Goal: Contribute content: Add original content to the website for others to see

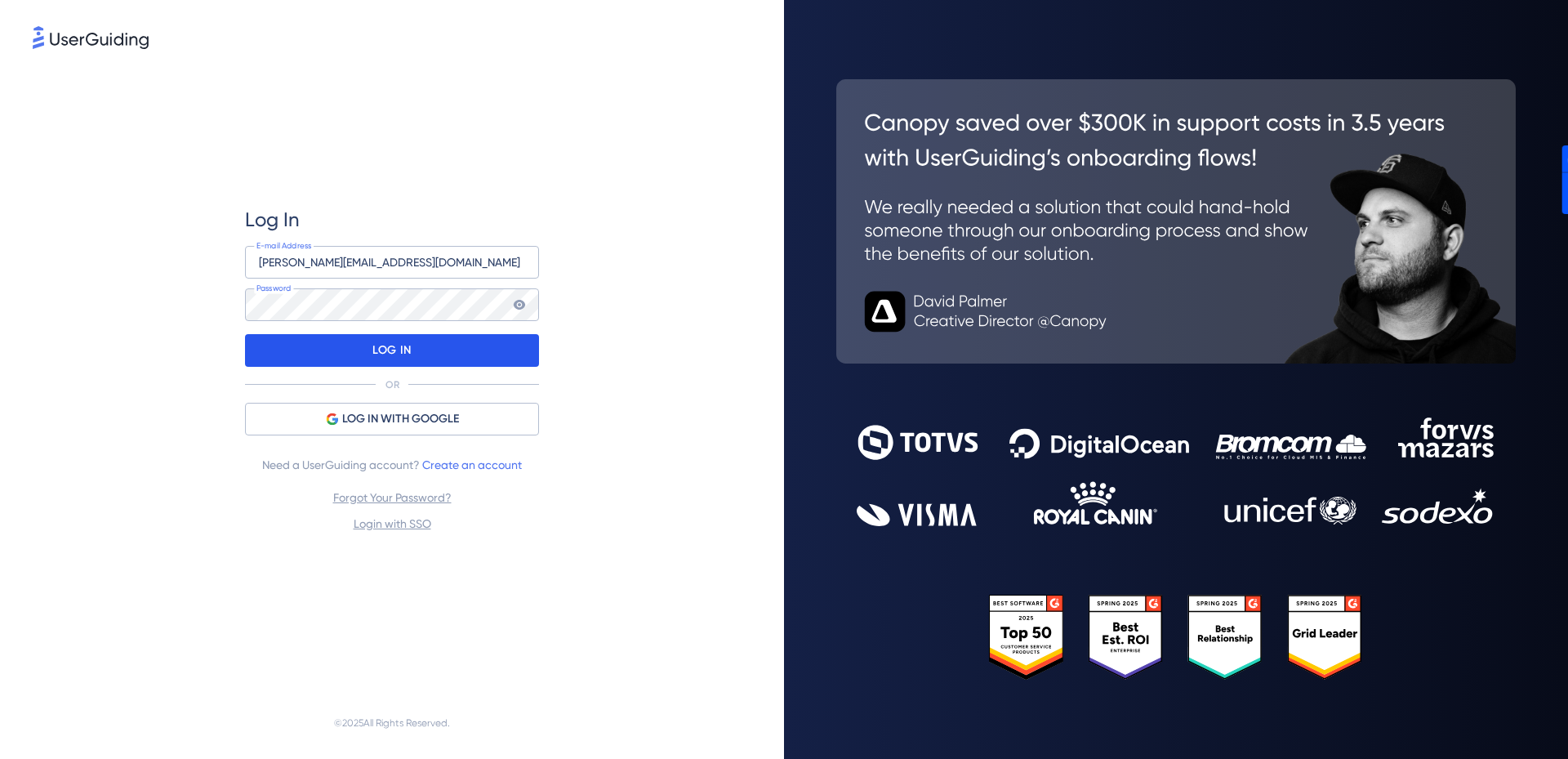
click at [378, 353] on p "LOG IN" at bounding box center [392, 350] width 38 height 26
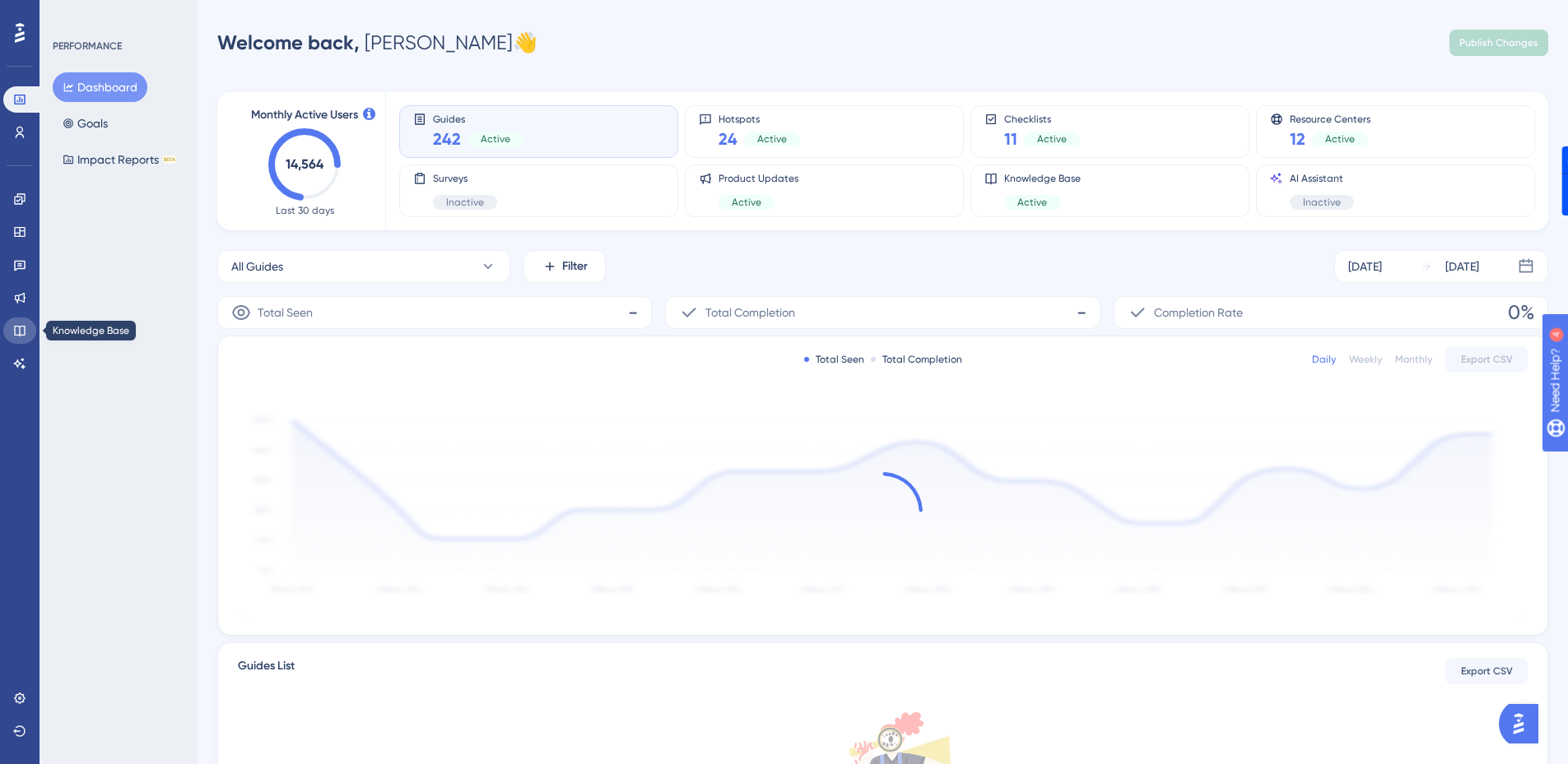
click at [11, 334] on link at bounding box center [20, 330] width 33 height 27
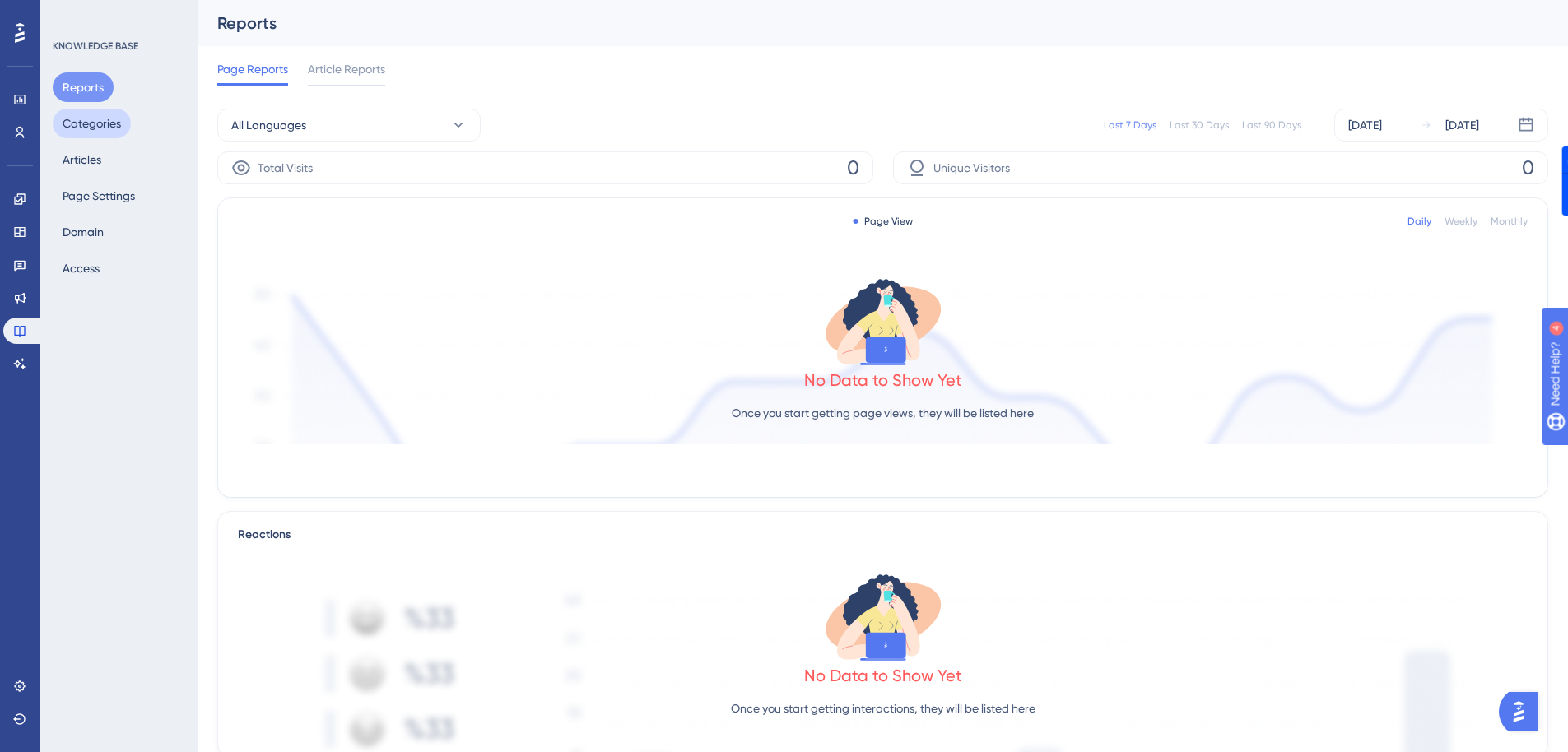
click at [101, 117] on button "Categories" at bounding box center [91, 123] width 78 height 29
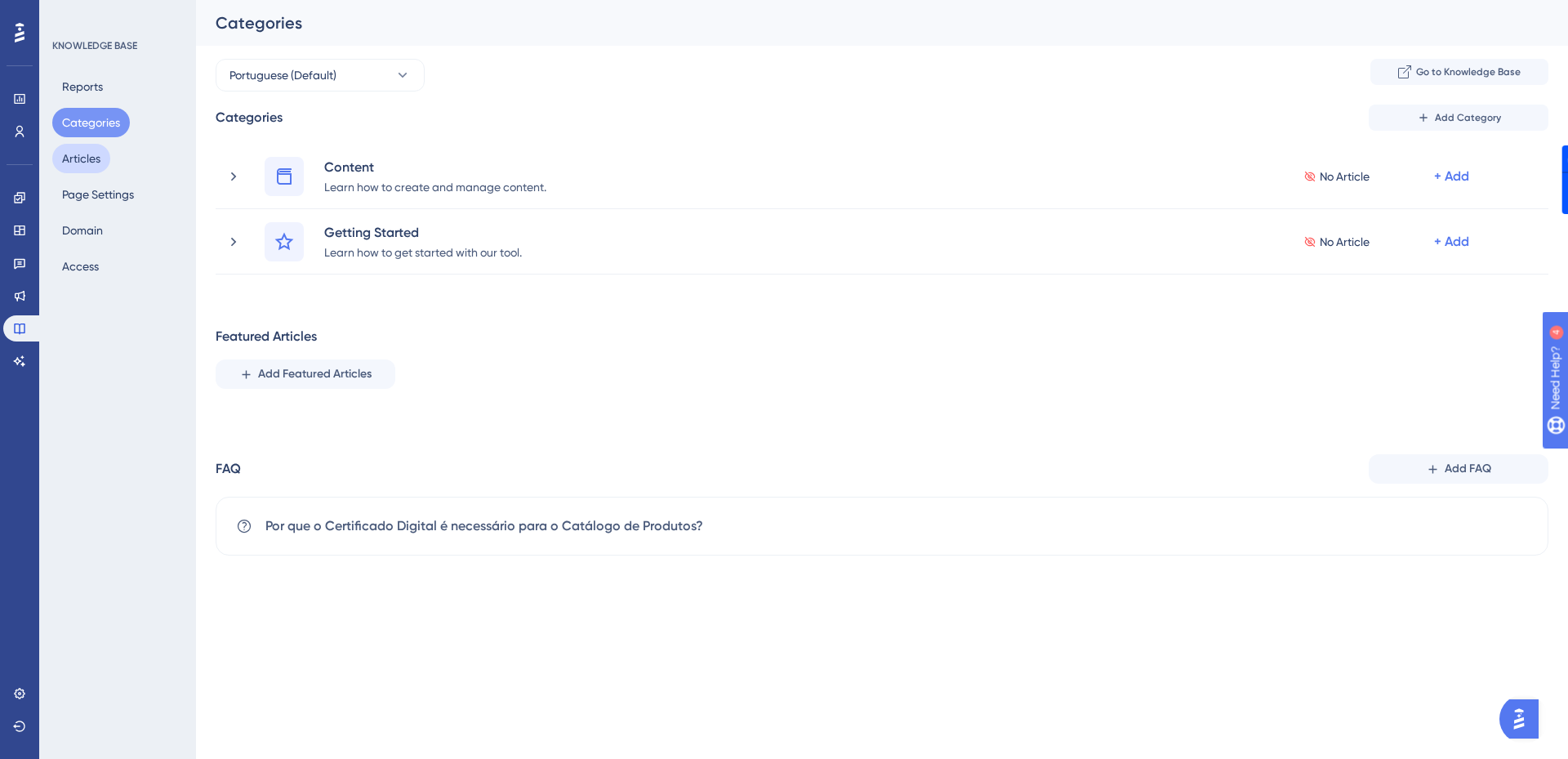
click at [103, 149] on button "Articles" at bounding box center [81, 159] width 58 height 29
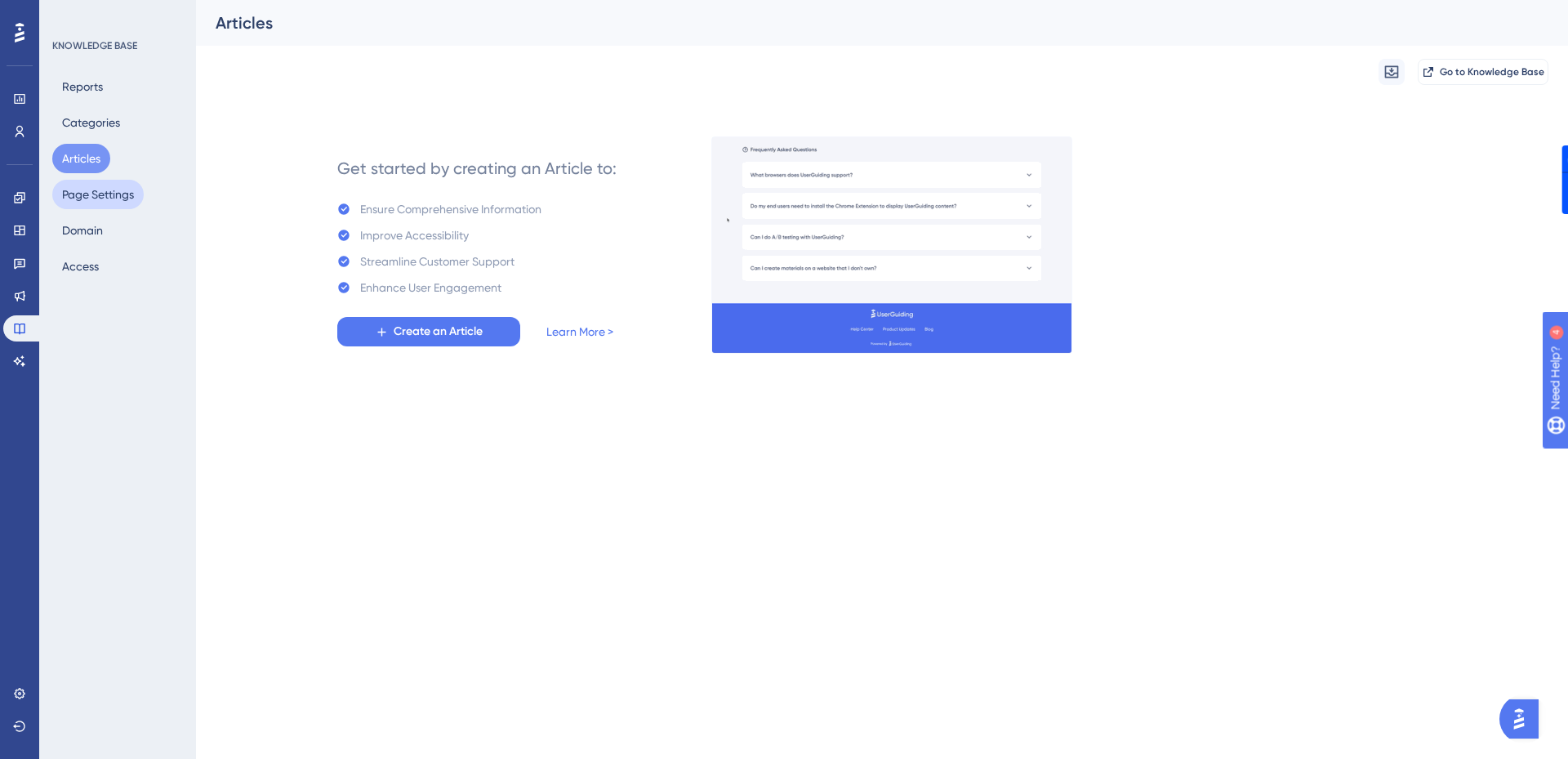
click at [103, 187] on button "Page Settings" at bounding box center [97, 194] width 91 height 29
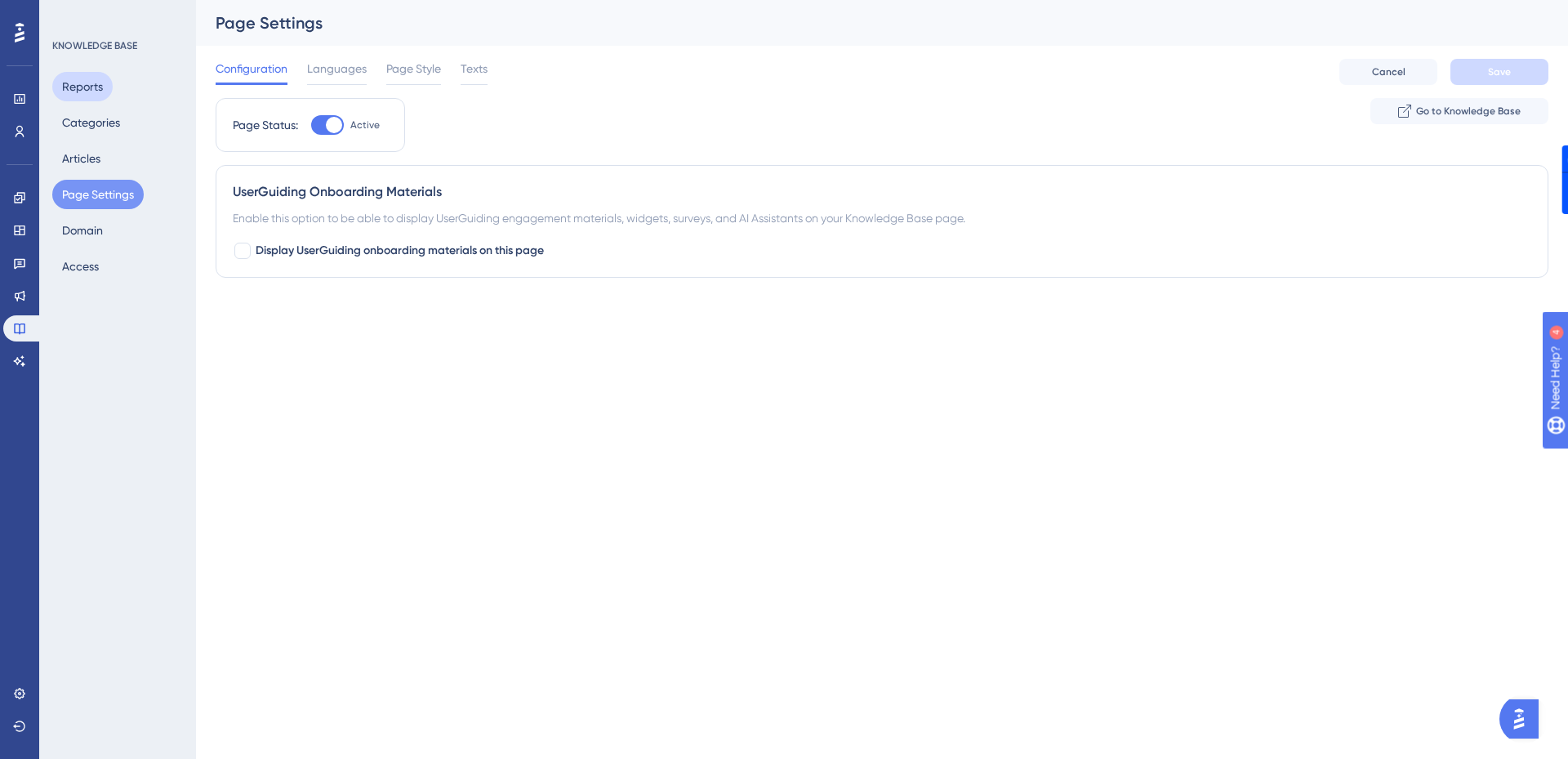
click at [74, 88] on button "Reports" at bounding box center [82, 87] width 60 height 29
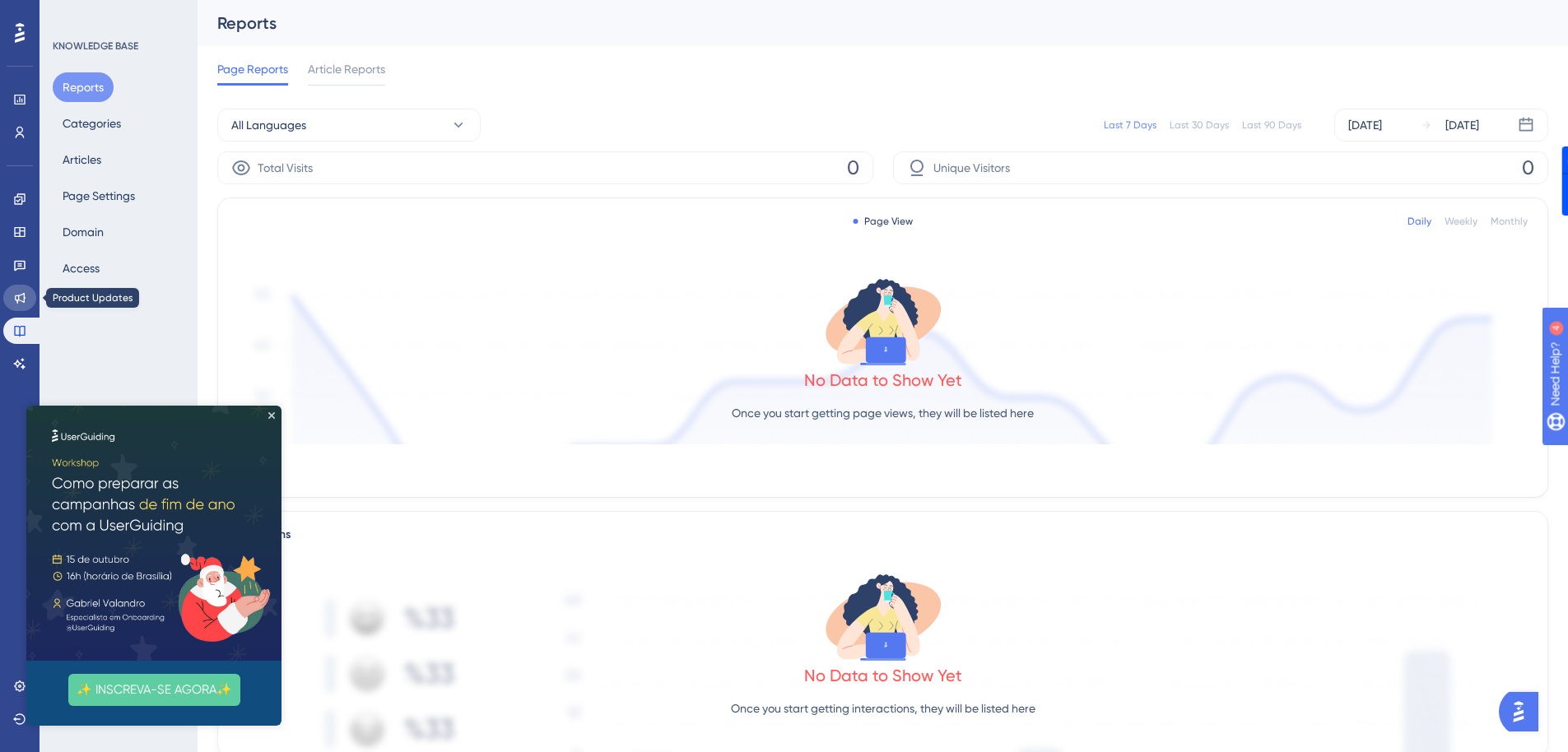
click at [21, 301] on icon at bounding box center [20, 298] width 11 height 11
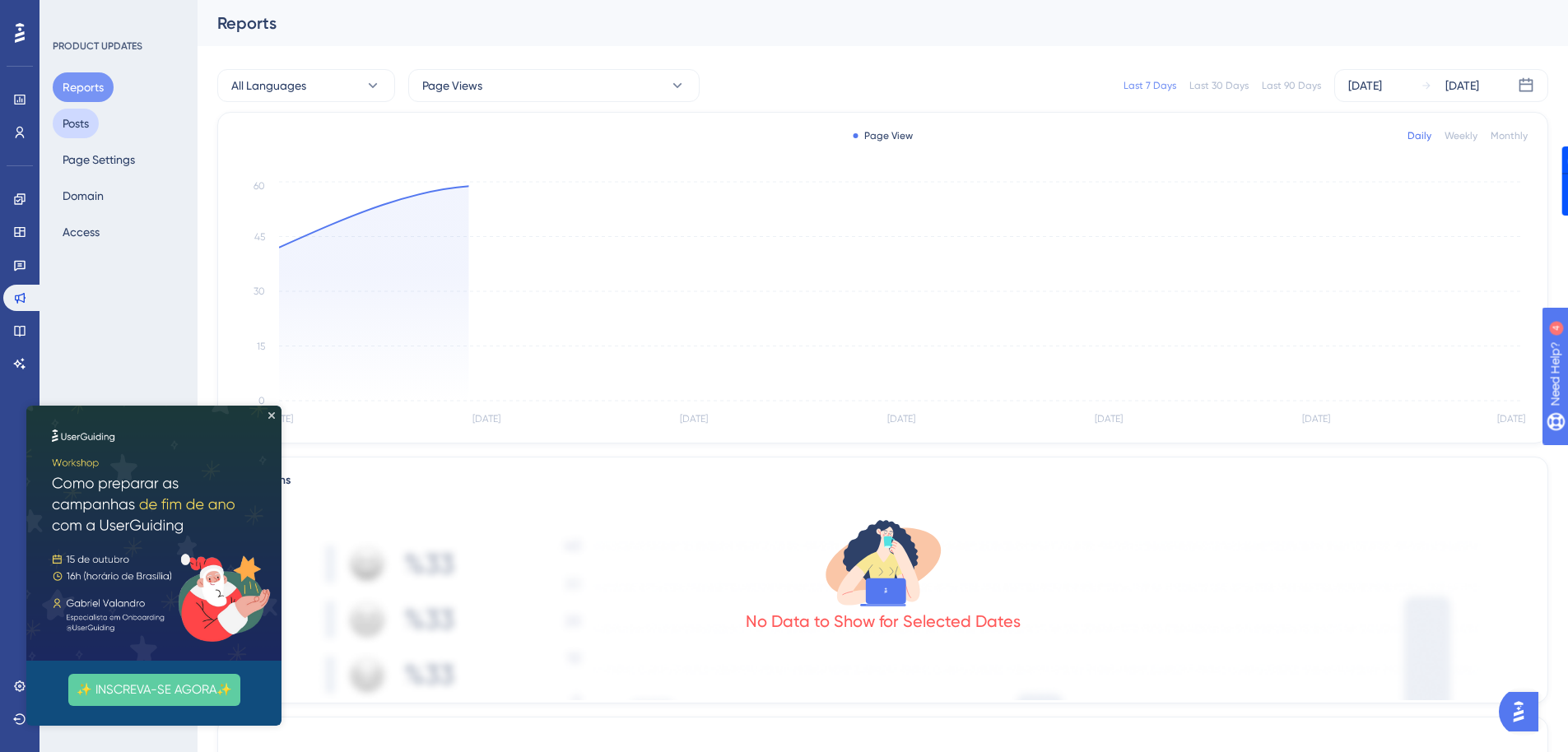
click at [69, 123] on button "Posts" at bounding box center [75, 123] width 46 height 29
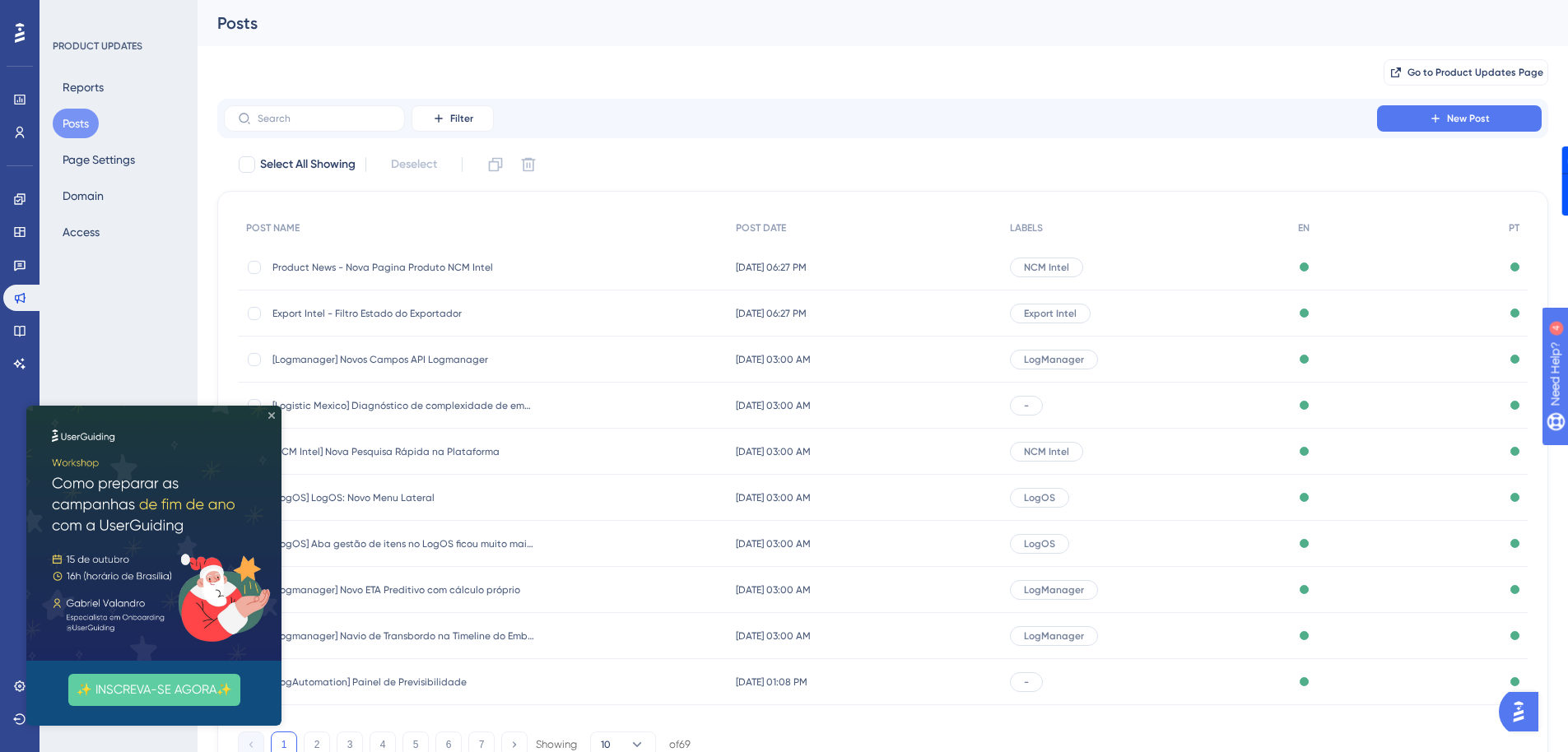
click at [271, 415] on icon "Close Preview" at bounding box center [271, 415] width 6 height 6
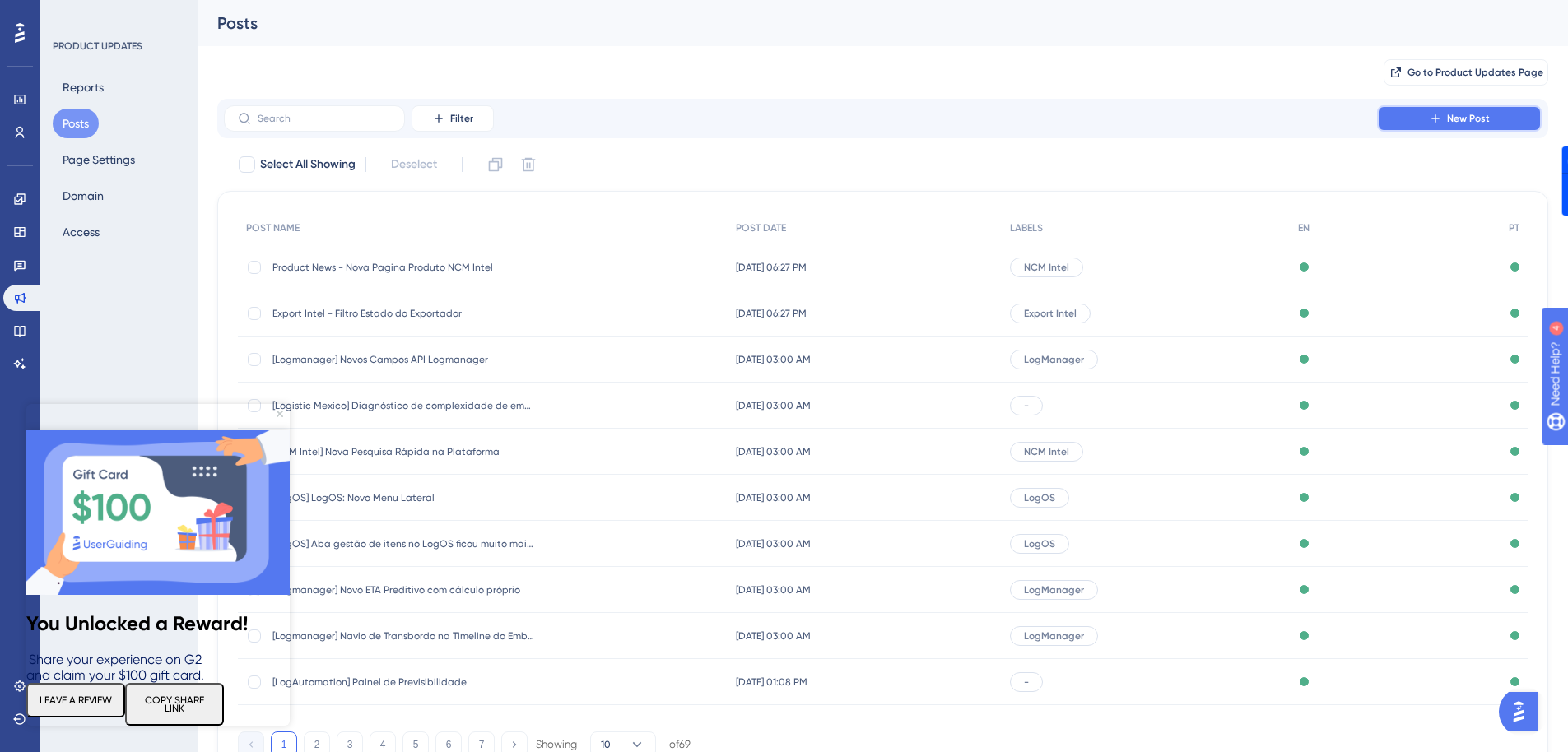
click at [1426, 127] on button "New Post" at bounding box center [1459, 118] width 164 height 27
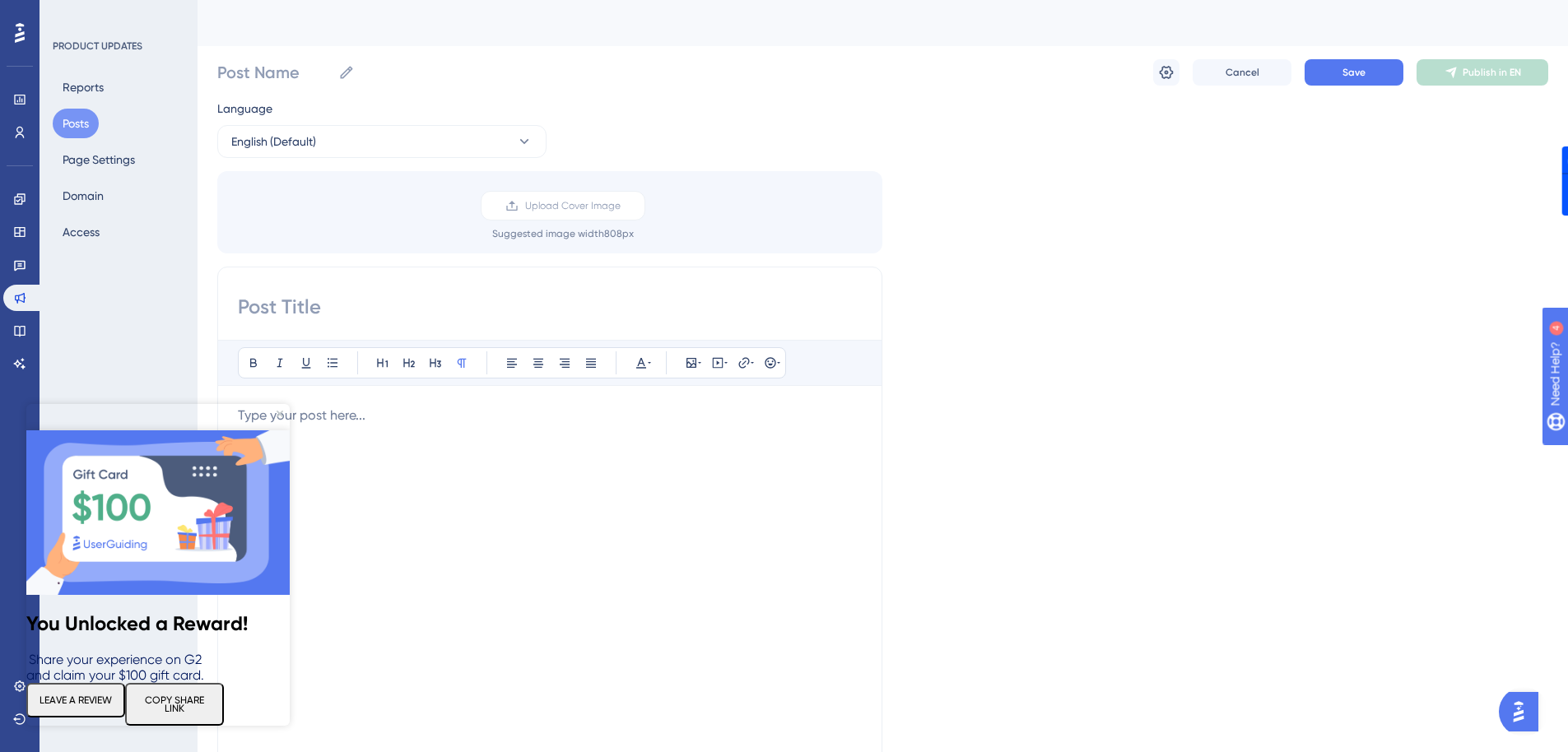
click at [276, 430] on img at bounding box center [158, 512] width 263 height 164
click at [541, 197] on label "Upload Cover Image" at bounding box center [562, 205] width 164 height 29
click at [620, 205] on input "Upload Cover Image" at bounding box center [620, 205] width 0 height 0
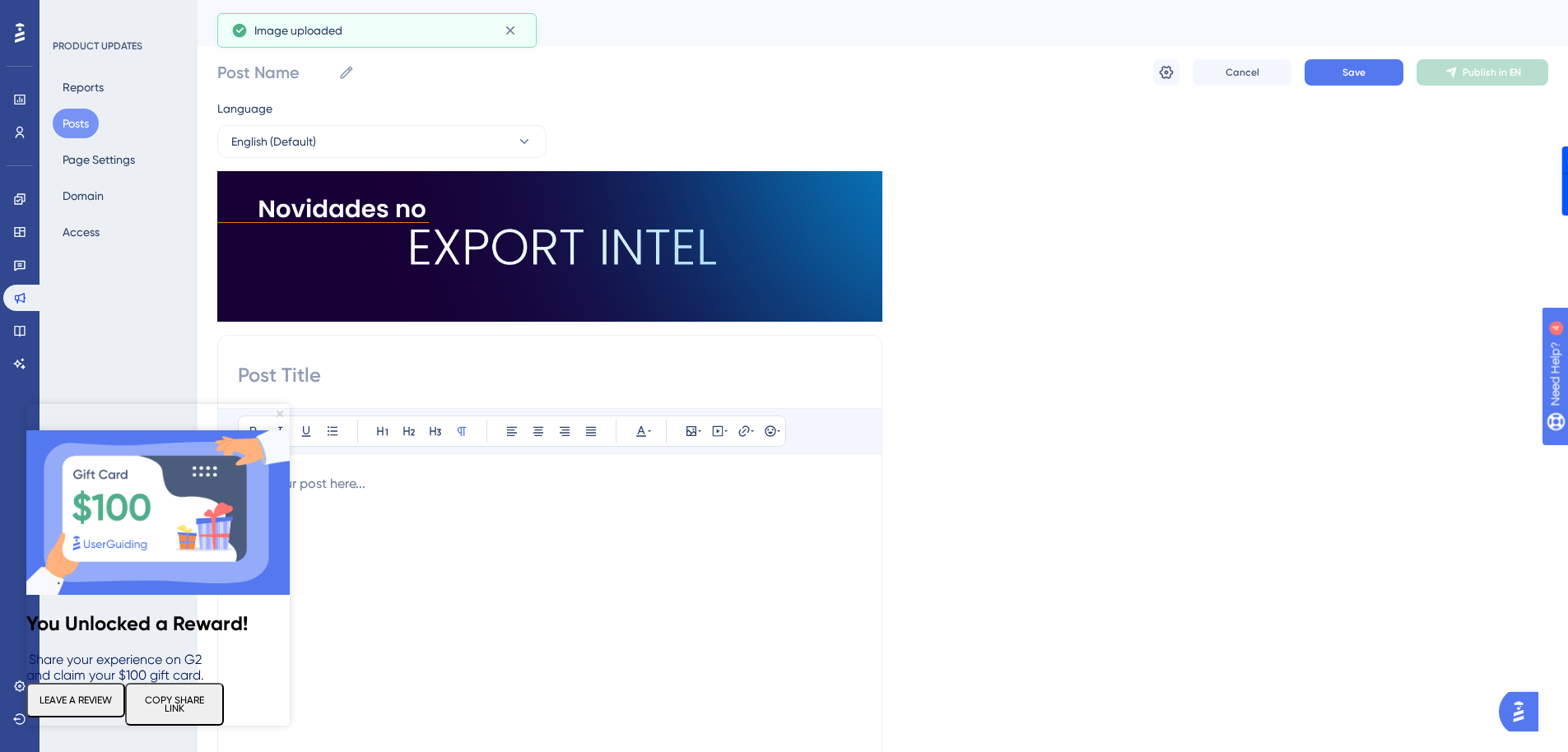
click at [279, 414] on icon "Close Preview" at bounding box center [279, 414] width 6 height 6
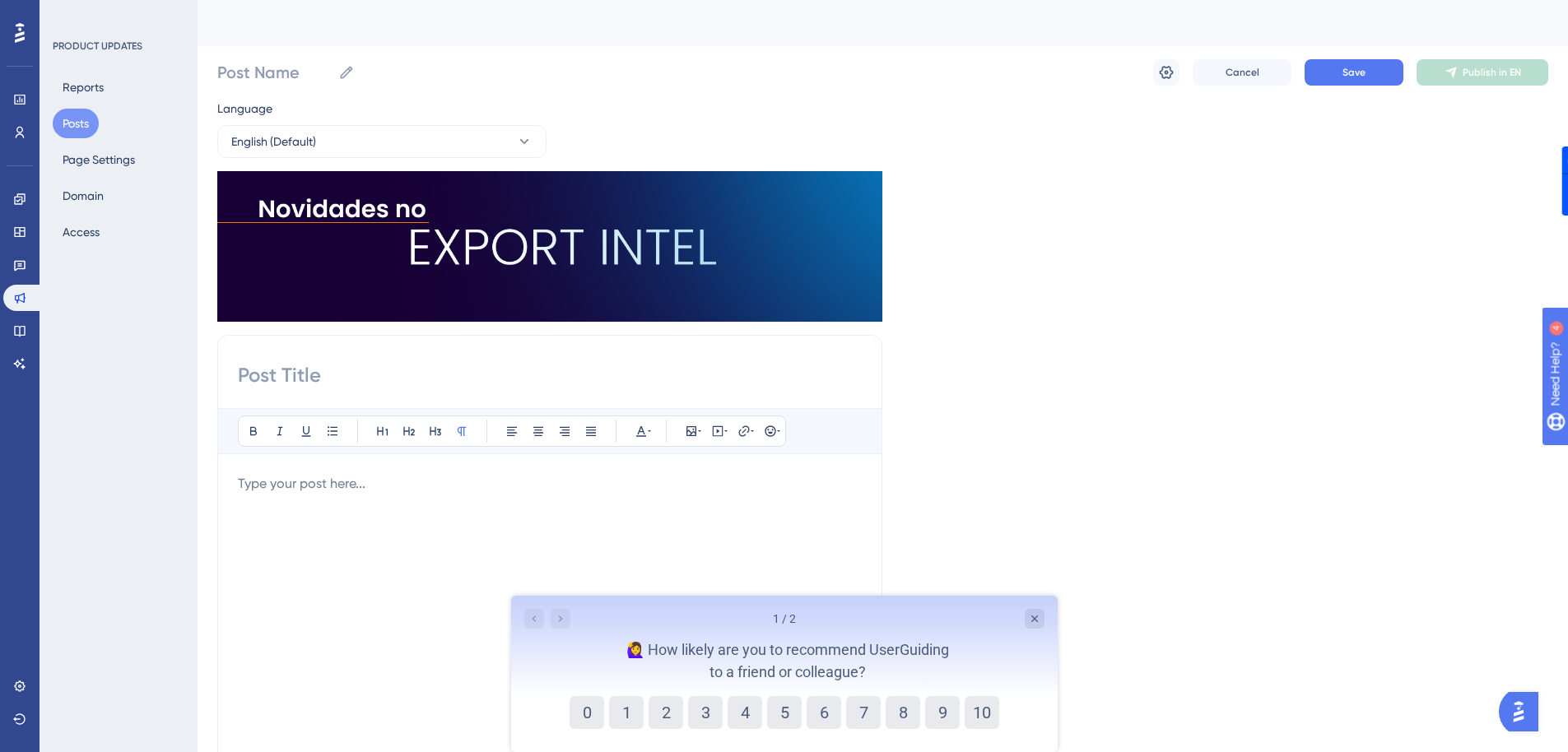
click at [299, 516] on div at bounding box center [550, 655] width 624 height 362
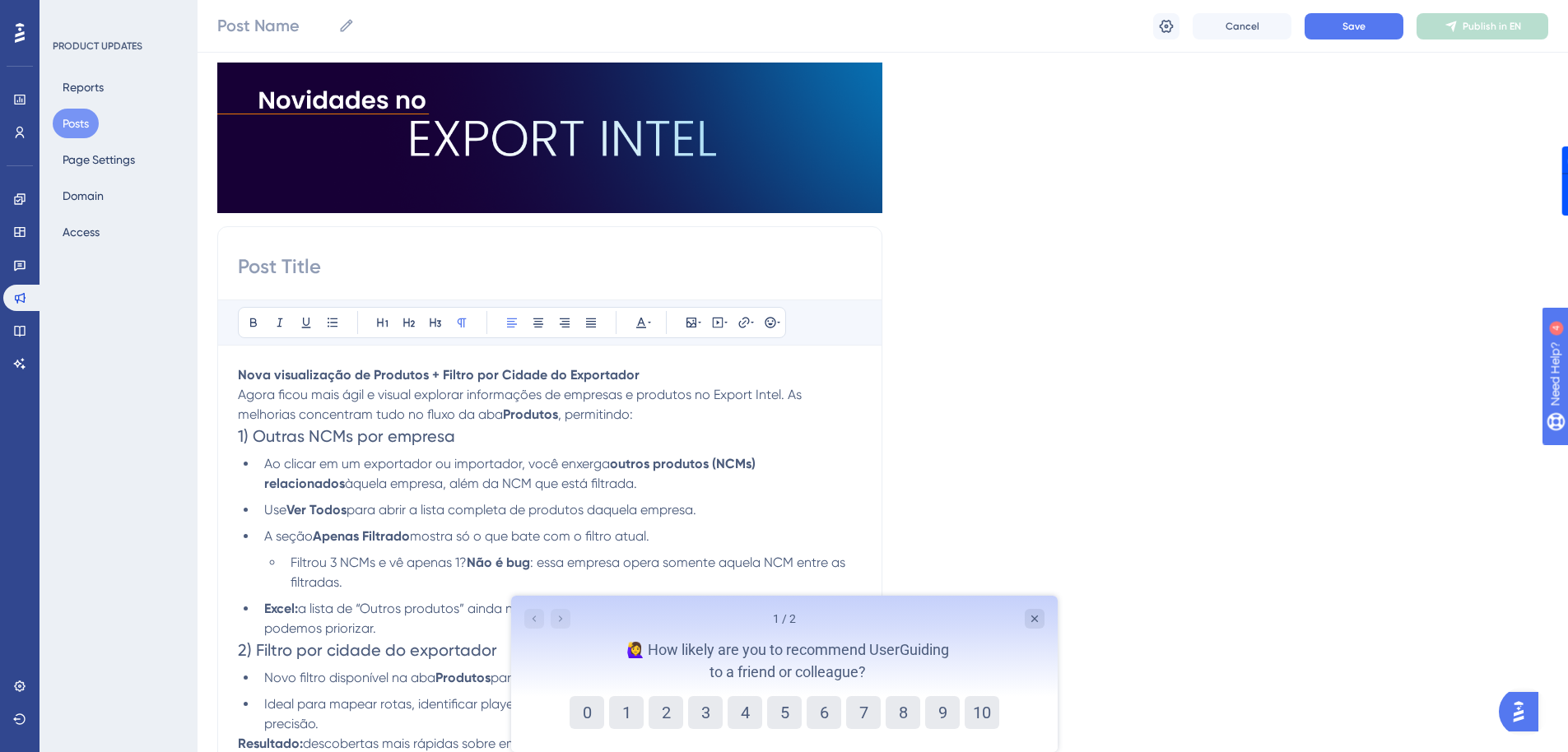
scroll to position [33, 0]
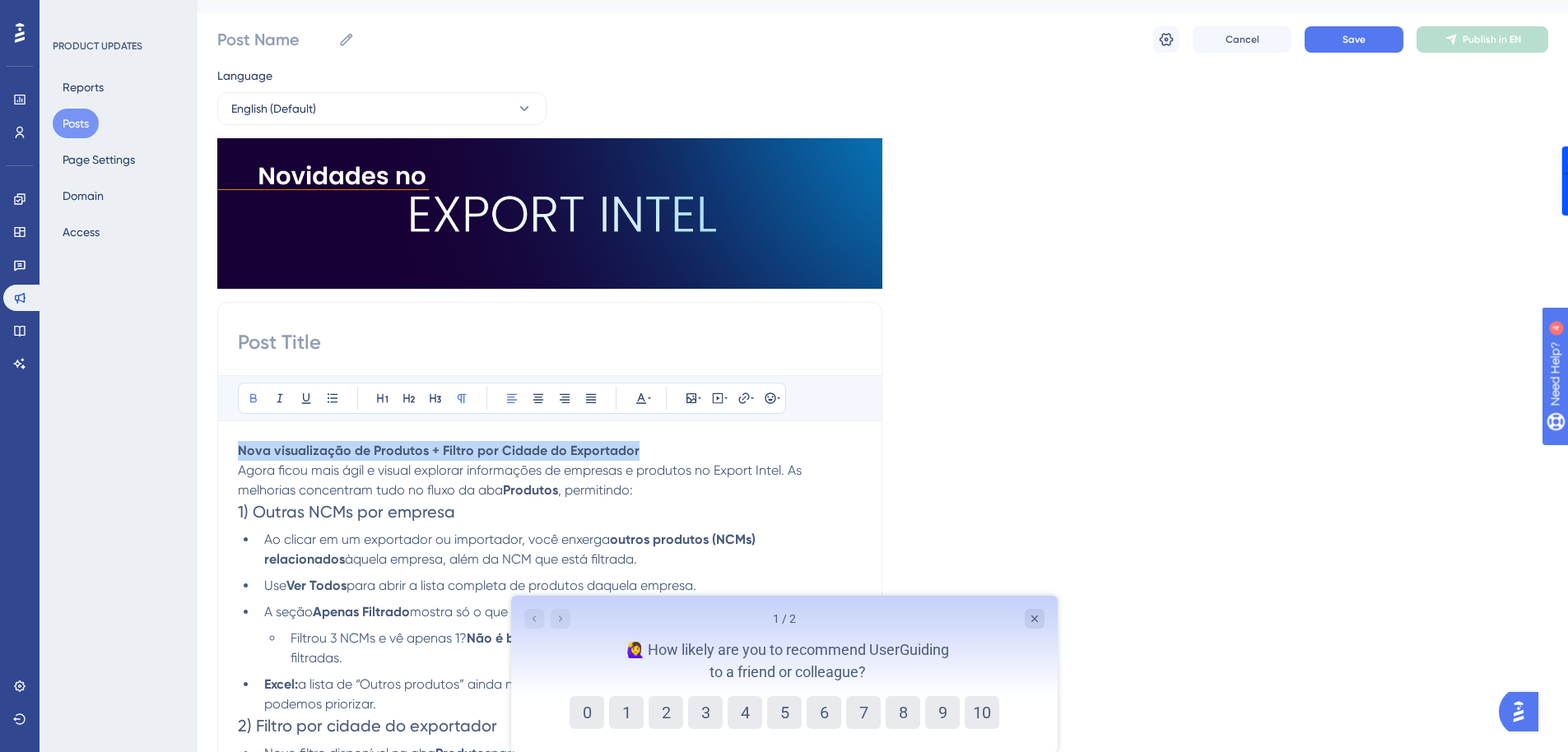
drag, startPoint x: 648, startPoint y: 453, endPoint x: 130, endPoint y: 453, distance: 518.0
click at [197, 453] on div "Performance Users Engagement Widgets Feedback Product Updates Knowledge Base AI…" at bounding box center [883, 633] width 1371 height 1332
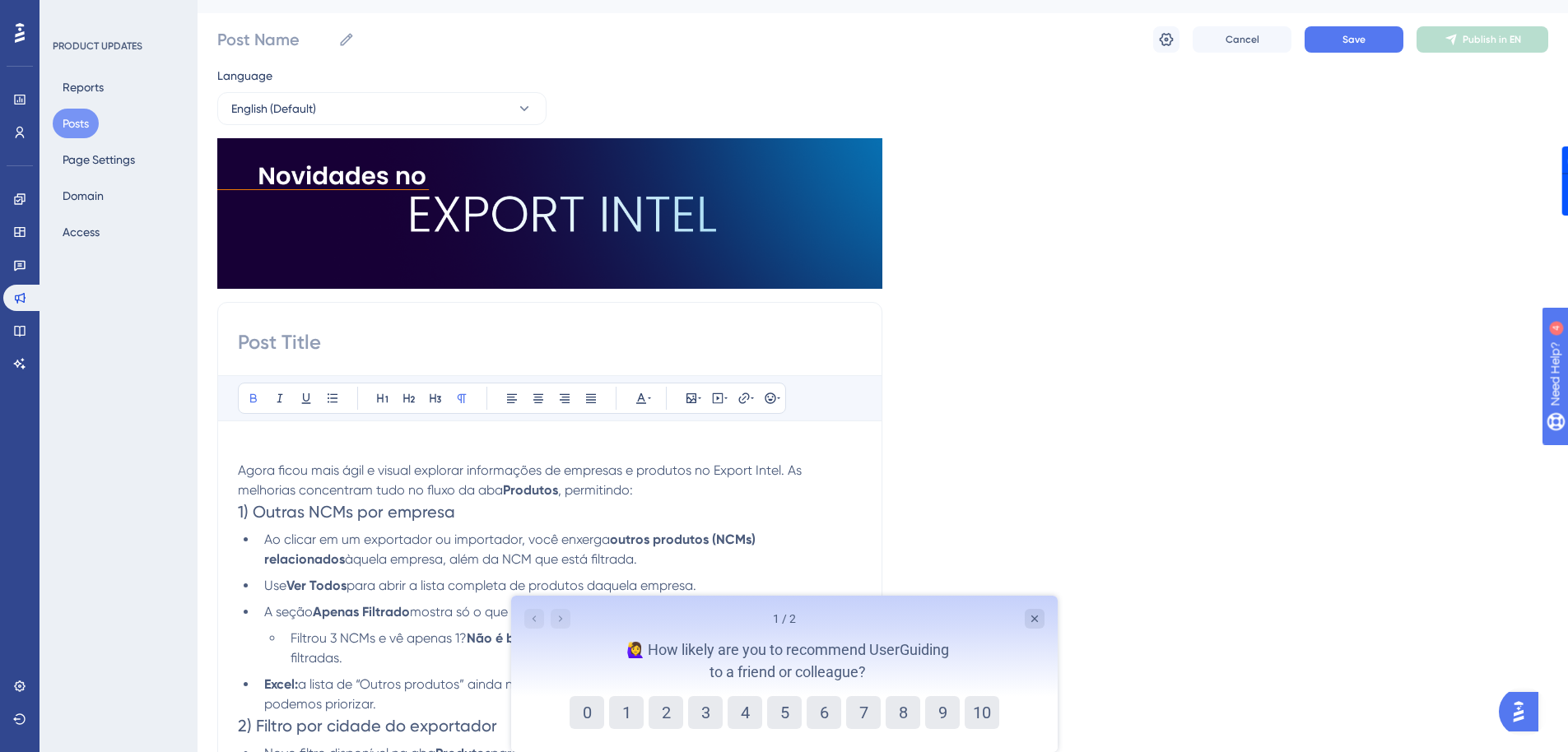
click at [327, 337] on input at bounding box center [550, 342] width 624 height 27
paste input "Nova visualização de Produtos + Filtro por Cidade do Exportador"
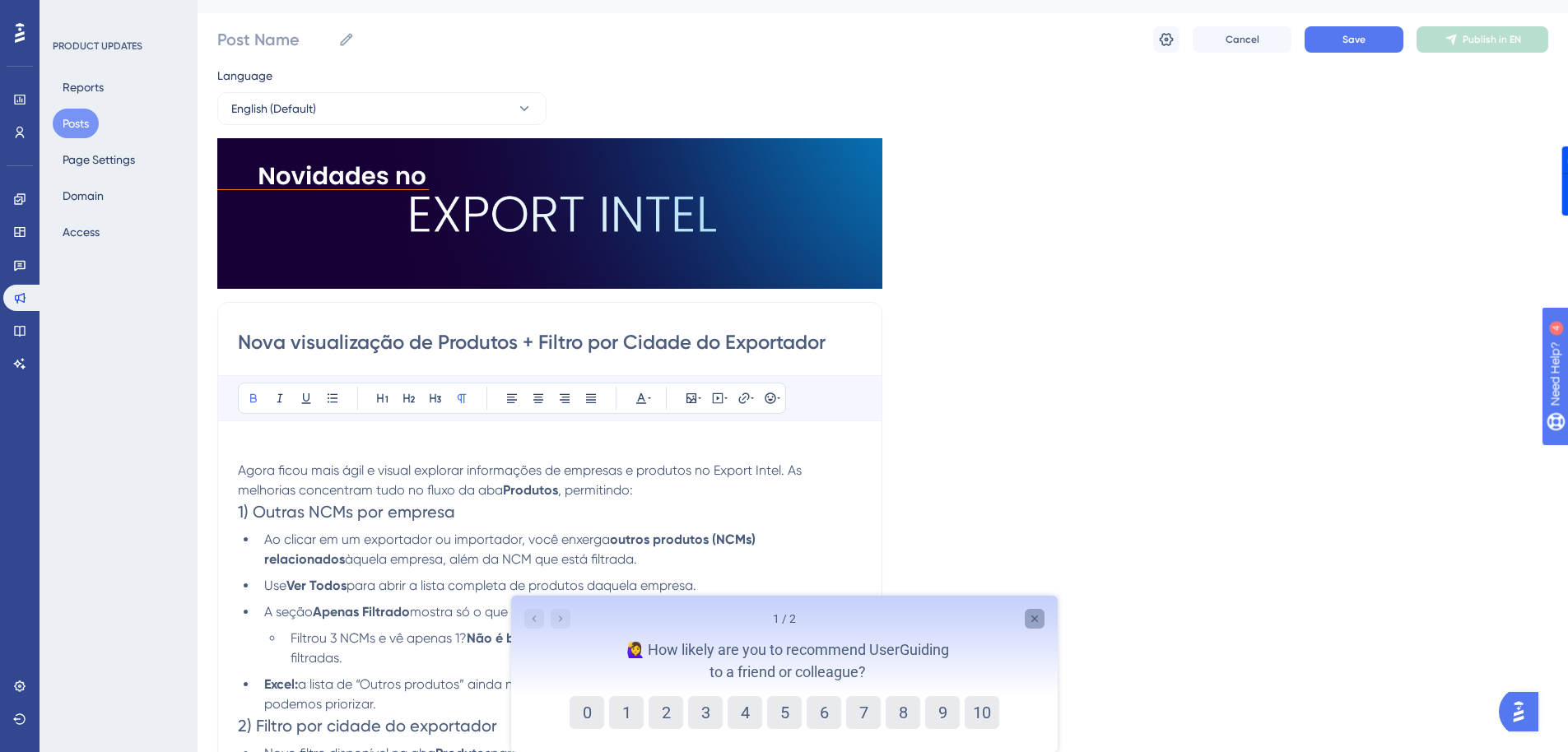
type input "Nova visualização de Produtos + Filtro por Cidade do Exportador"
click at [1038, 614] on icon "Close survey" at bounding box center [1033, 618] width 13 height 13
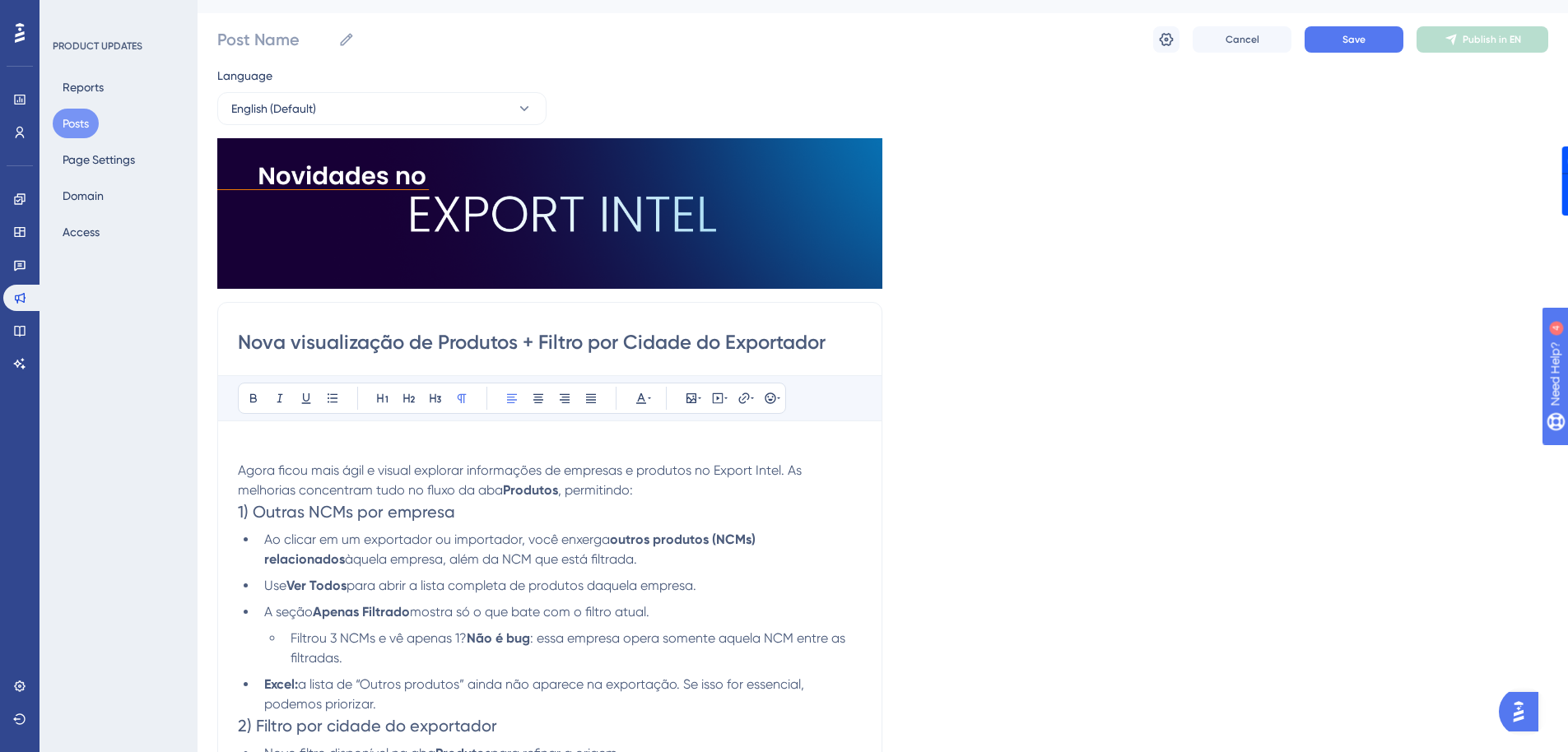
click at [239, 466] on span "Agora ficou mais ágil e visual explorar informações de empresas e produtos no E…" at bounding box center [521, 480] width 567 height 36
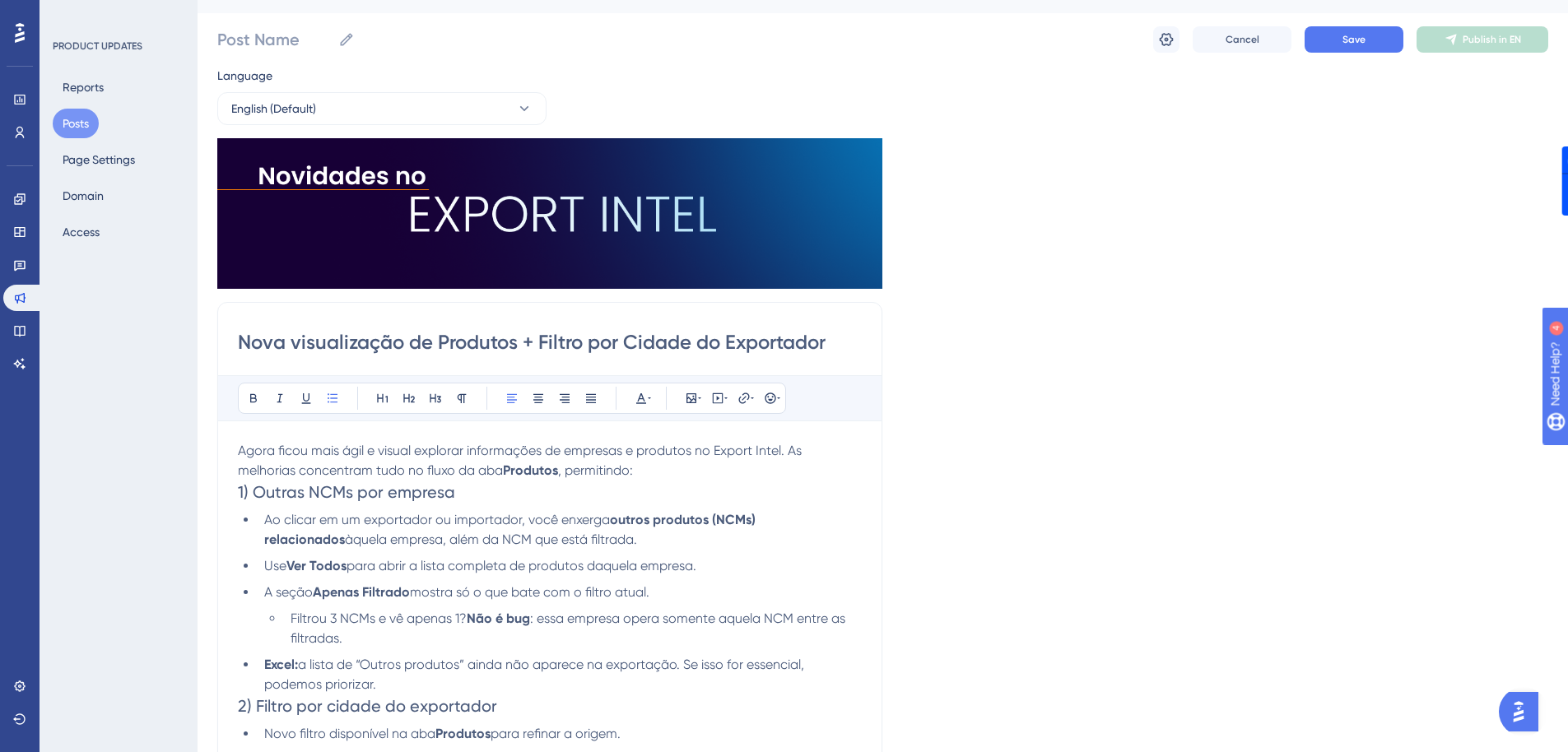
drag, startPoint x: 386, startPoint y: 683, endPoint x: 690, endPoint y: 667, distance: 304.4
click at [690, 667] on li "Excel: a lista de “Outros produtos” ainda não aparece na exportação. Se isso fo…" at bounding box center [560, 674] width 604 height 39
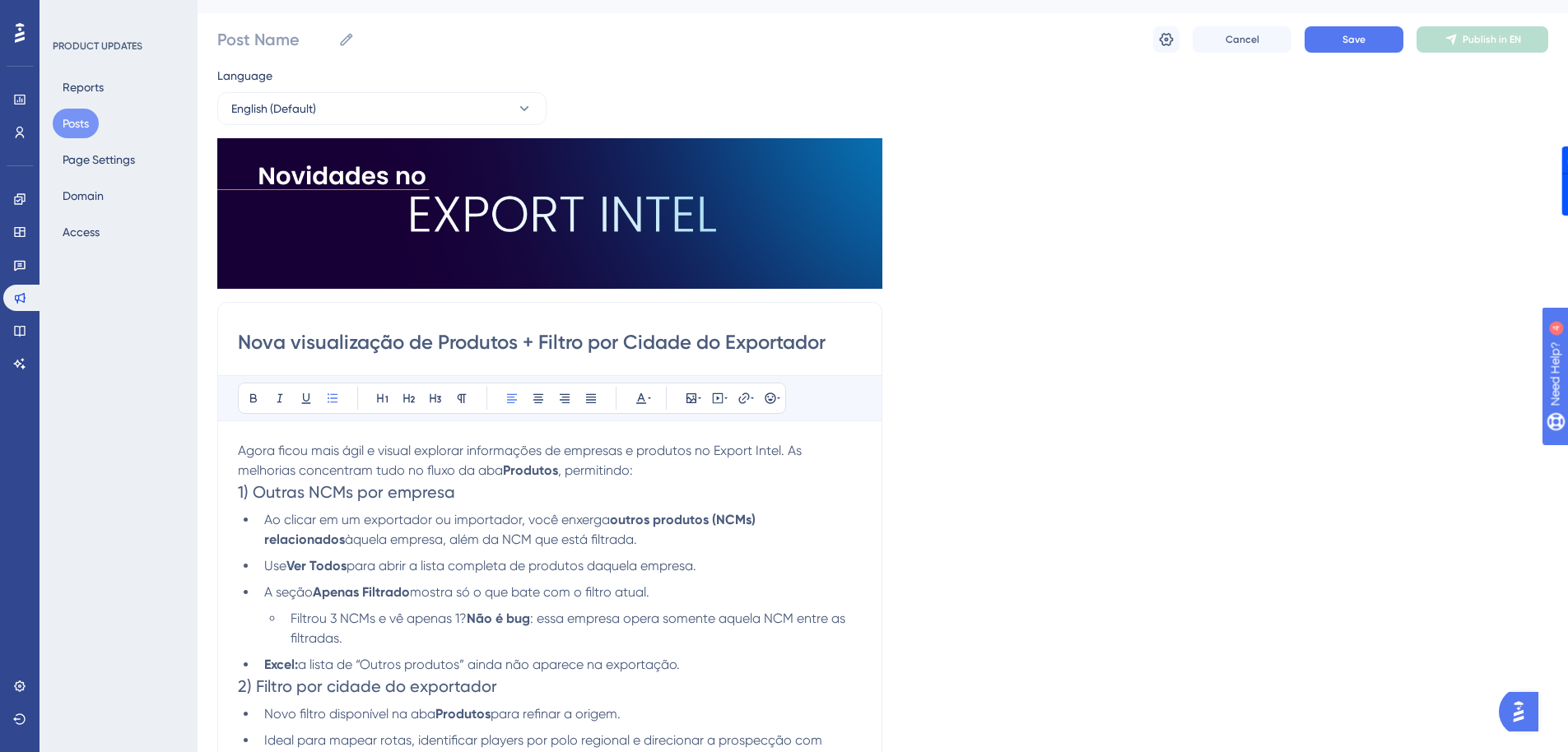
drag, startPoint x: 695, startPoint y: 661, endPoint x: 228, endPoint y: 663, distance: 467.0
click at [228, 663] on div "Nova visualização de Produtos + Filtro por Cidade do Exportador Bold Italic Und…" at bounding box center [550, 566] width 665 height 528
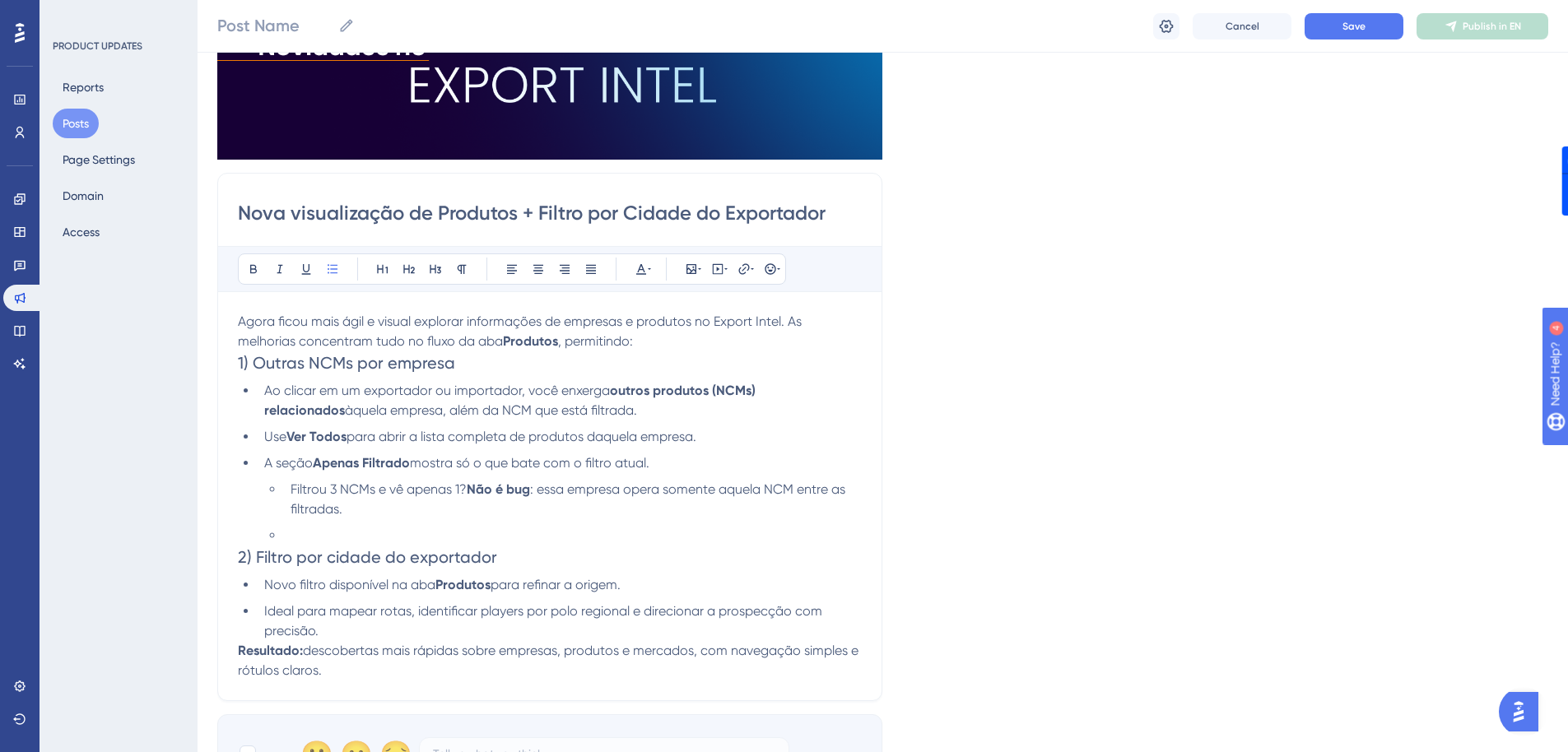
scroll to position [197, 0]
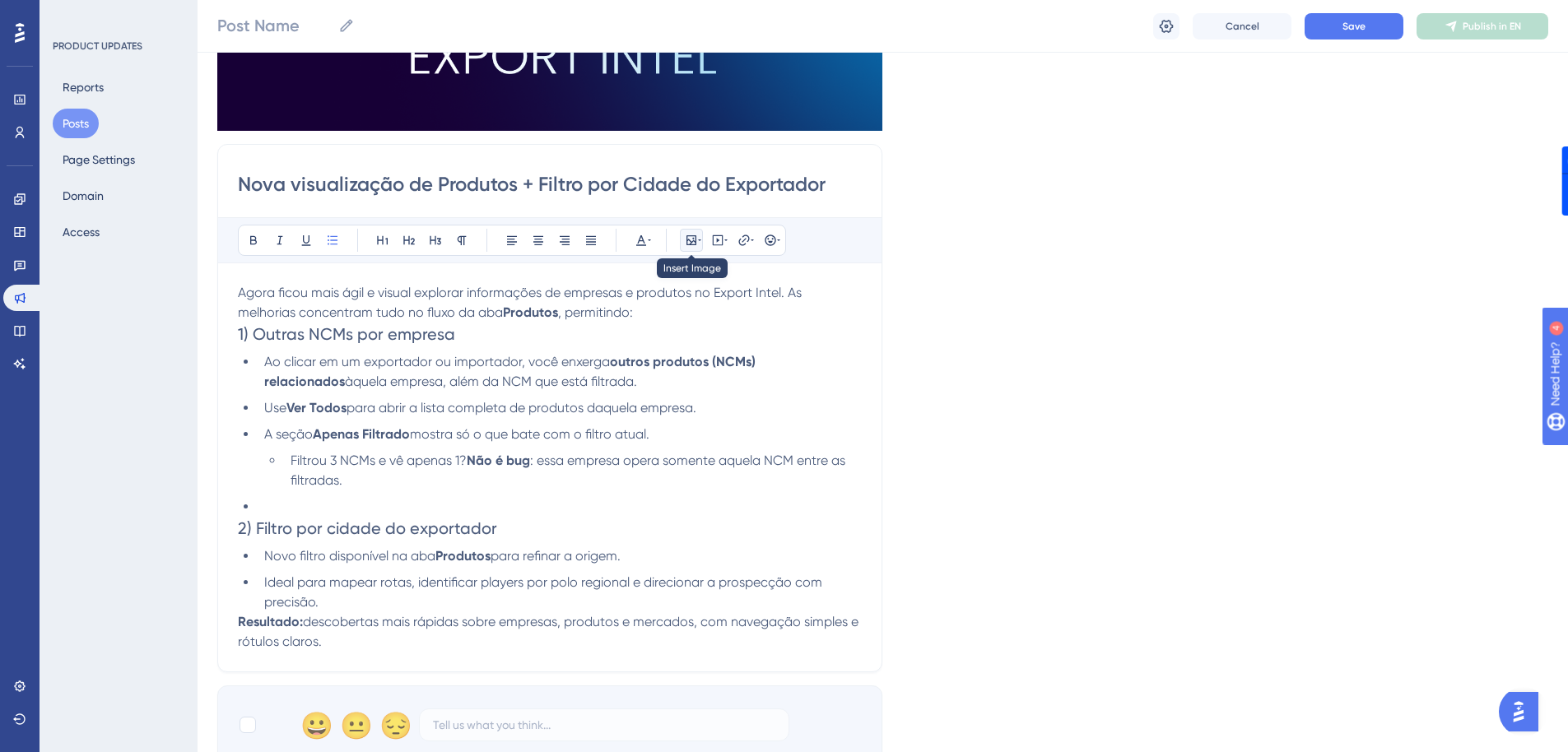
click at [696, 242] on icon at bounding box center [691, 240] width 10 height 10
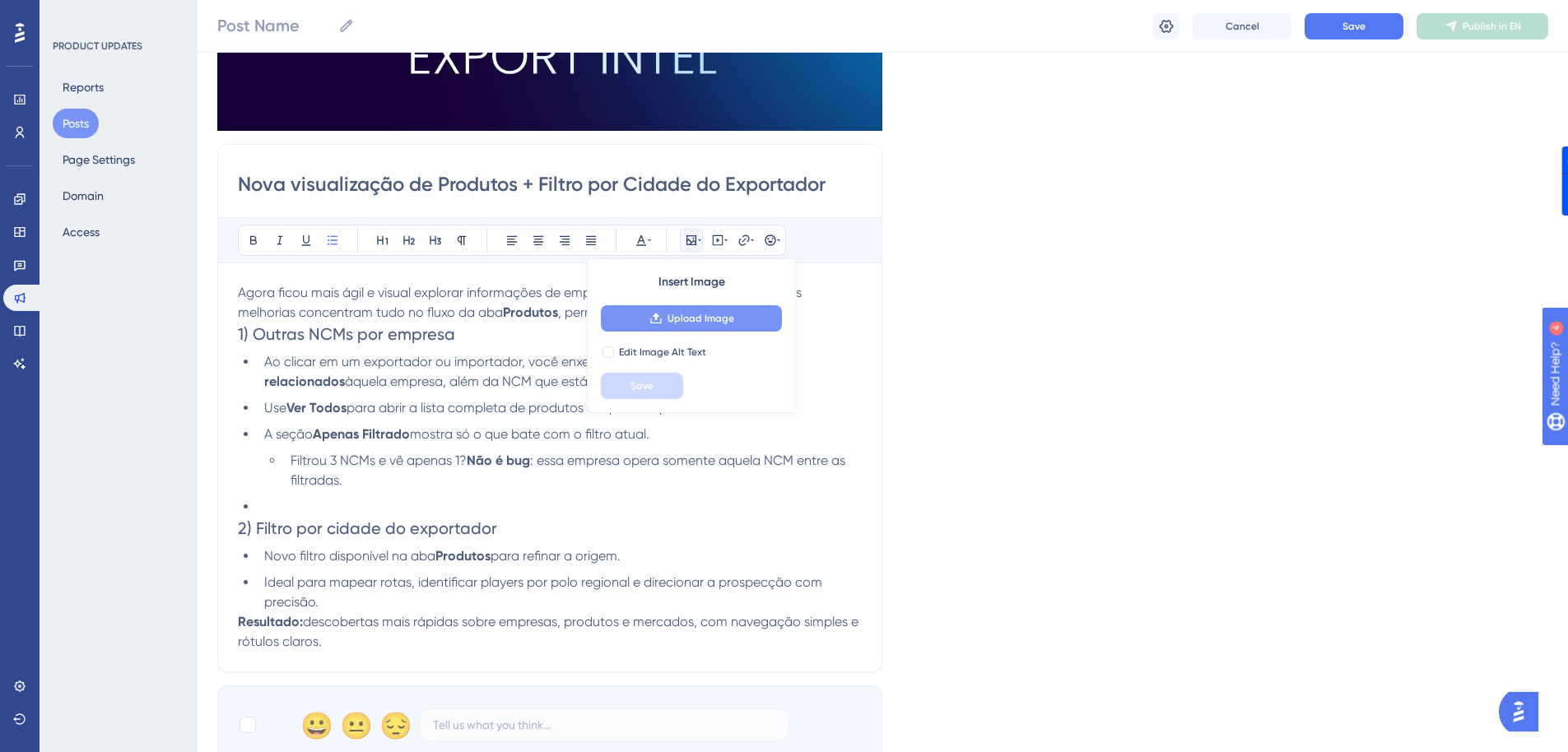
click at [675, 312] on span "Upload Image" at bounding box center [700, 318] width 67 height 13
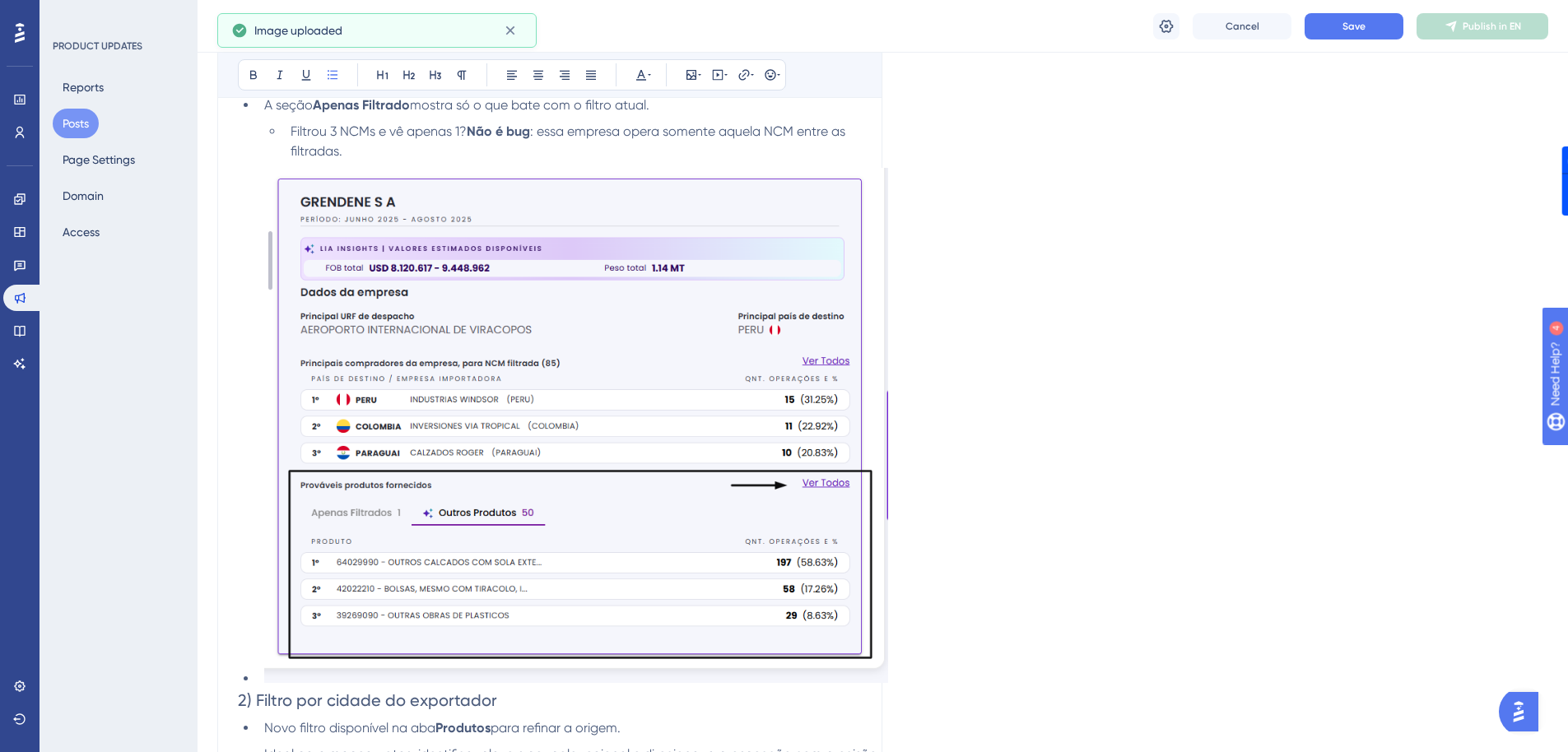
click at [473, 453] on img at bounding box center [576, 426] width 624 height 515
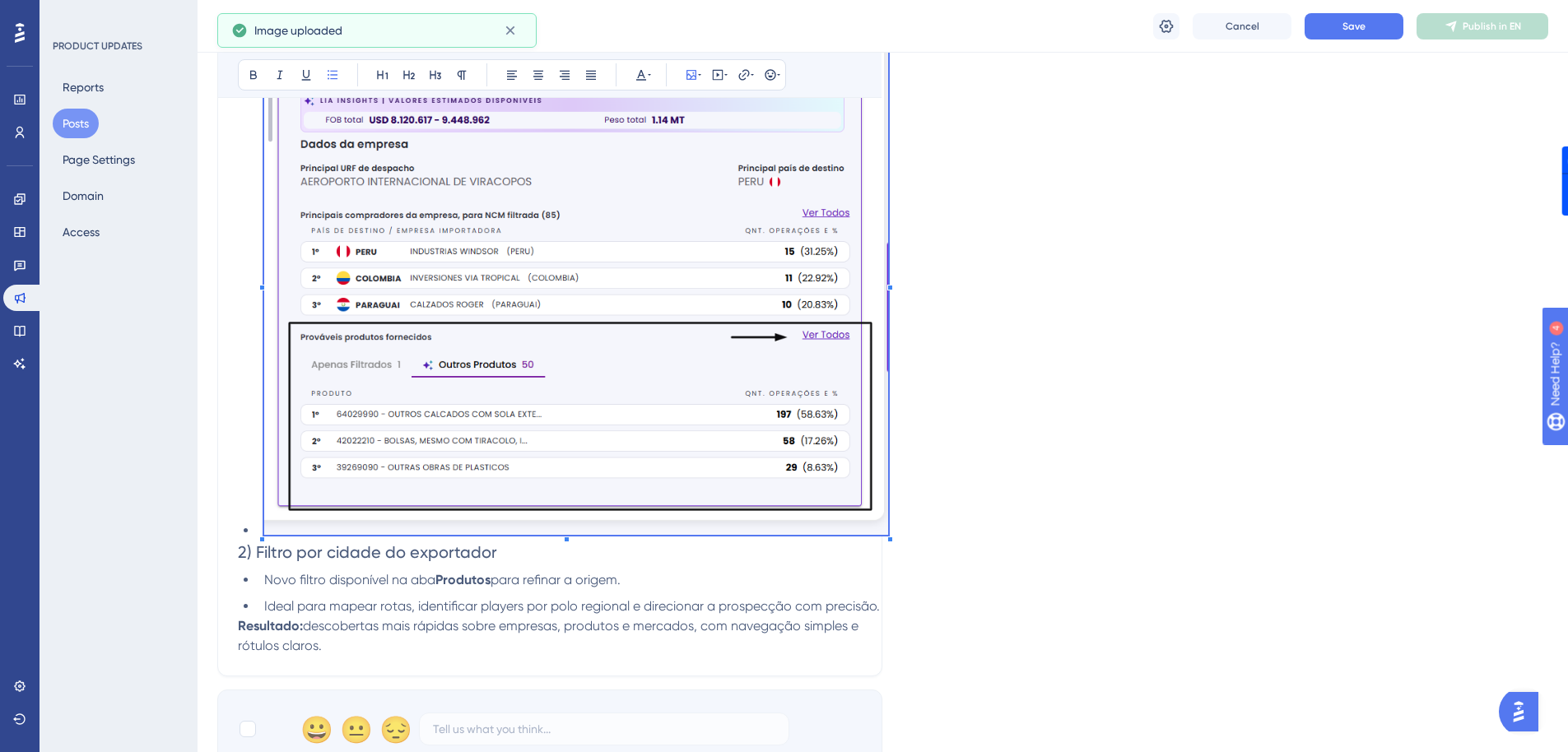
scroll to position [691, 0]
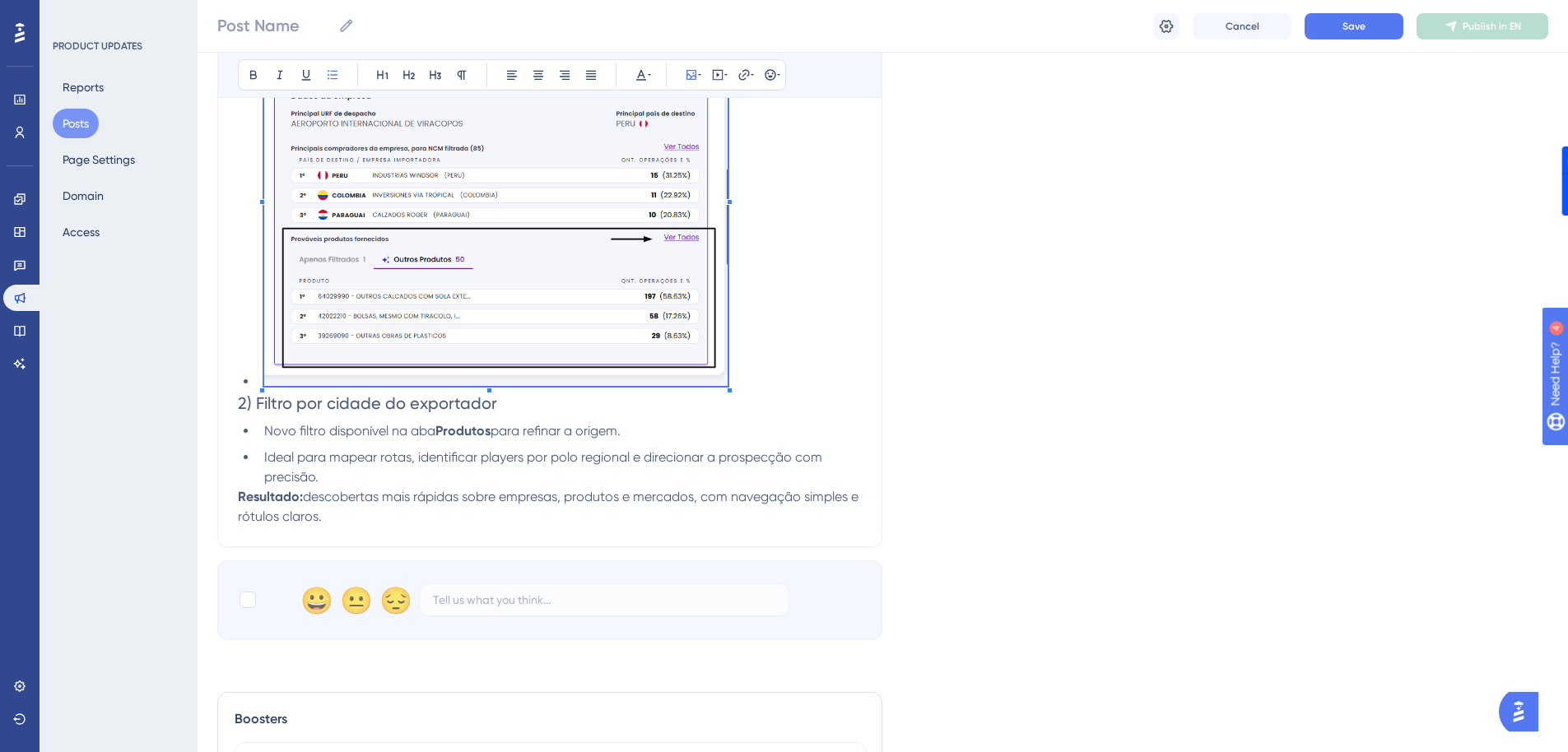
click at [729, 399] on div "Agora ficou mais ágil e visual explorar informações de empresas e produtos no E…" at bounding box center [550, 158] width 624 height 737
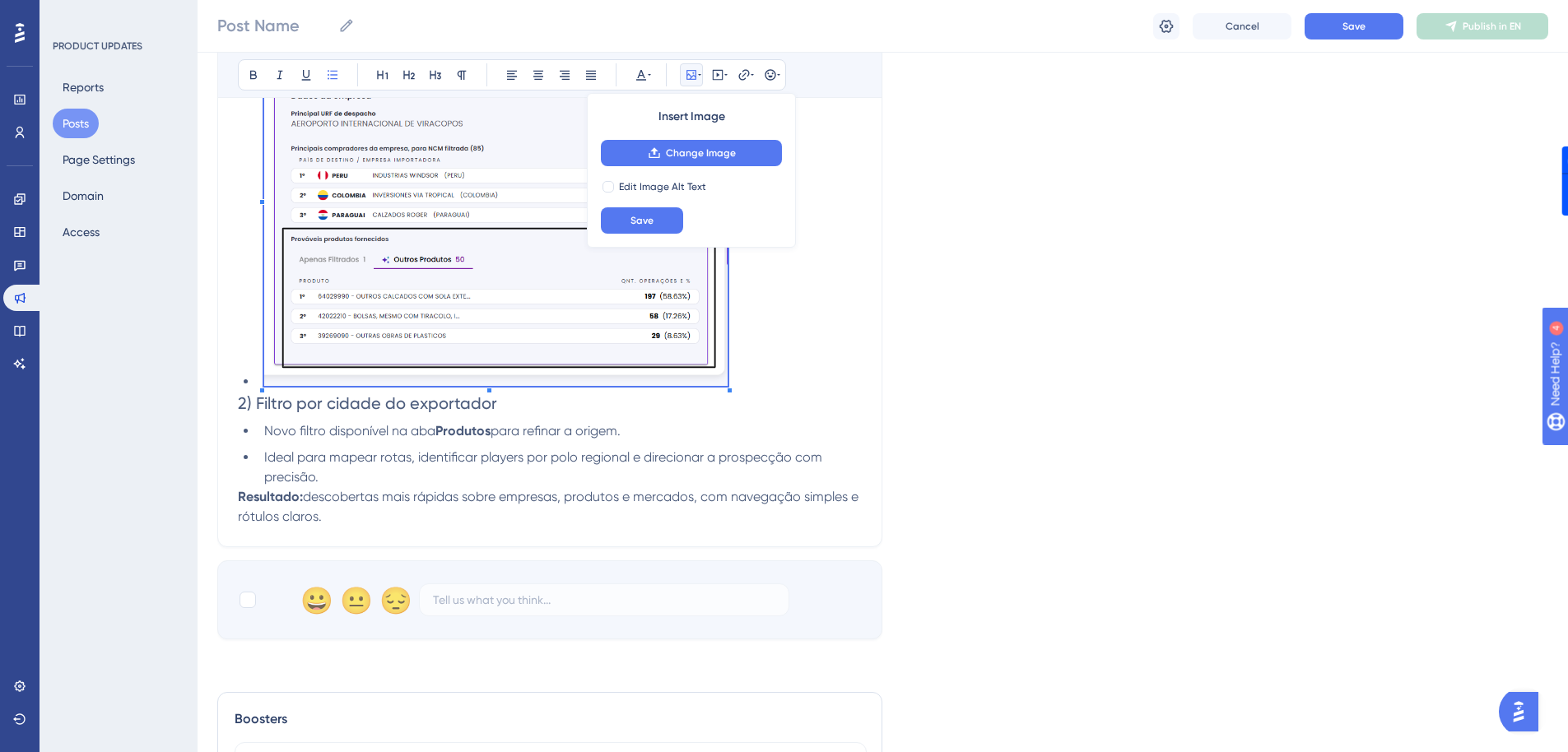
click at [256, 380] on ul "Ao clicar em um exportador ou importador, você enxerga outros produtos (NCMs) r…" at bounding box center [550, 125] width 624 height 533
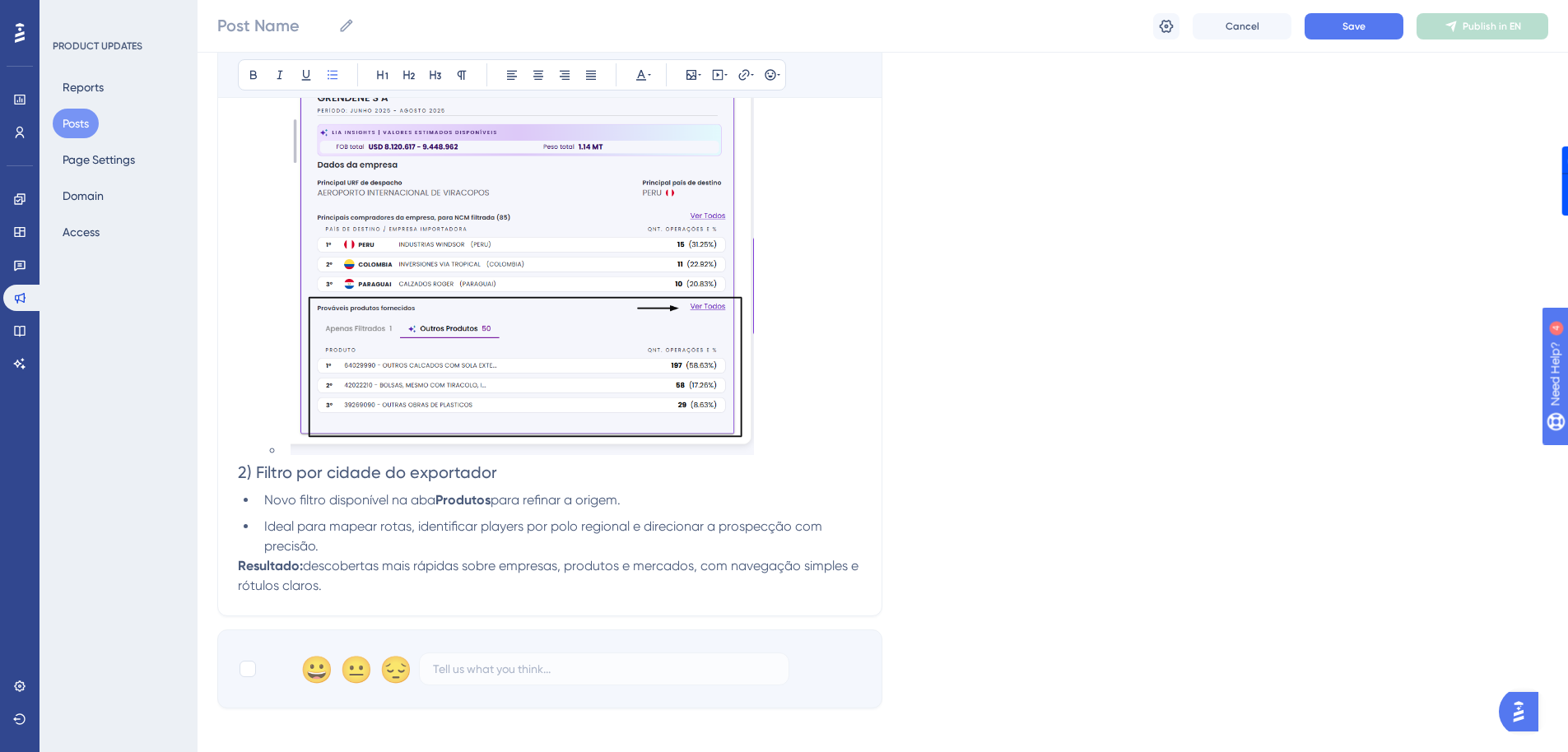
scroll to position [444, 0]
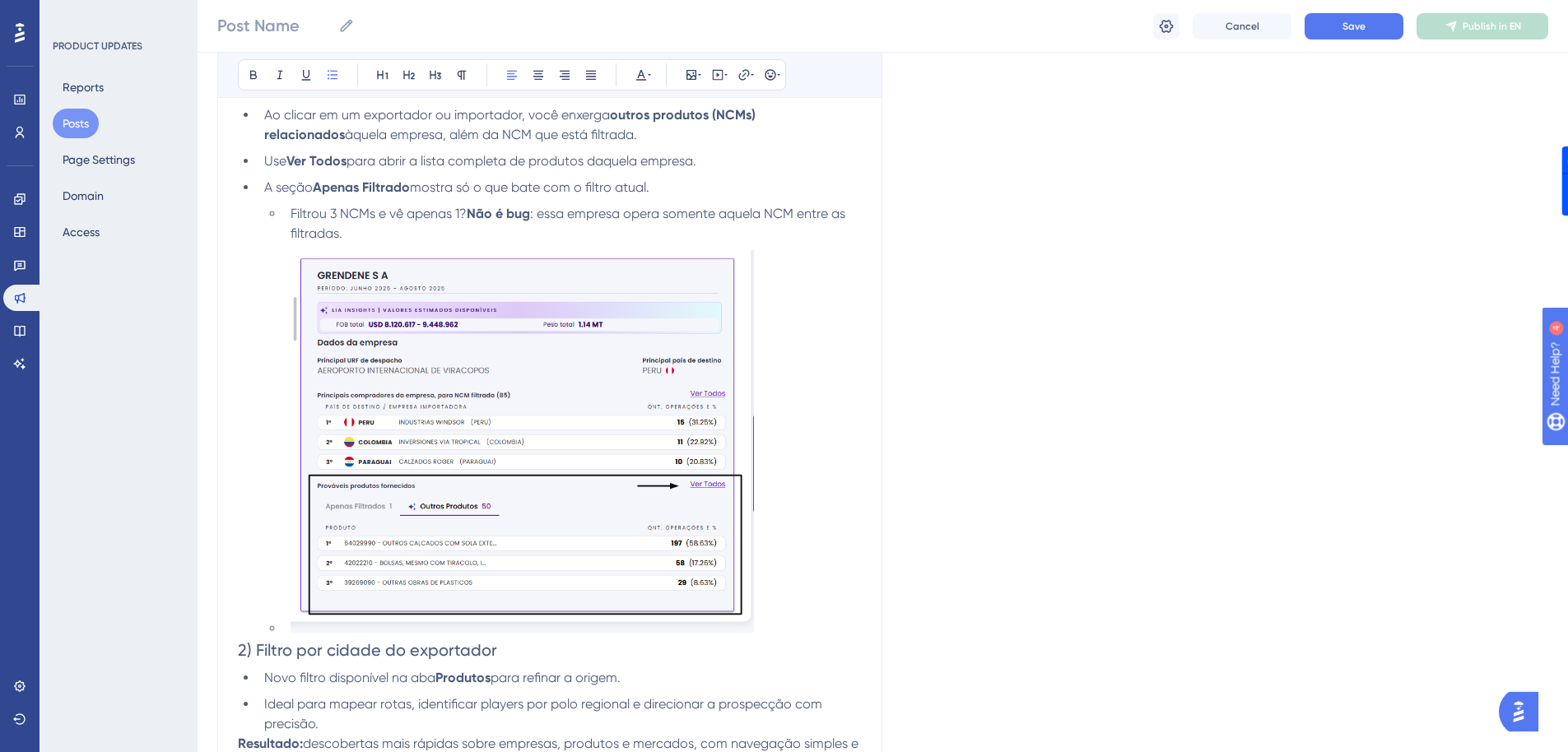
click at [389, 231] on li "Filtrou 3 NCMs e vê apenas 1? Não é bug : essa empresa opera somente aquela NCM…" at bounding box center [573, 223] width 578 height 39
click at [275, 622] on ul "Filtrou 3 NCMs e vê apenas 1? Não é bug : essa empresa opera somente aquela NCM…" at bounding box center [562, 421] width 597 height 435
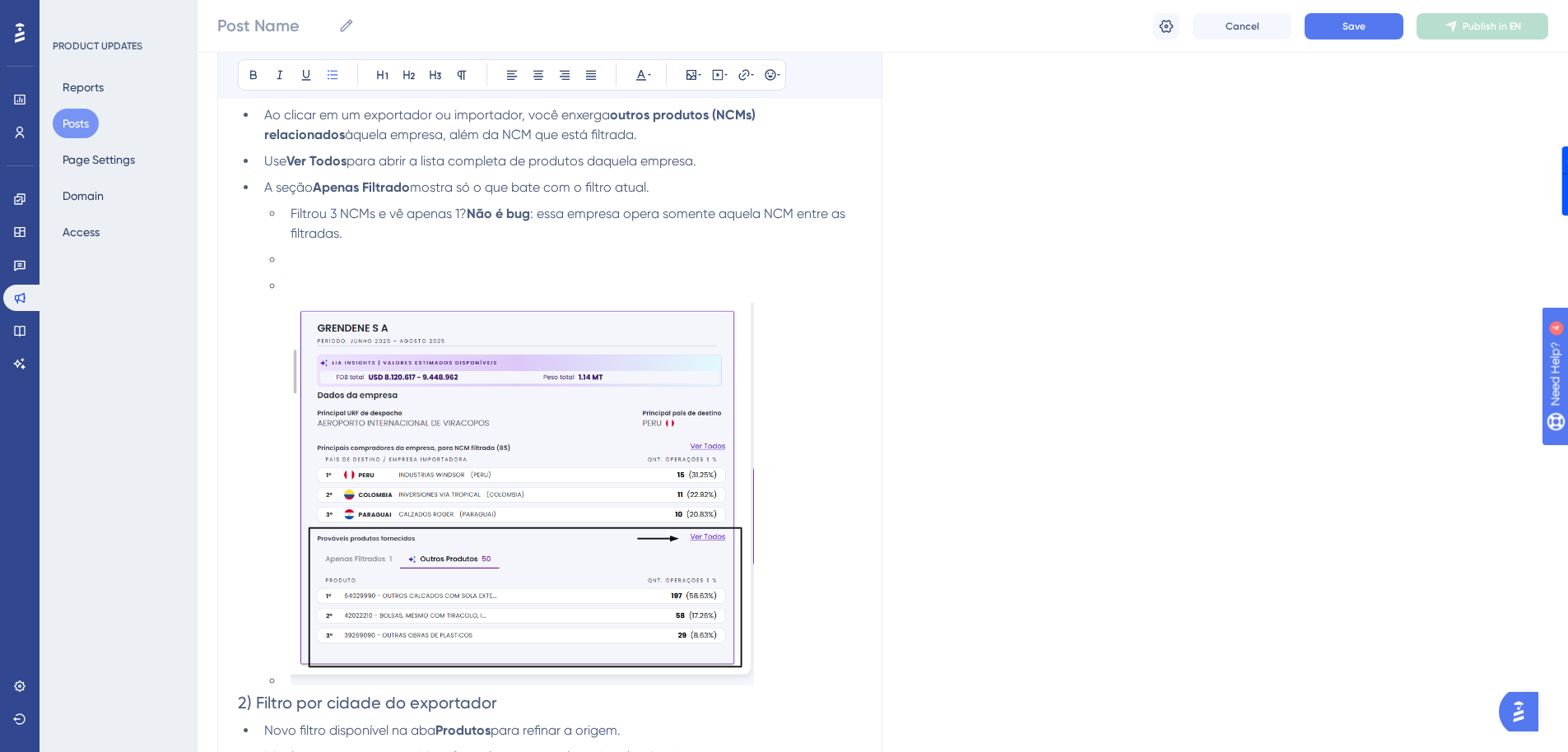
click at [295, 287] on li at bounding box center [573, 286] width 578 height 20
click at [300, 262] on li at bounding box center [573, 260] width 578 height 20
click at [288, 276] on li at bounding box center [560, 286] width 604 height 20
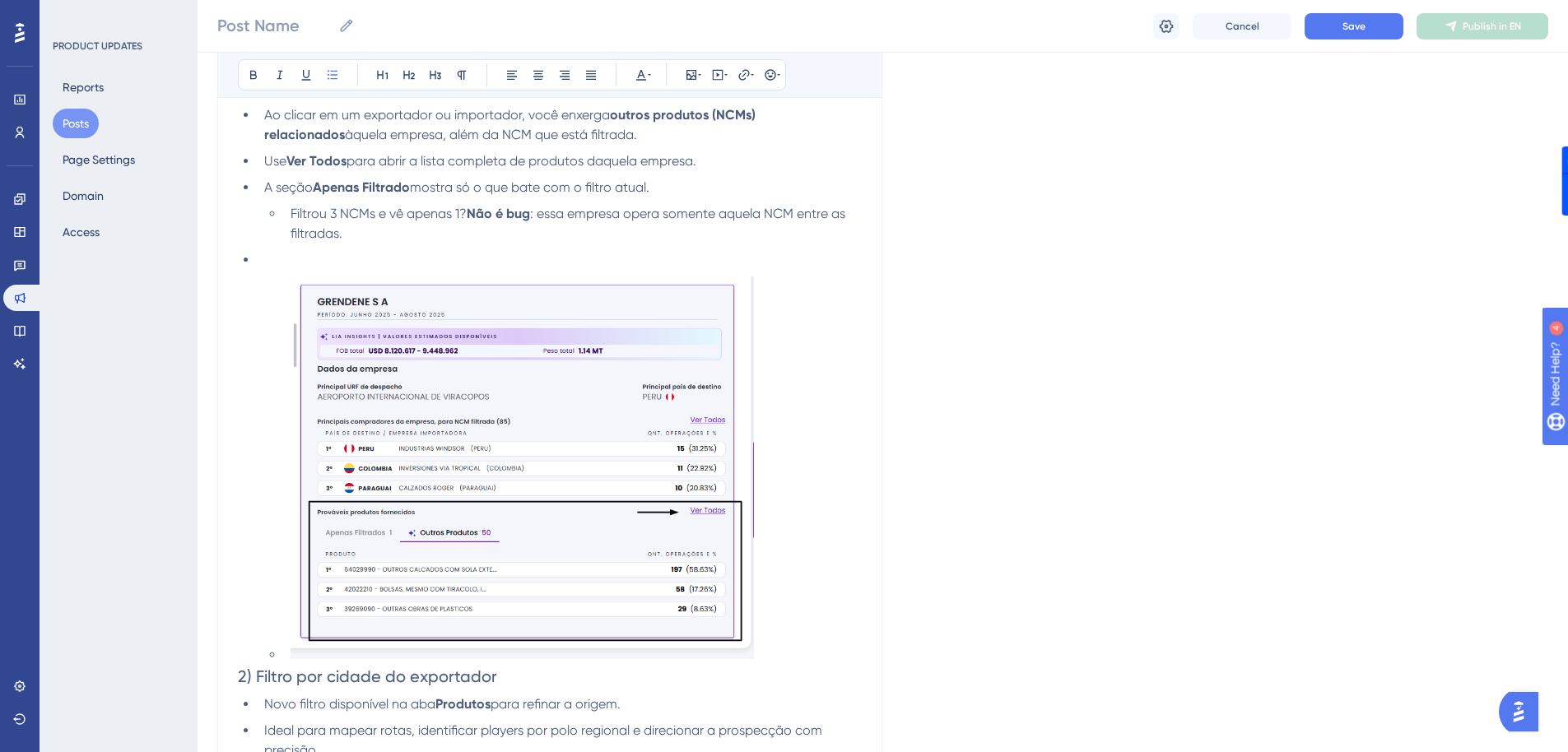
click at [288, 255] on li at bounding box center [560, 260] width 604 height 20
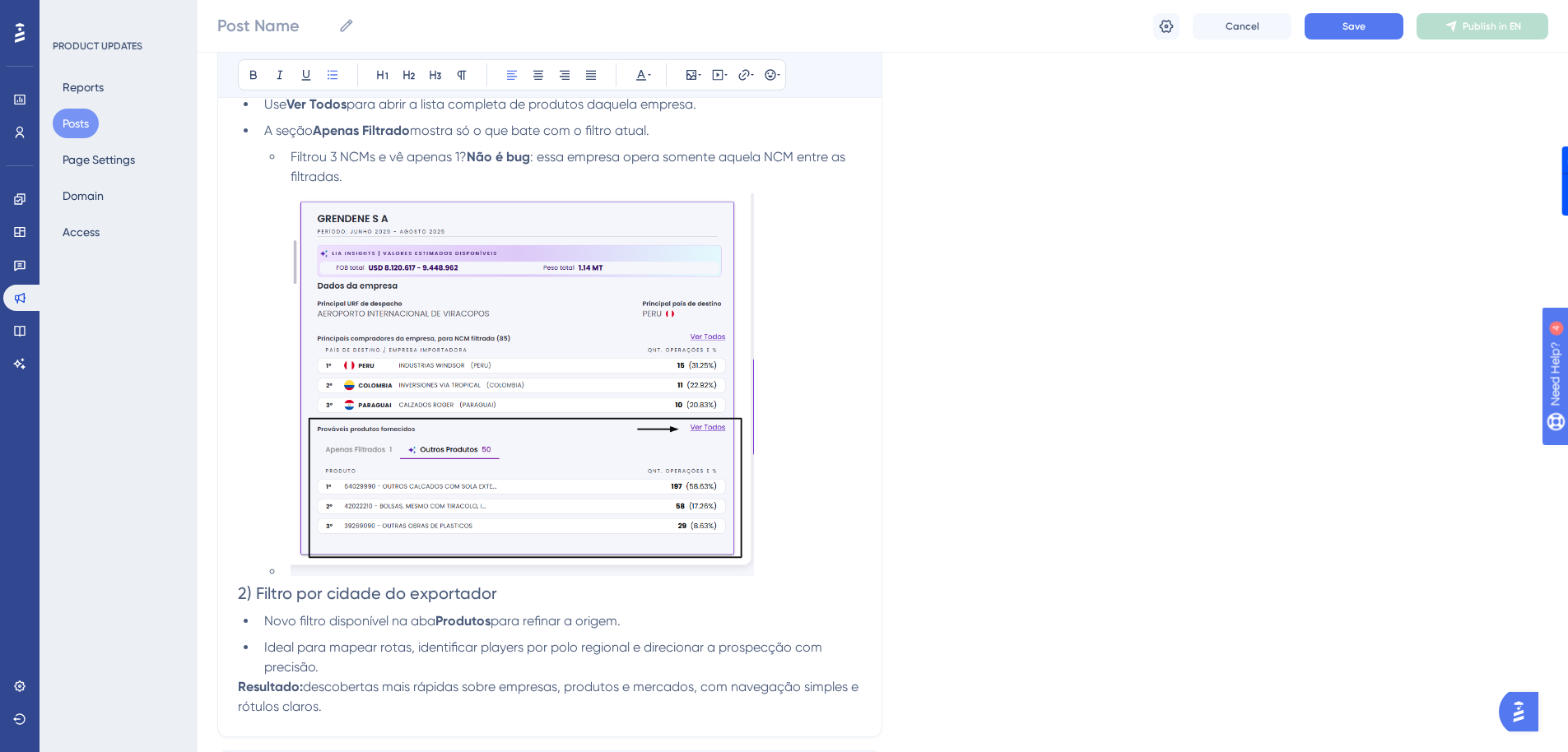
scroll to position [526, 0]
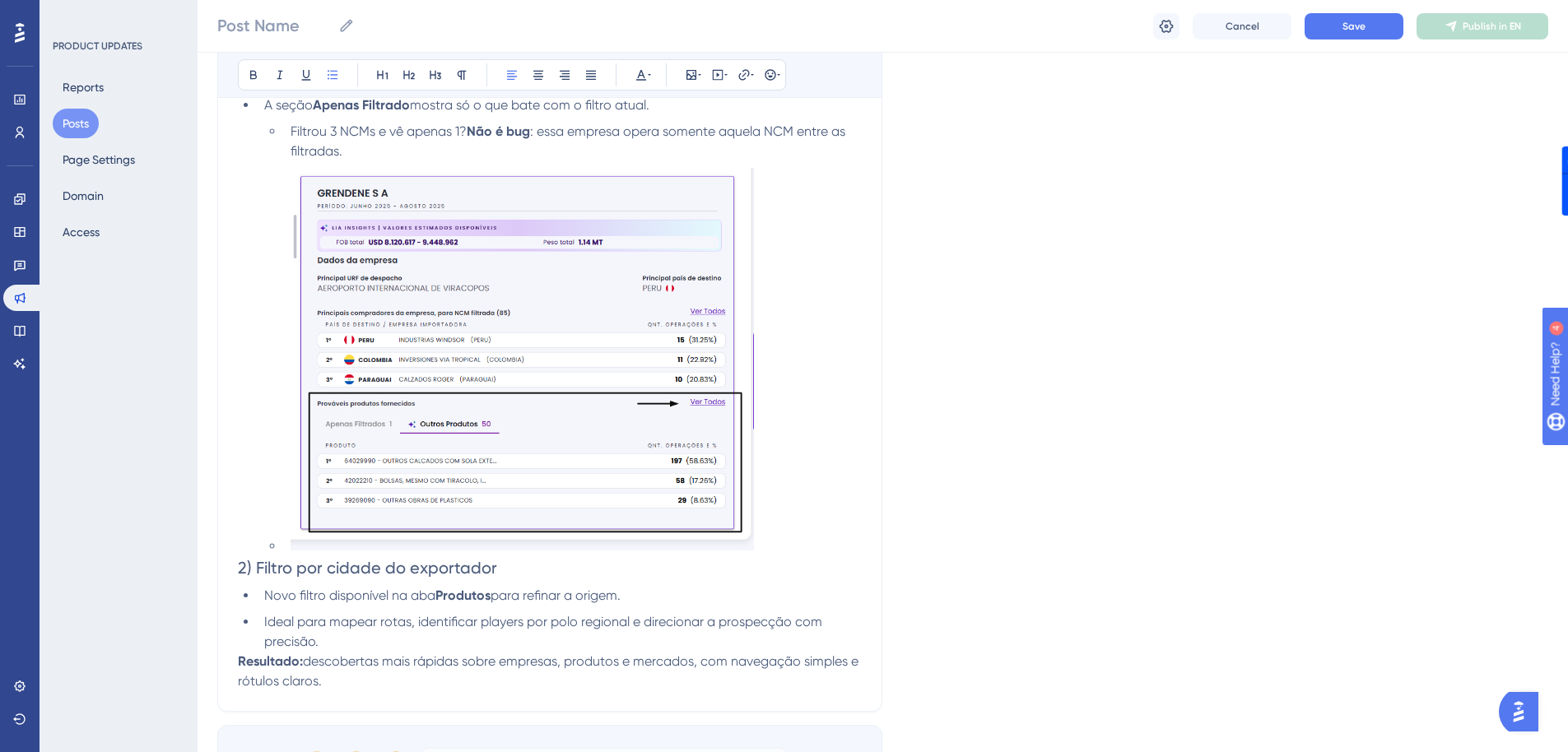
click at [238, 570] on span "2) Filtro por cidade do exportador" at bounding box center [367, 568] width 260 height 20
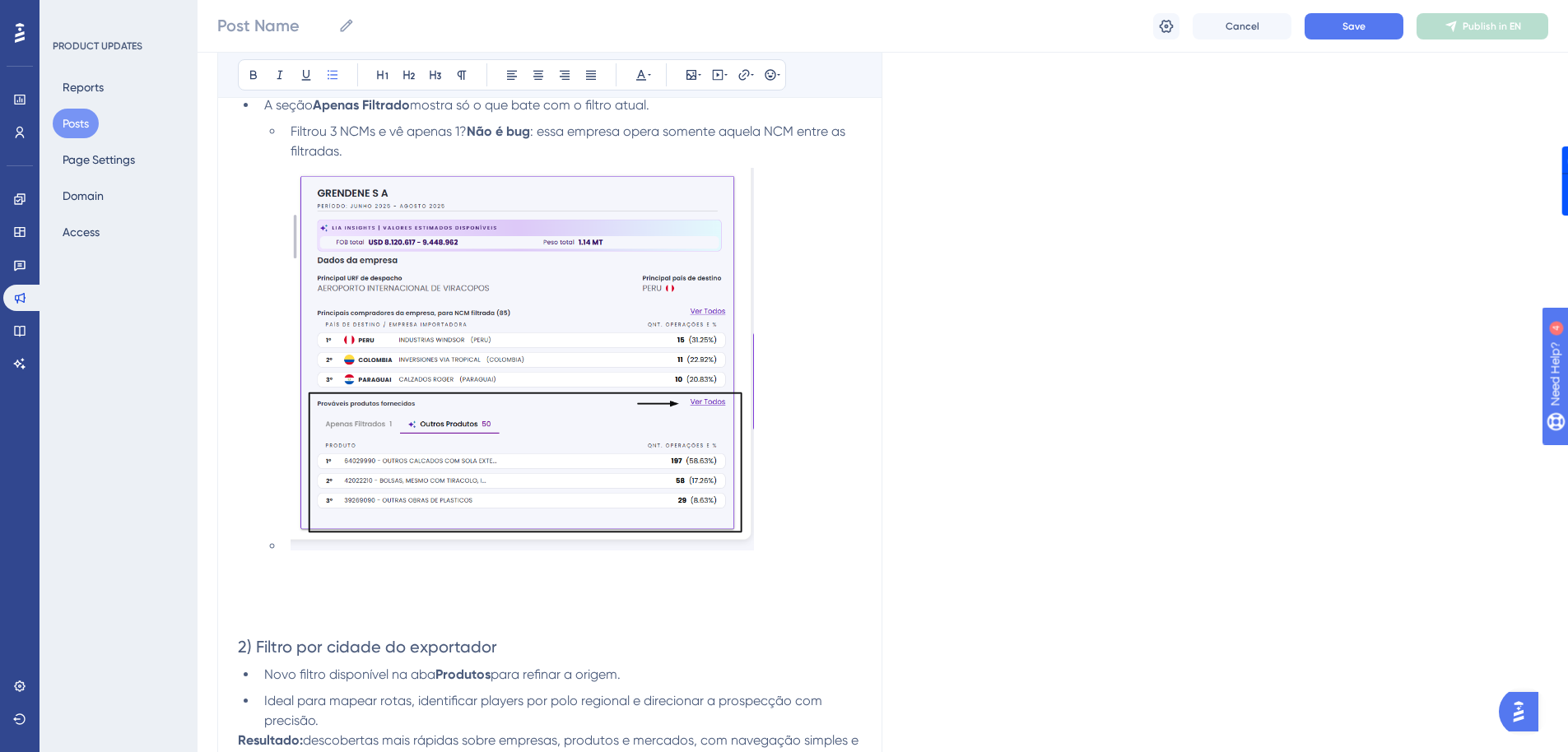
click at [279, 548] on ul "Filtrou 3 NCMs e vê apenas 1? Não é bug : essa empresa opera somente aquela NCM…" at bounding box center [562, 339] width 597 height 435
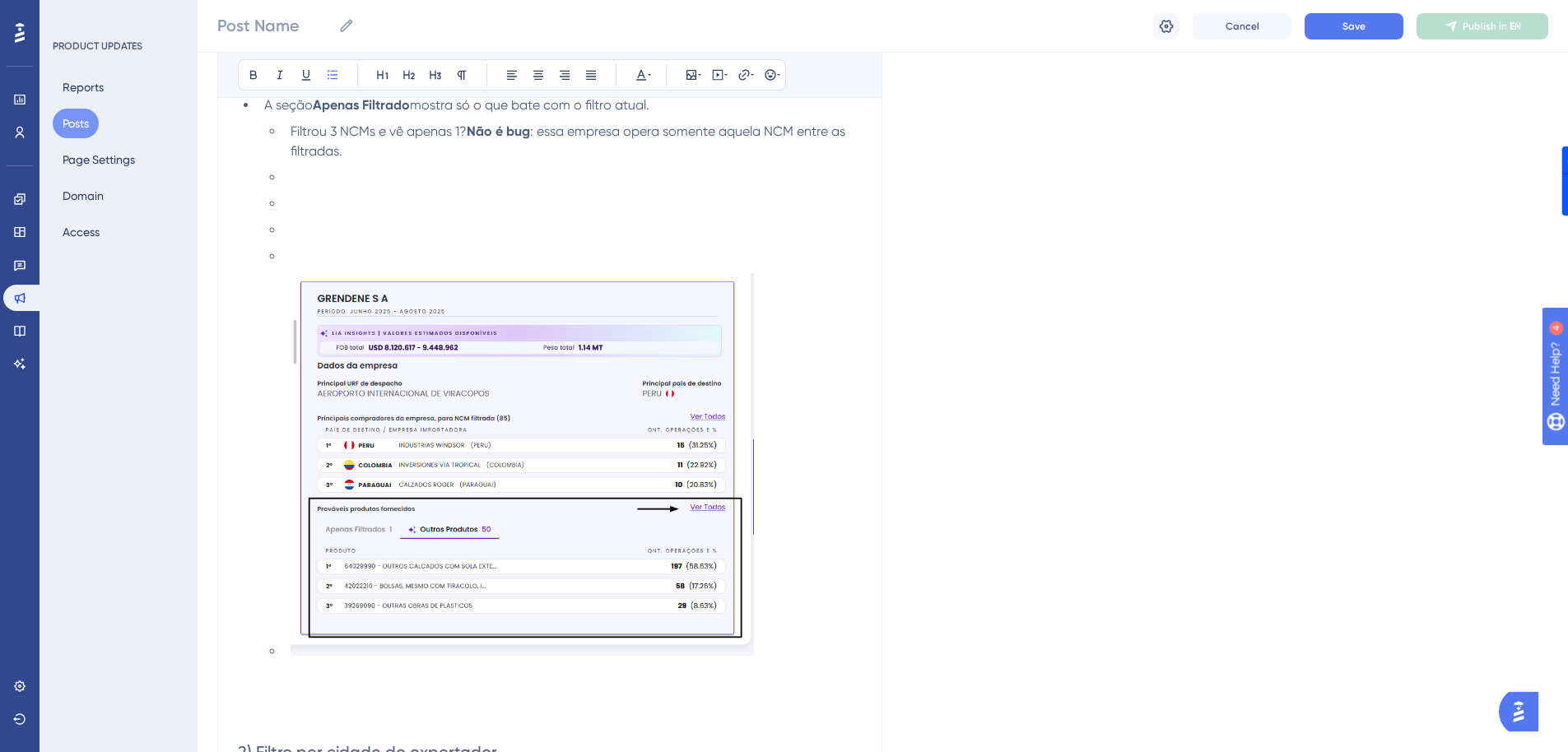
click at [338, 257] on li at bounding box center [573, 257] width 578 height 20
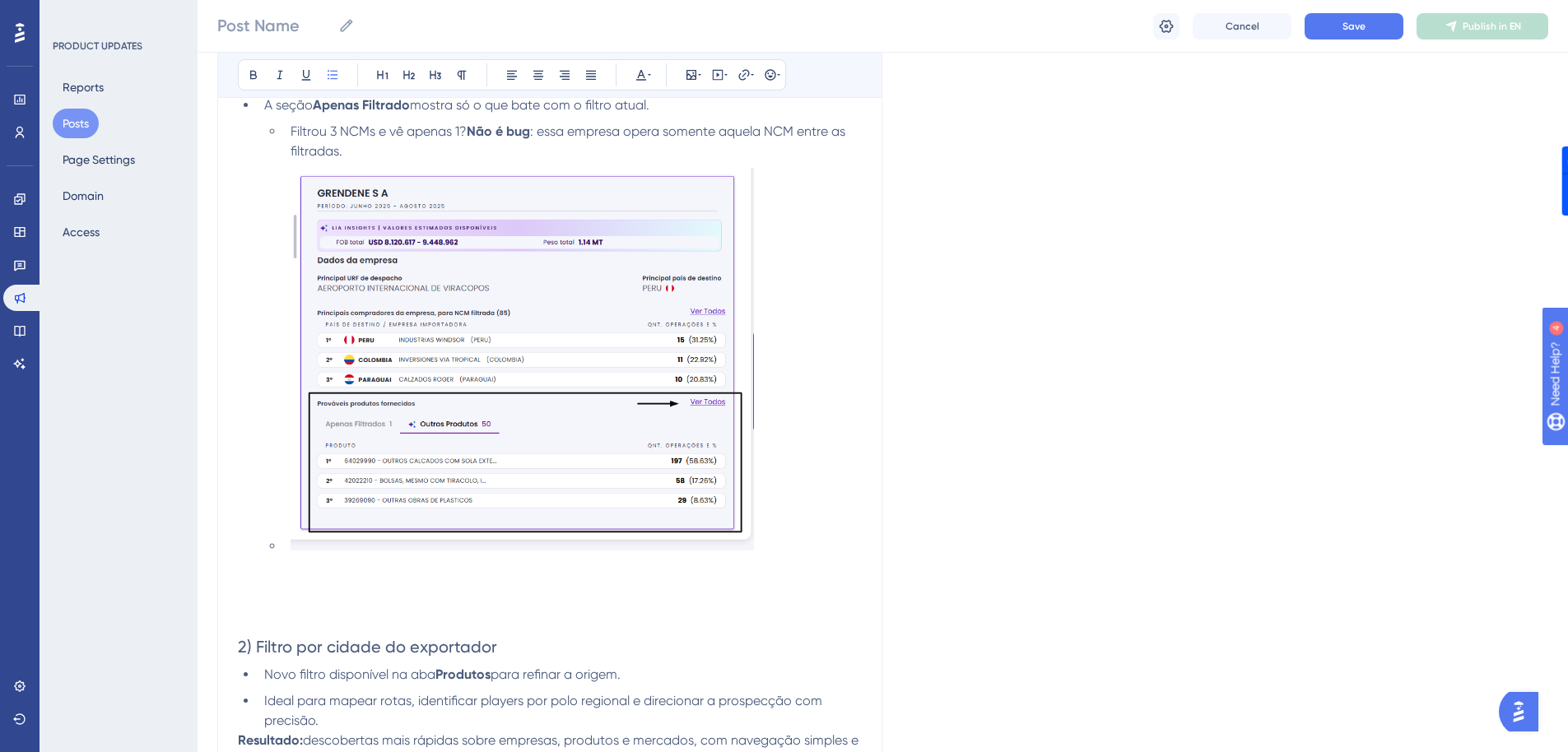
click at [284, 554] on li at bounding box center [573, 361] width 578 height 388
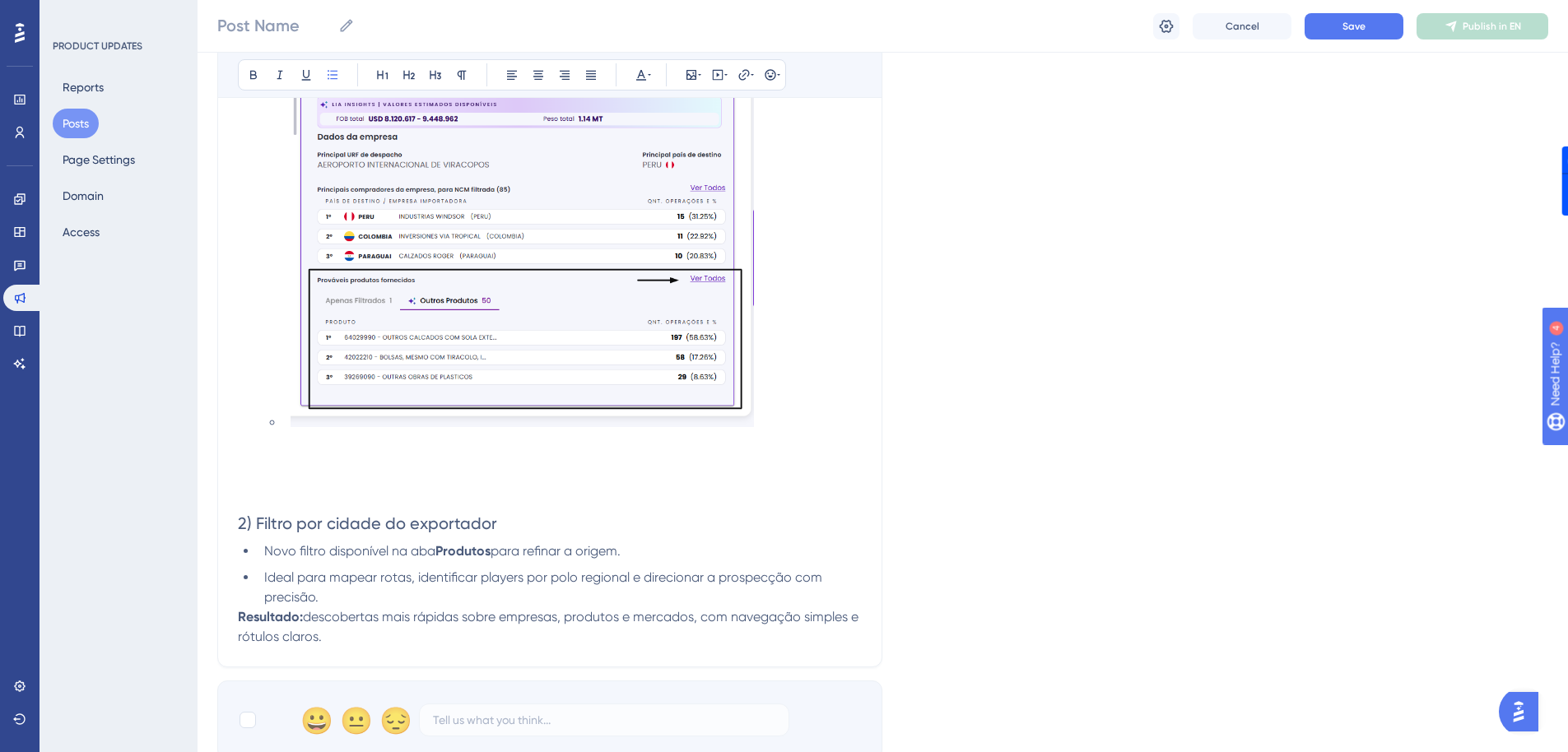
scroll to position [691, 0]
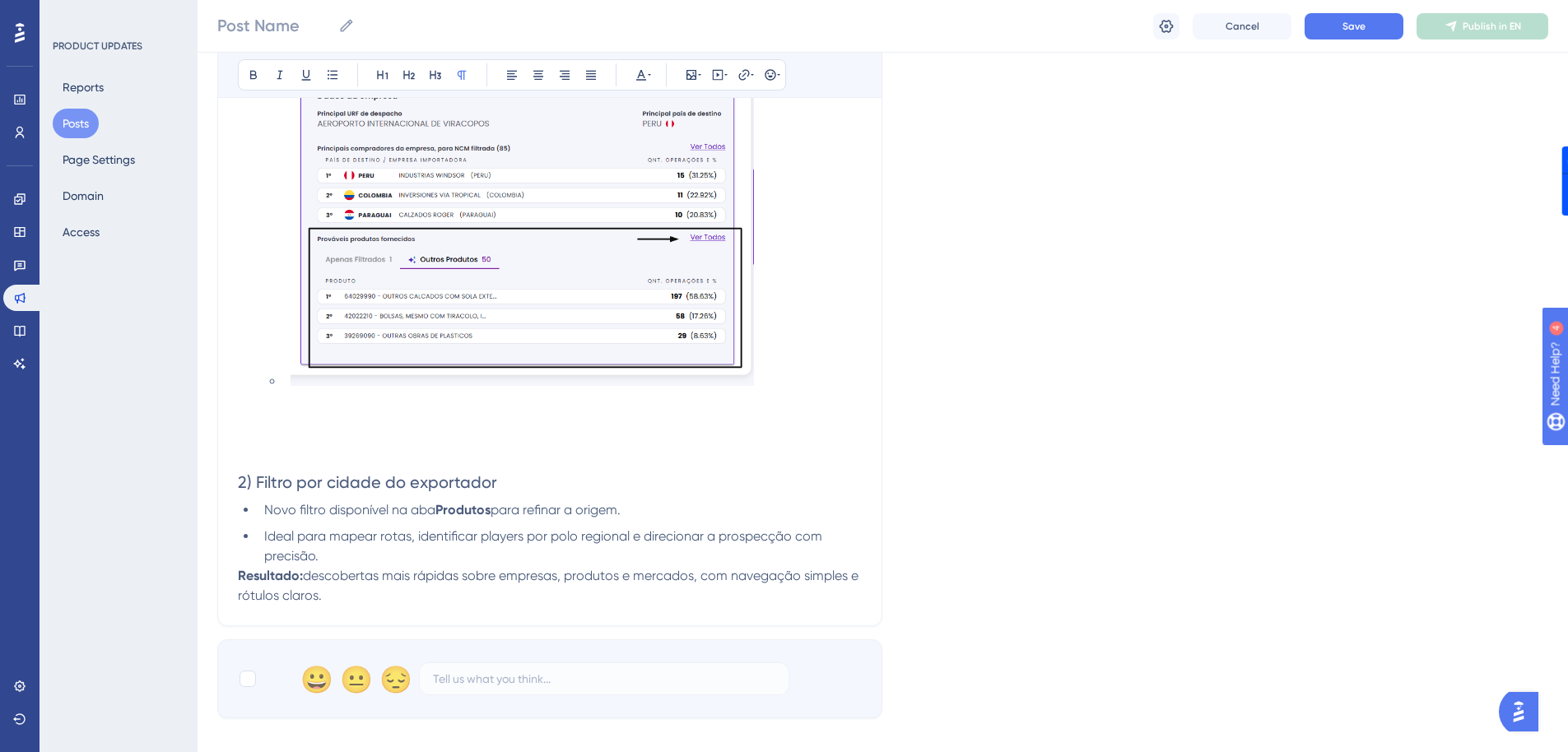
click at [302, 457] on p at bounding box center [550, 461] width 624 height 20
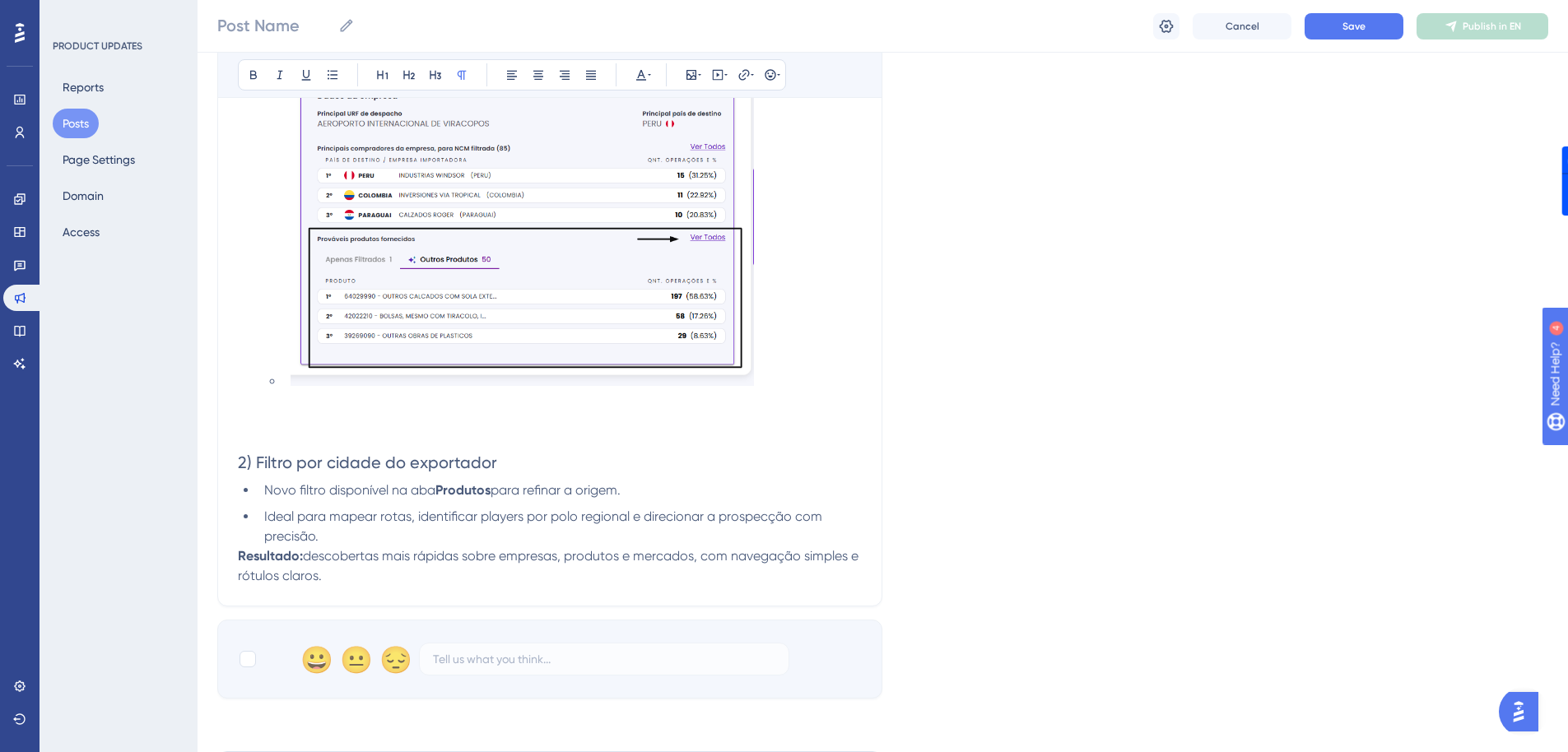
click at [332, 577] on p "Resultado: descobertas mais rápidas sobre empresas, produtos e mercados, com na…" at bounding box center [550, 566] width 624 height 39
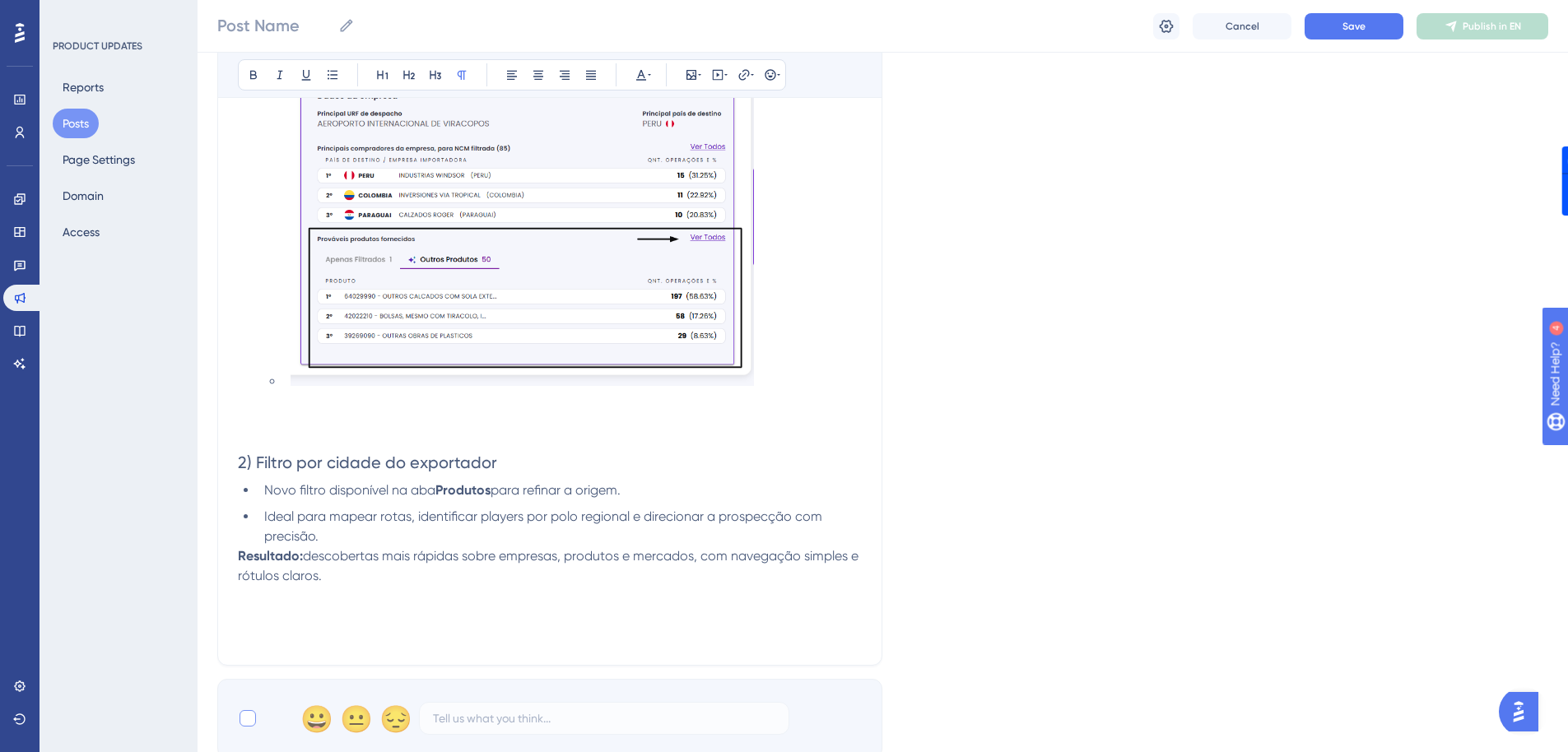
click at [252, 717] on div at bounding box center [248, 718] width 17 height 17
checkbox input "true"
click at [258, 643] on p at bounding box center [550, 636] width 624 height 20
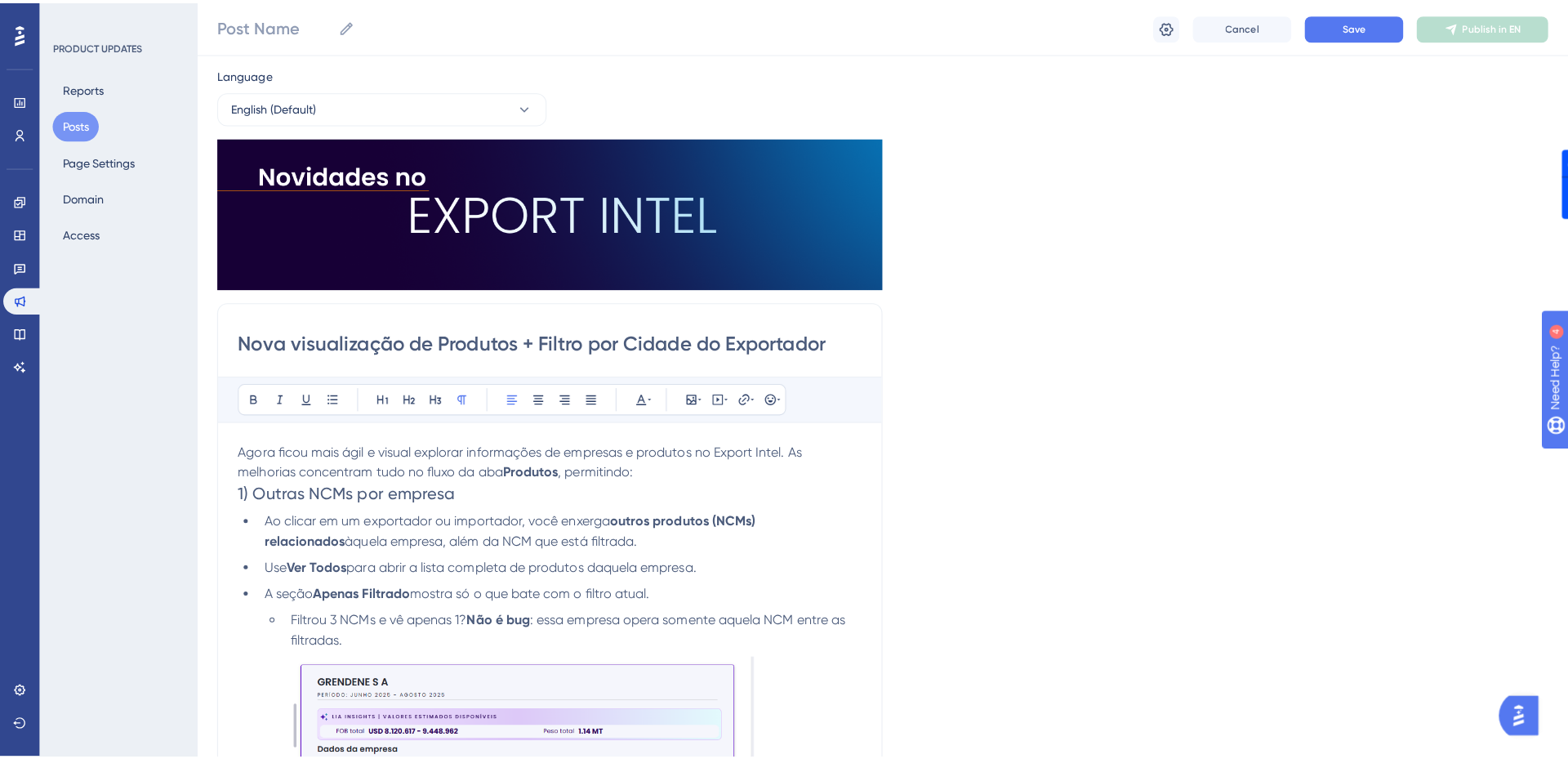
scroll to position [0, 0]
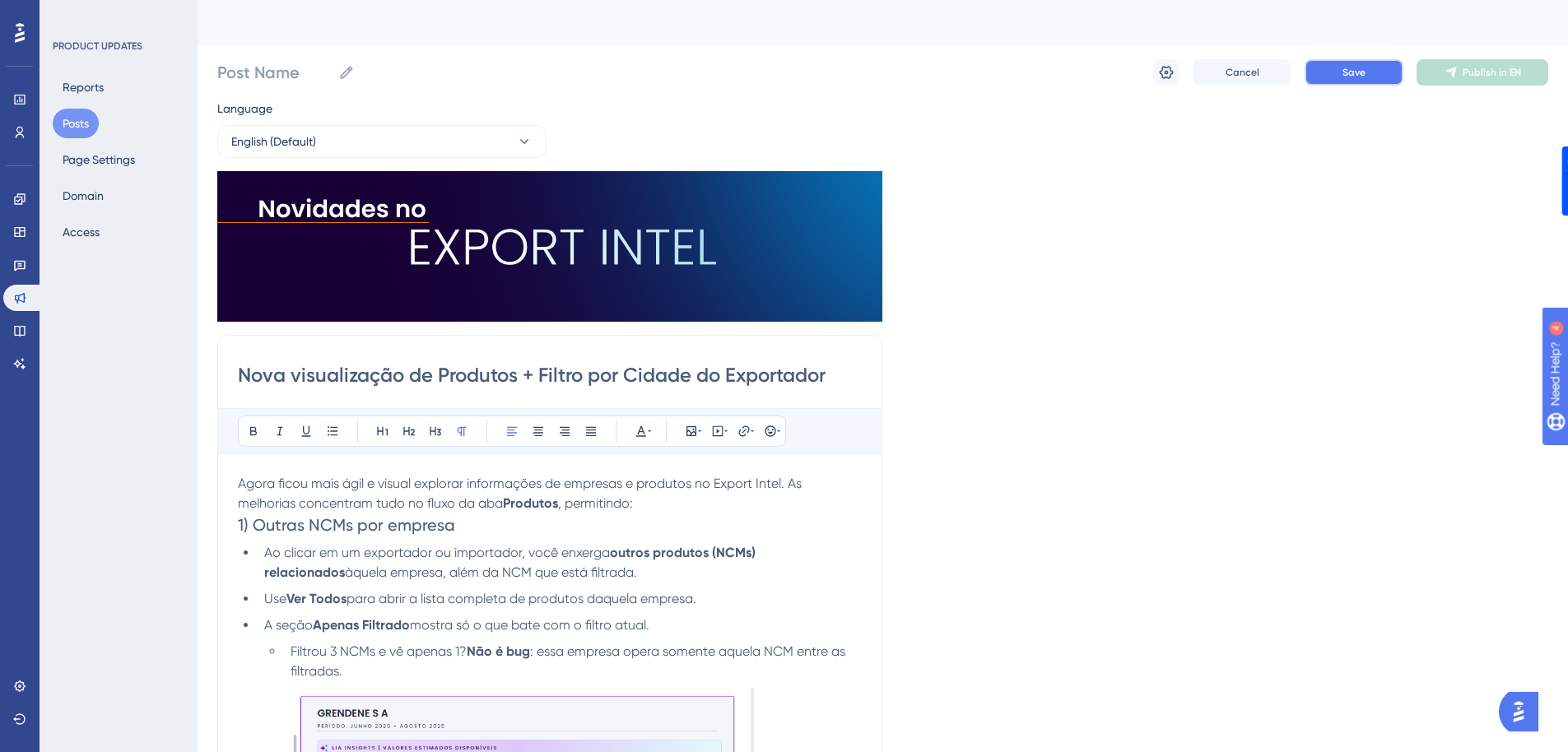
click at [1357, 71] on span "Save" at bounding box center [1353, 72] width 23 height 13
click at [1364, 66] on span "Save" at bounding box center [1353, 72] width 23 height 13
click at [372, 371] on input "Nova visualização de Produtos + Filtro por Cidade do Exportador" at bounding box center [550, 375] width 624 height 27
click at [266, 56] on div "Post Name Cancel Save Publish in EN" at bounding box center [883, 72] width 1330 height 52
click at [268, 76] on input "Post Name" at bounding box center [274, 72] width 115 height 23
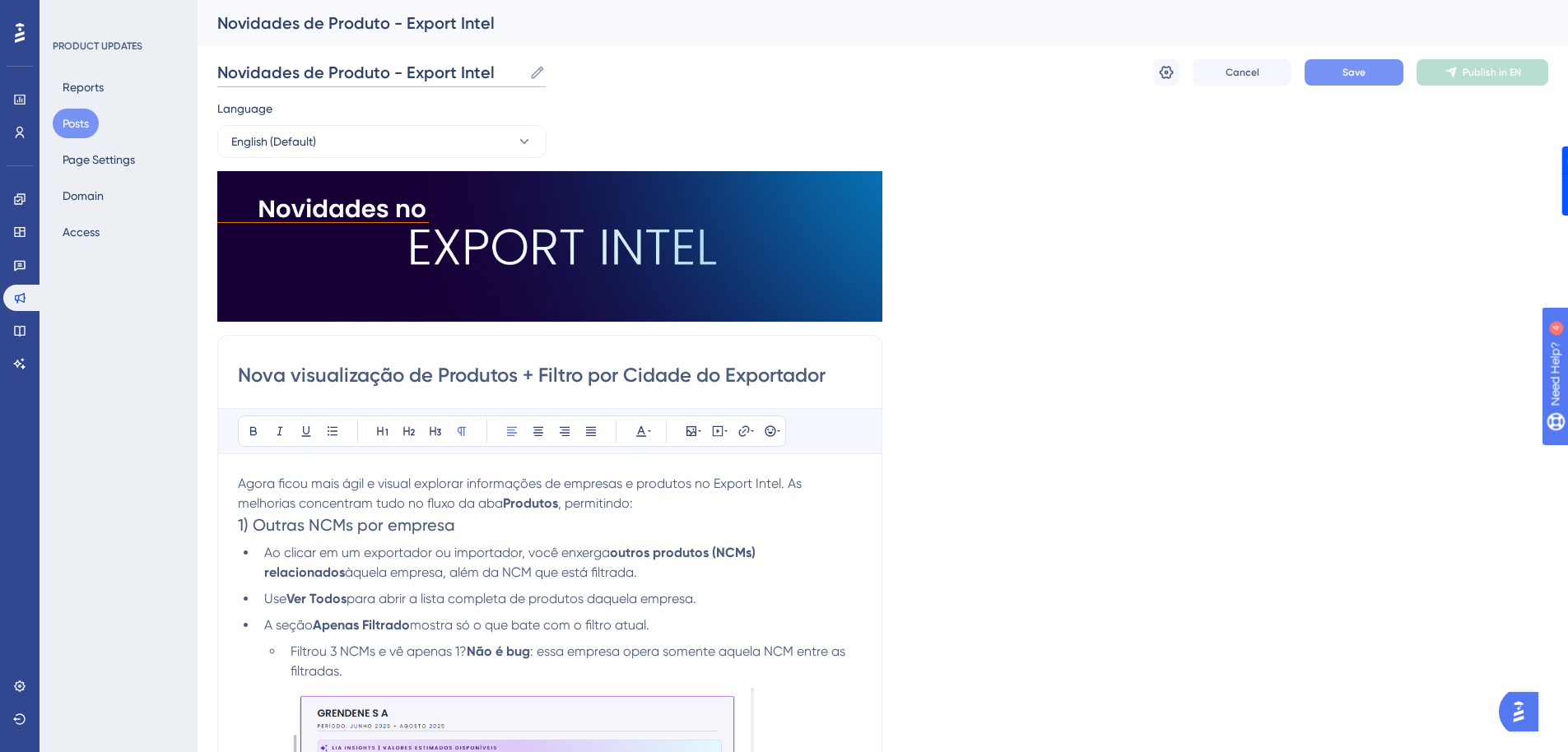
type input "Novidades de Produto - Export Intel"
click at [1351, 74] on span "Save" at bounding box center [1353, 72] width 23 height 13
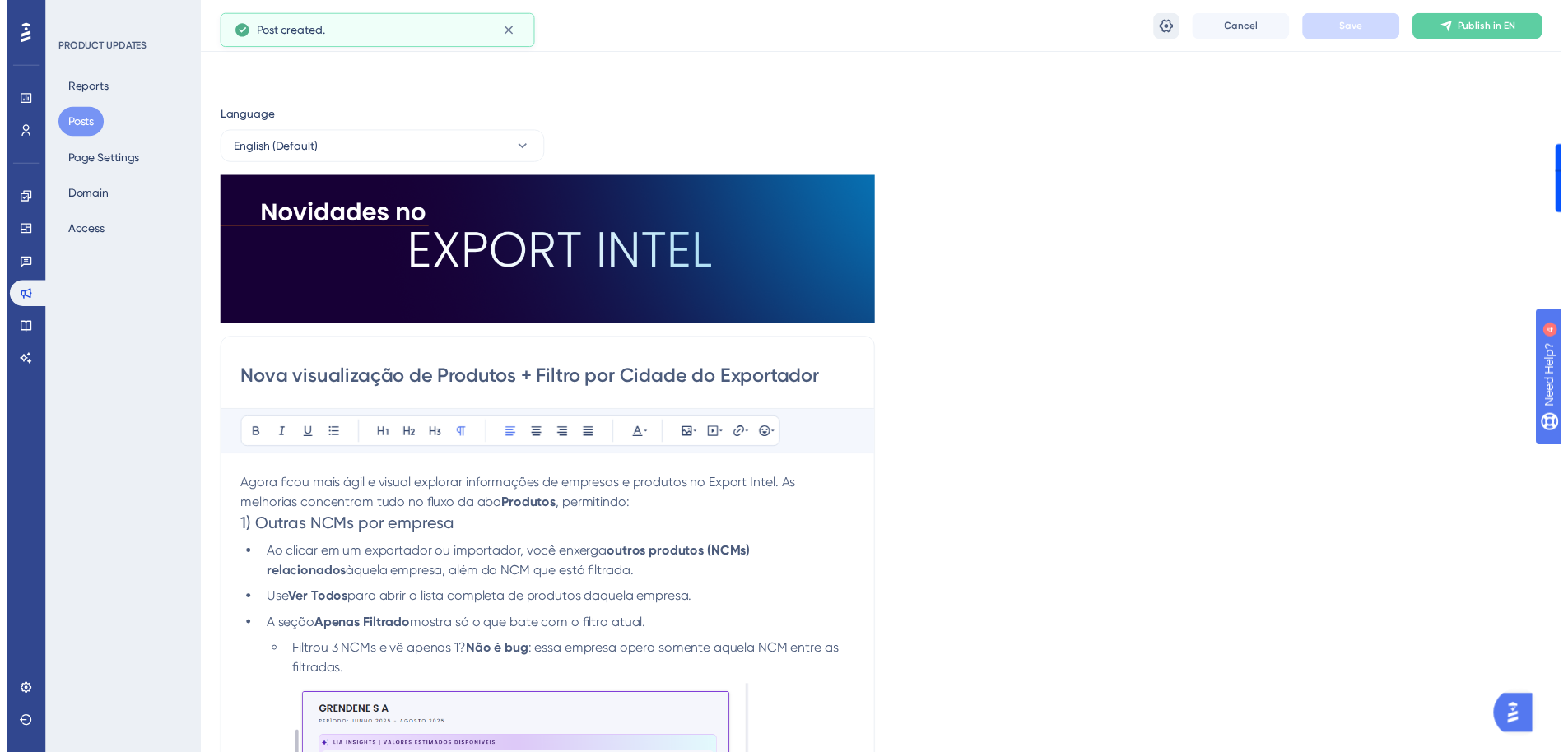
scroll to position [194, 0]
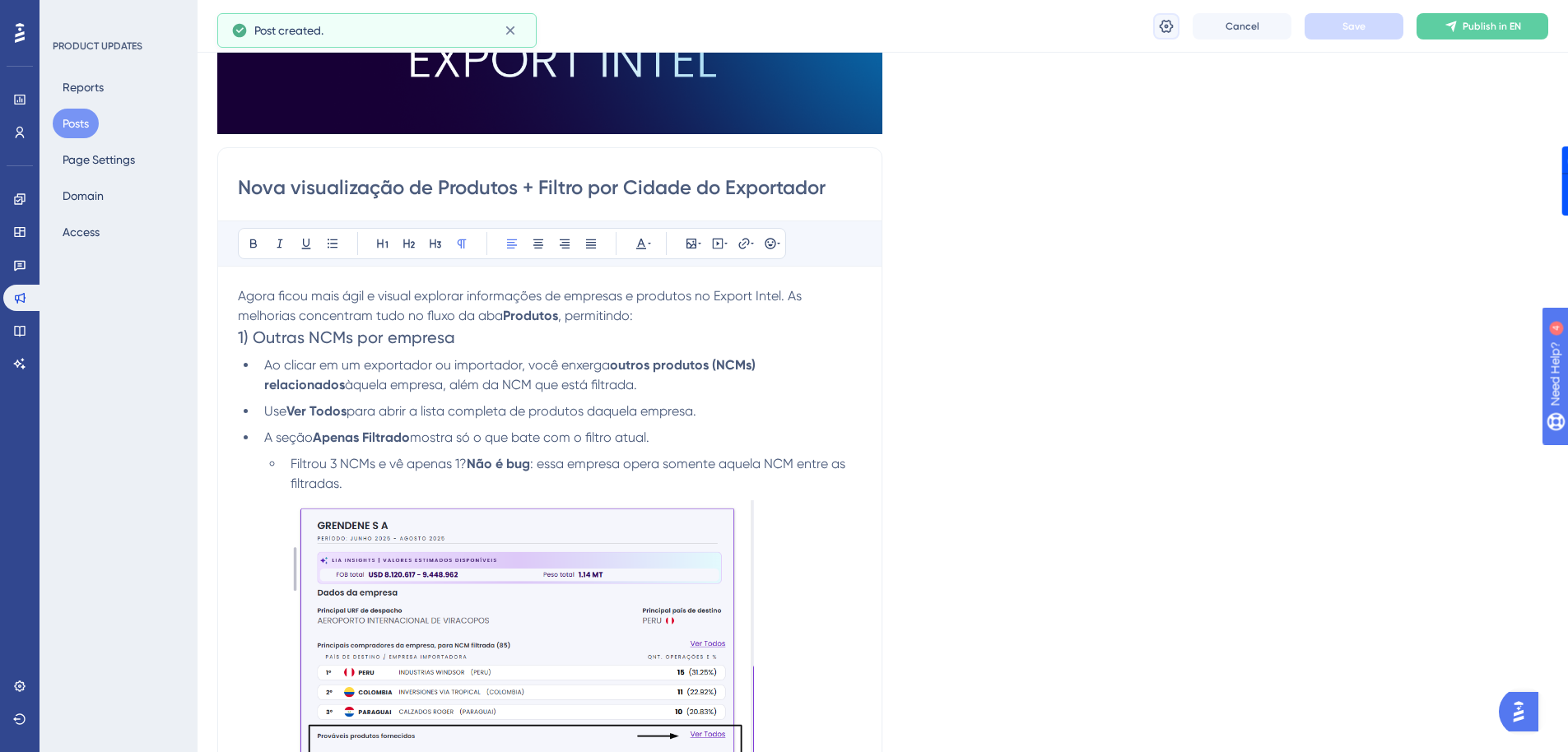
click at [1171, 31] on icon at bounding box center [1166, 26] width 14 height 13
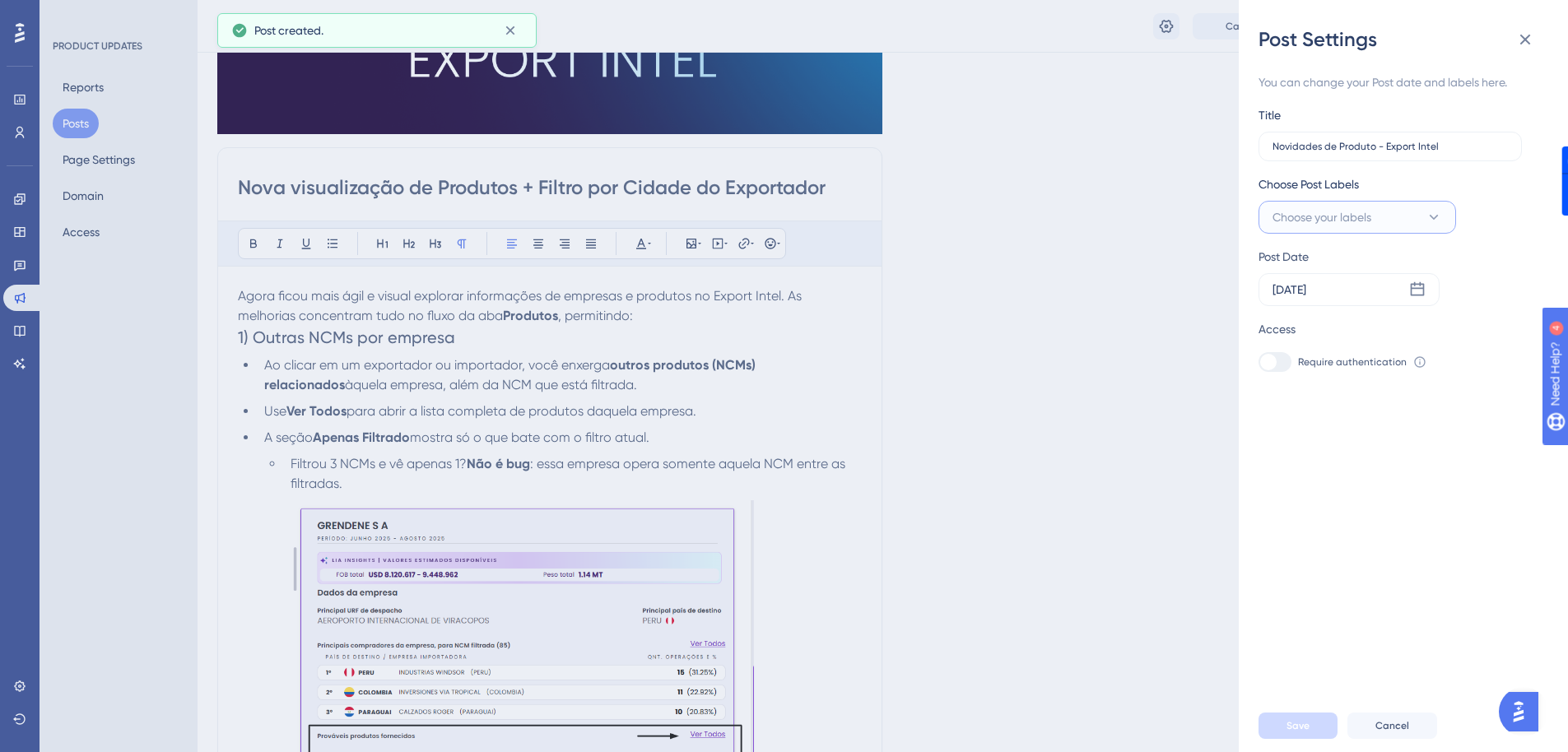
click at [1316, 209] on span "Choose your labels" at bounding box center [1322, 217] width 99 height 20
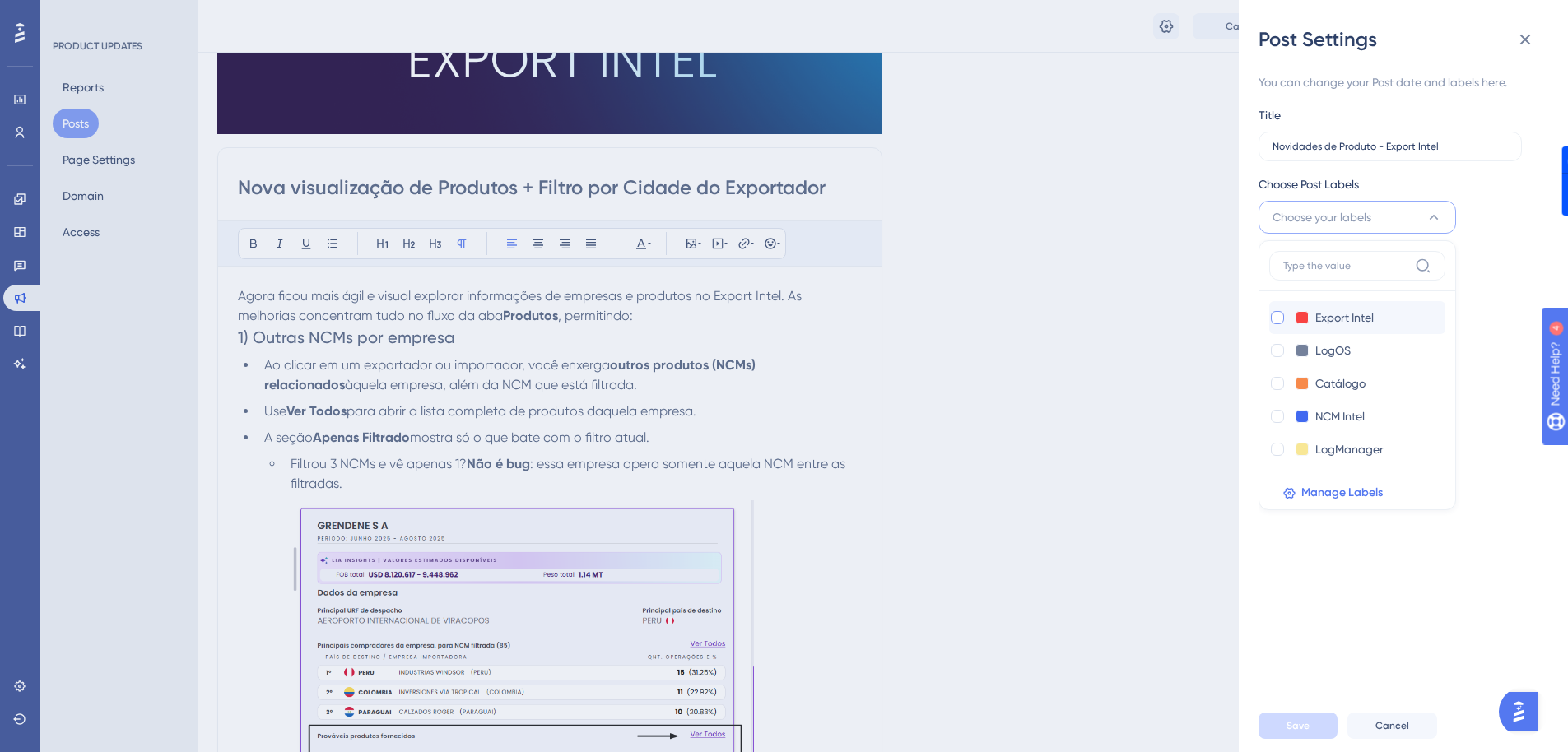
click at [1274, 322] on div at bounding box center [1277, 317] width 13 height 13
checkbox input "true"
click at [1292, 732] on span "Save" at bounding box center [1297, 725] width 23 height 13
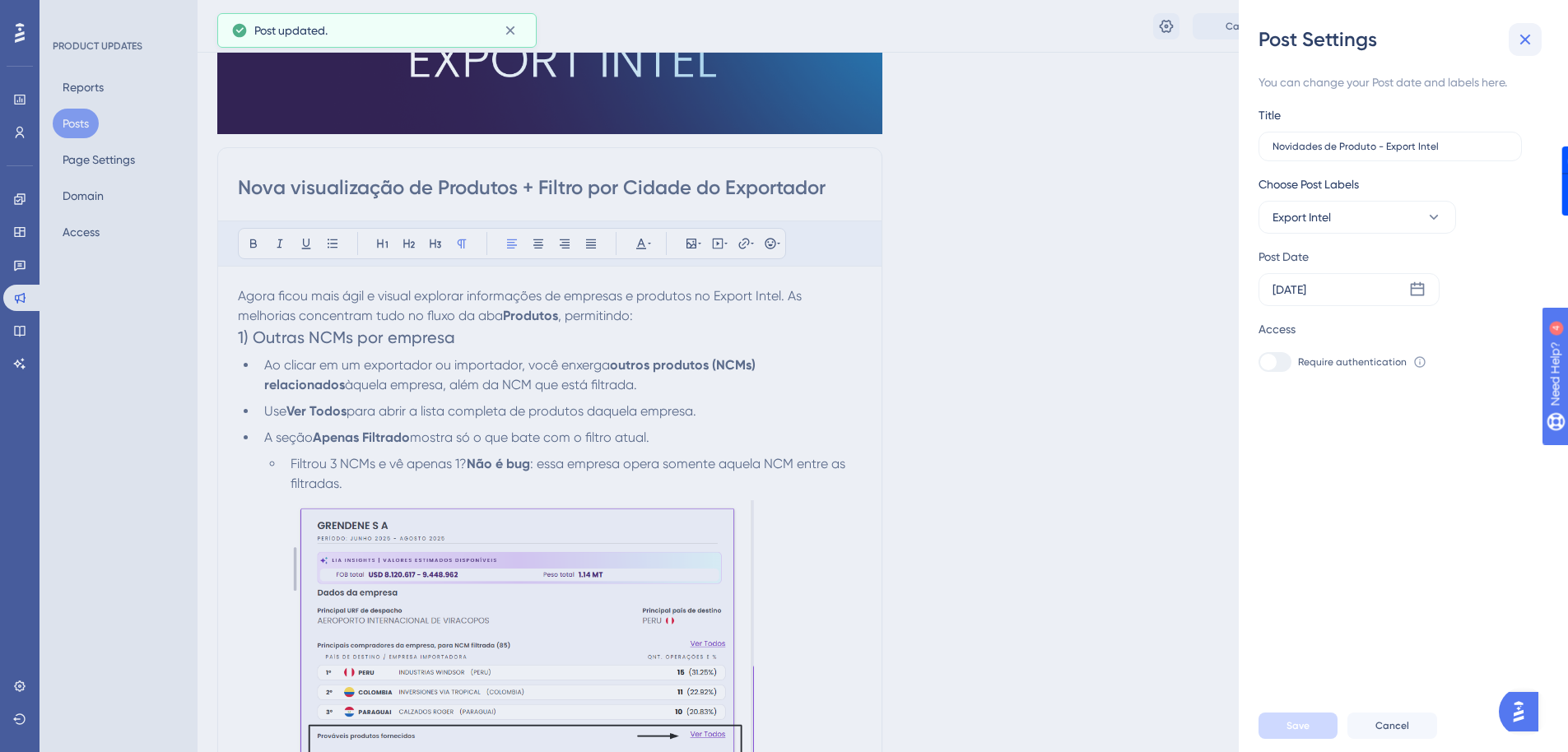
click at [1518, 37] on icon at bounding box center [1525, 39] width 20 height 20
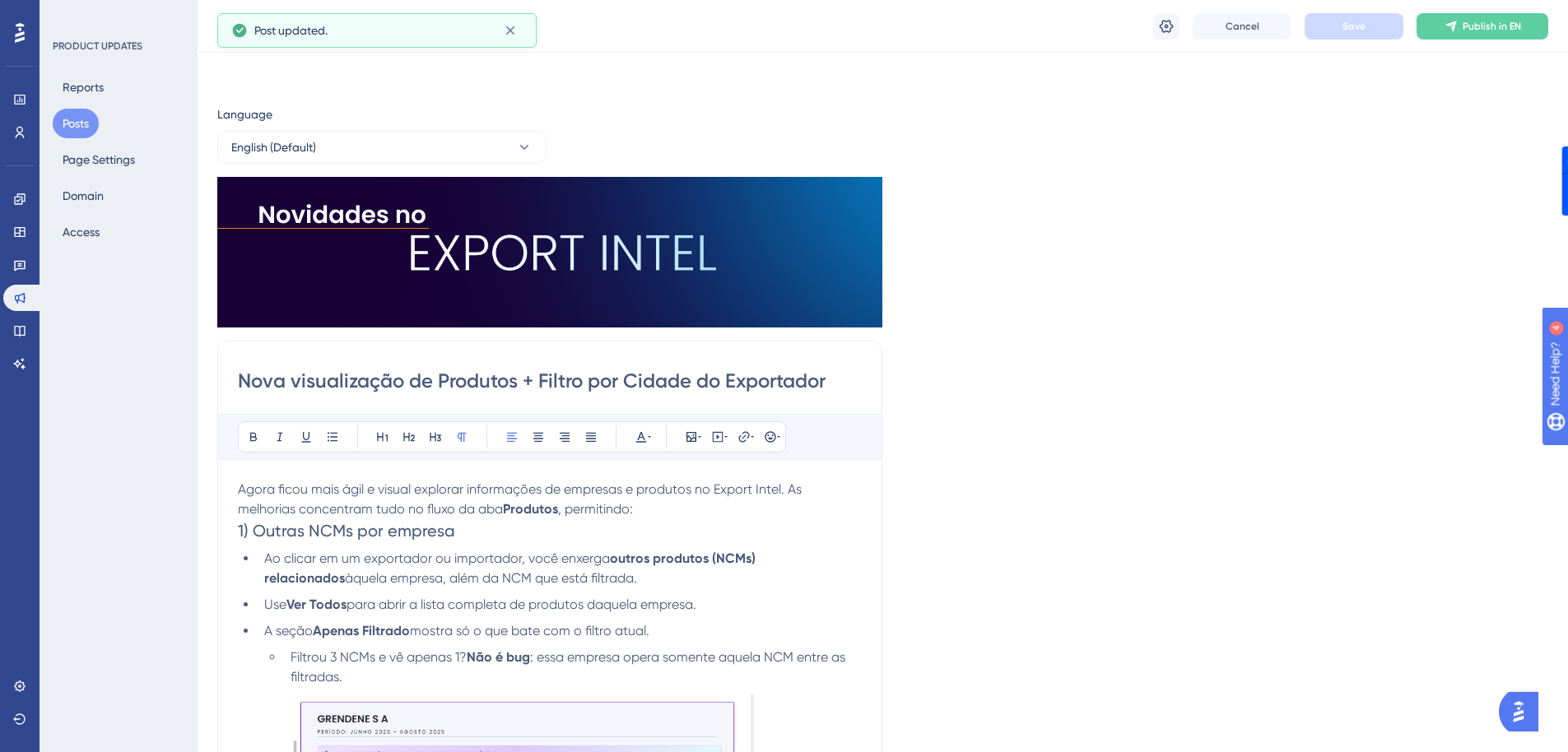
scroll to position [0, 0]
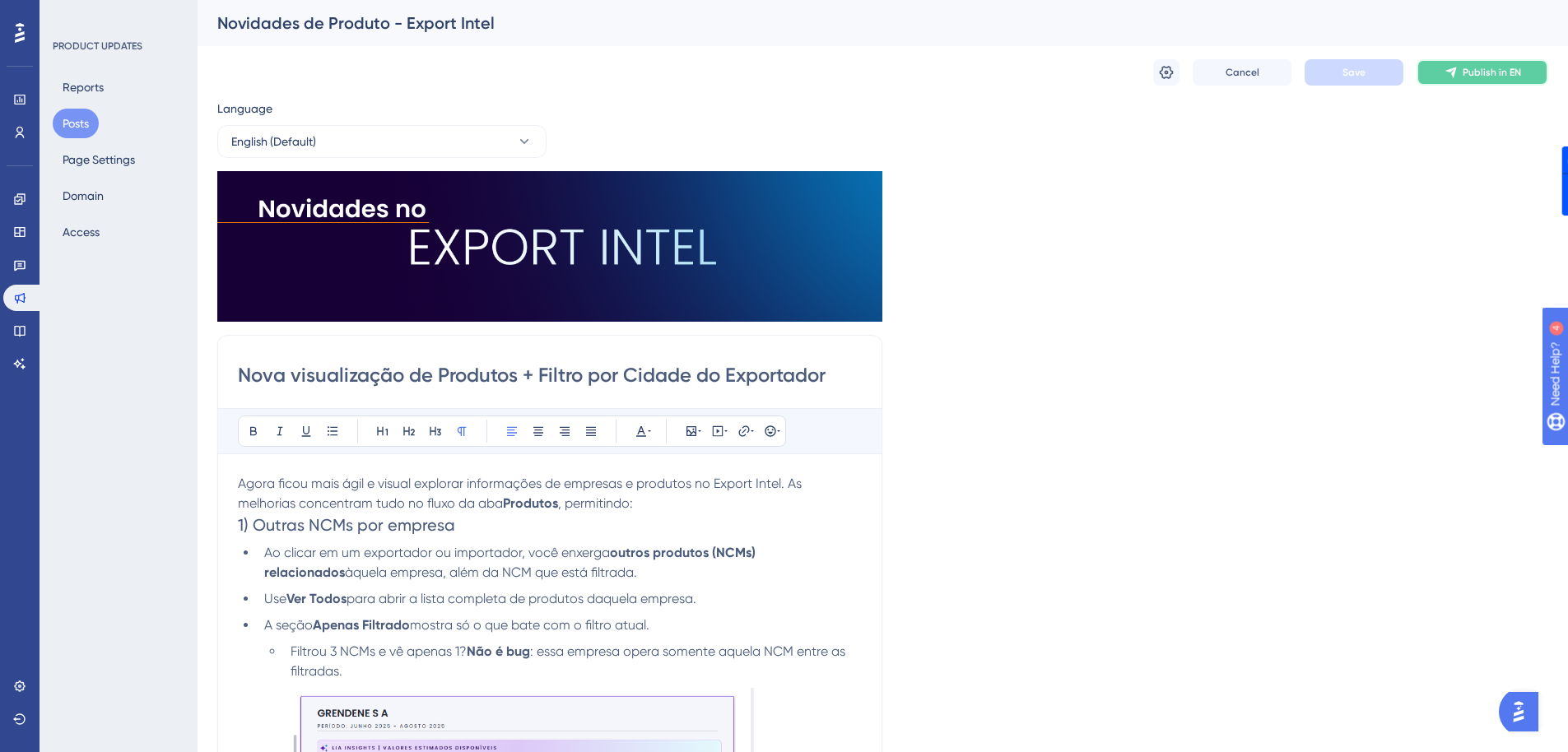
click at [1479, 70] on span "Publish in EN" at bounding box center [1492, 72] width 59 height 13
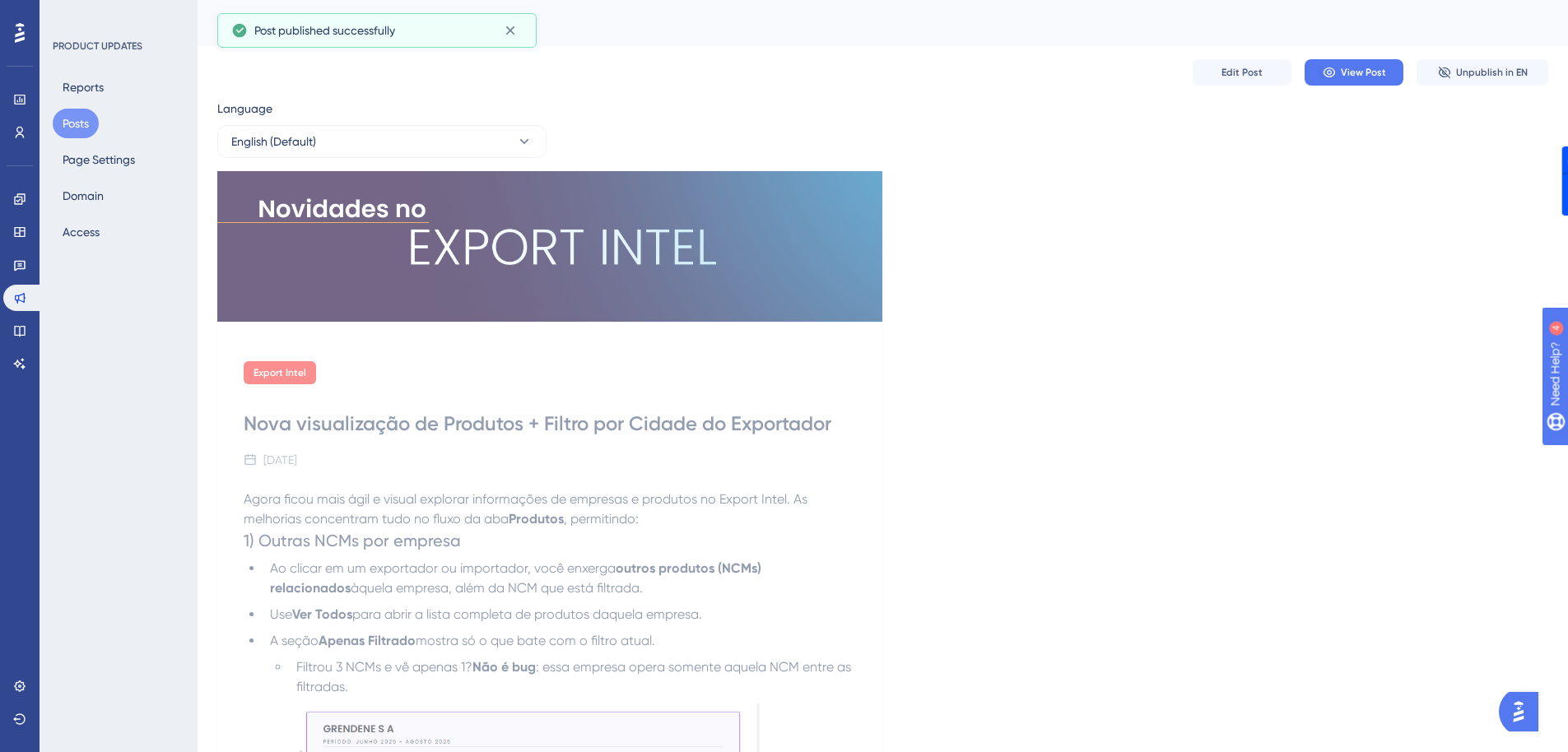
click at [1320, 86] on div "Edit Post View Post Unpublish in EN" at bounding box center [883, 72] width 1330 height 52
click at [1337, 74] on button "View Post" at bounding box center [1354, 72] width 99 height 27
click at [412, 130] on button "English (Default)" at bounding box center [382, 141] width 329 height 33
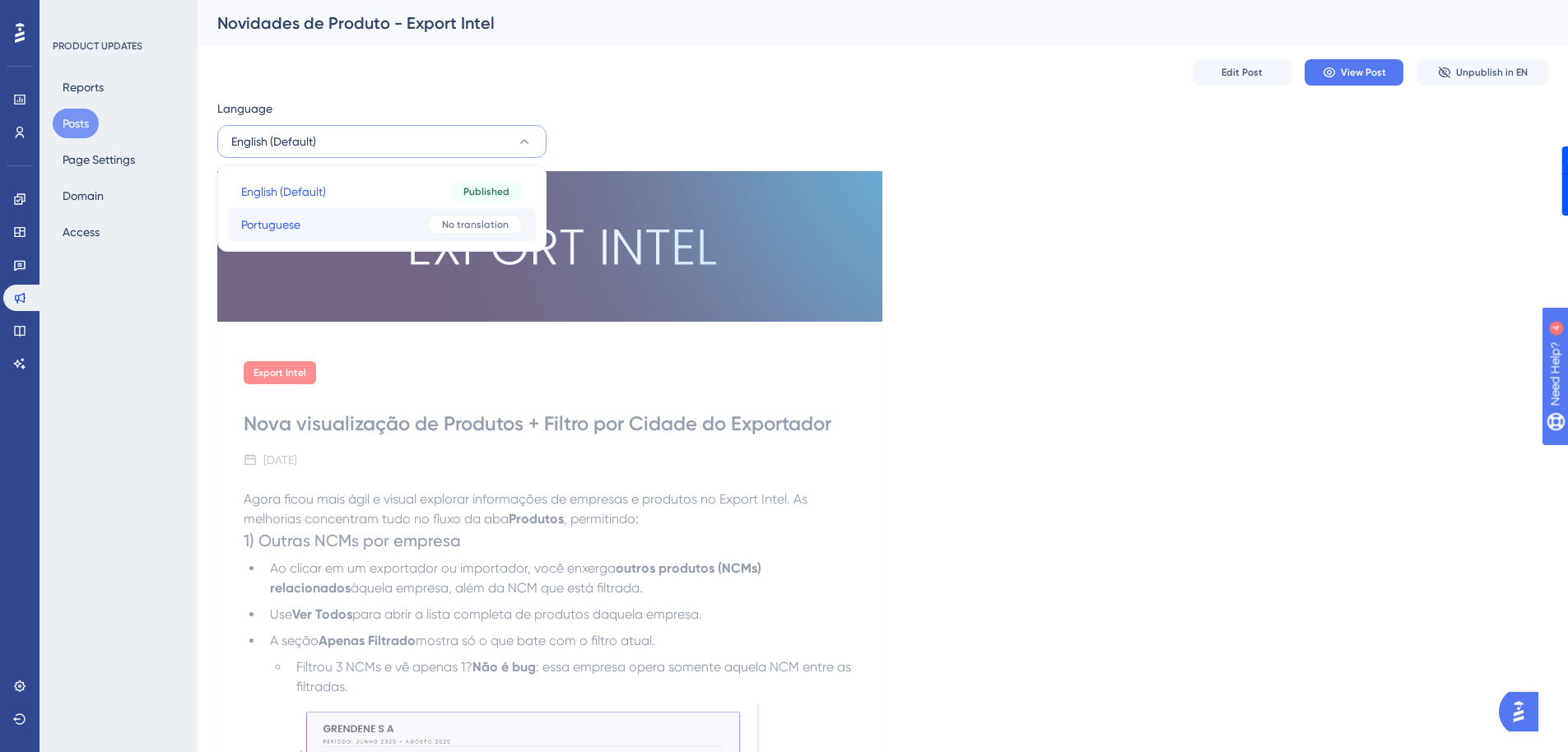
click at [319, 222] on button "Portuguese Portuguese No translation" at bounding box center [381, 225] width 307 height 33
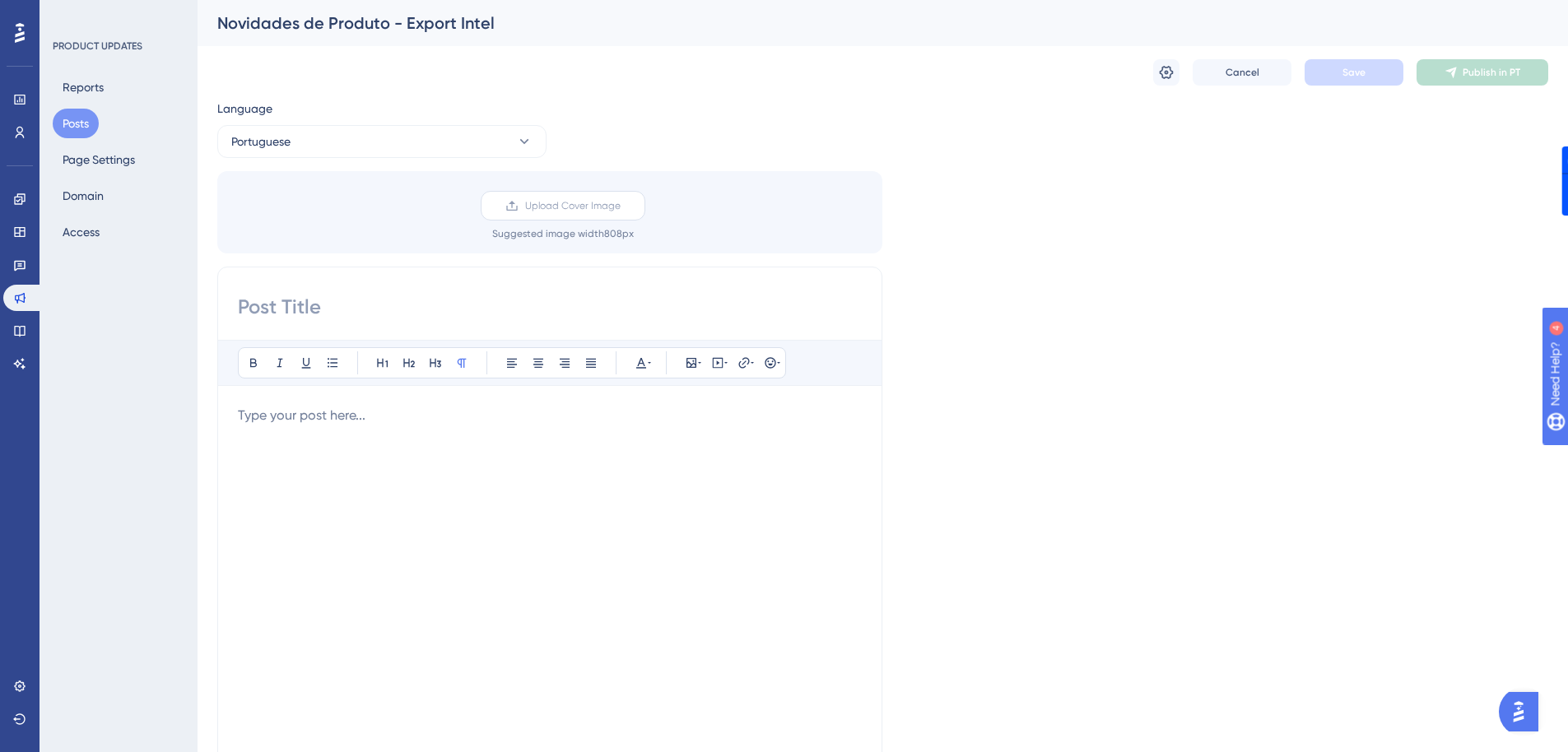
click at [531, 215] on label "Upload Cover Image" at bounding box center [562, 205] width 164 height 29
click at [620, 205] on input "Upload Cover Image" at bounding box center [620, 205] width 0 height 0
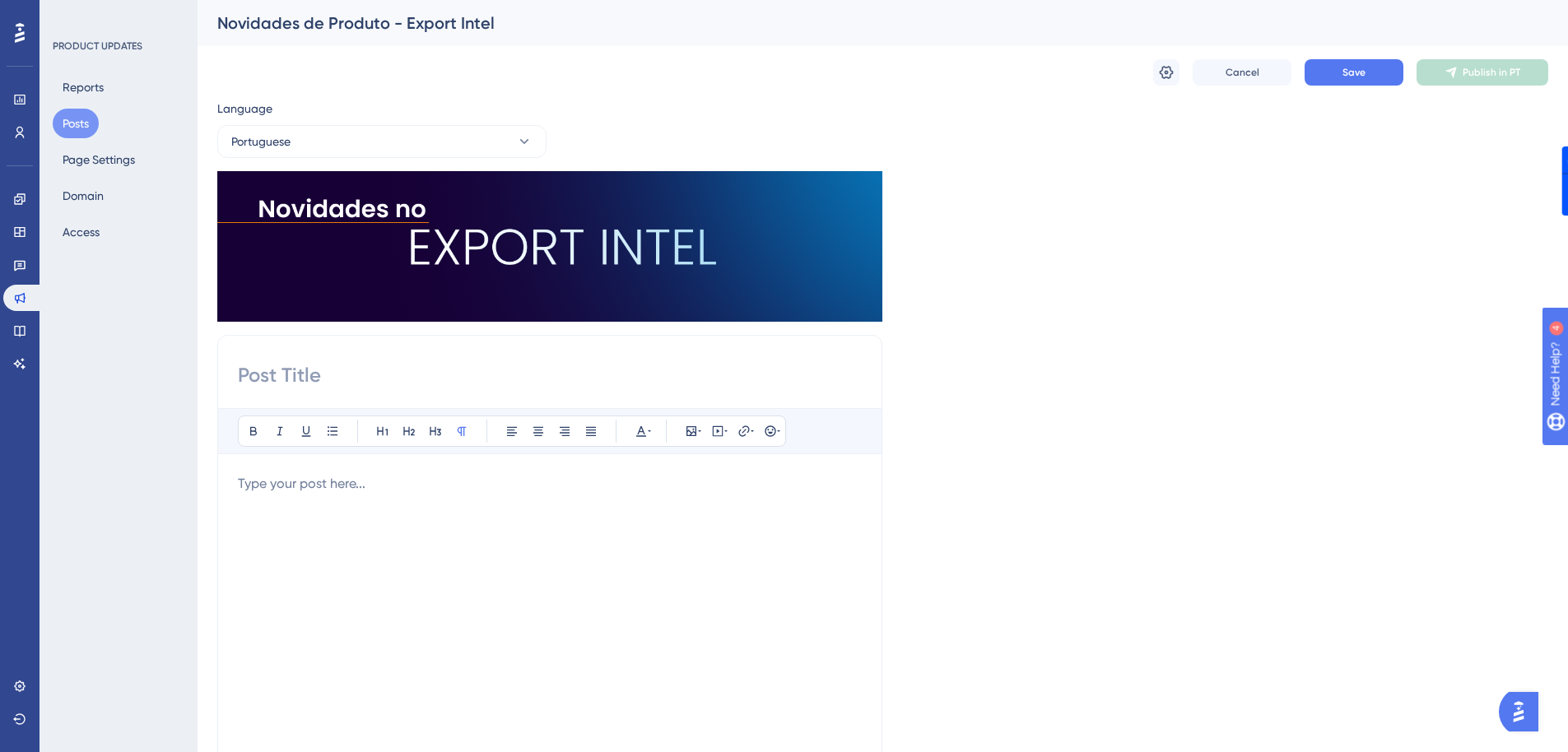
click at [361, 365] on input at bounding box center [550, 375] width 624 height 27
paste input "Nova visualização de Produtos + Filtro por Cidade do Exportador"
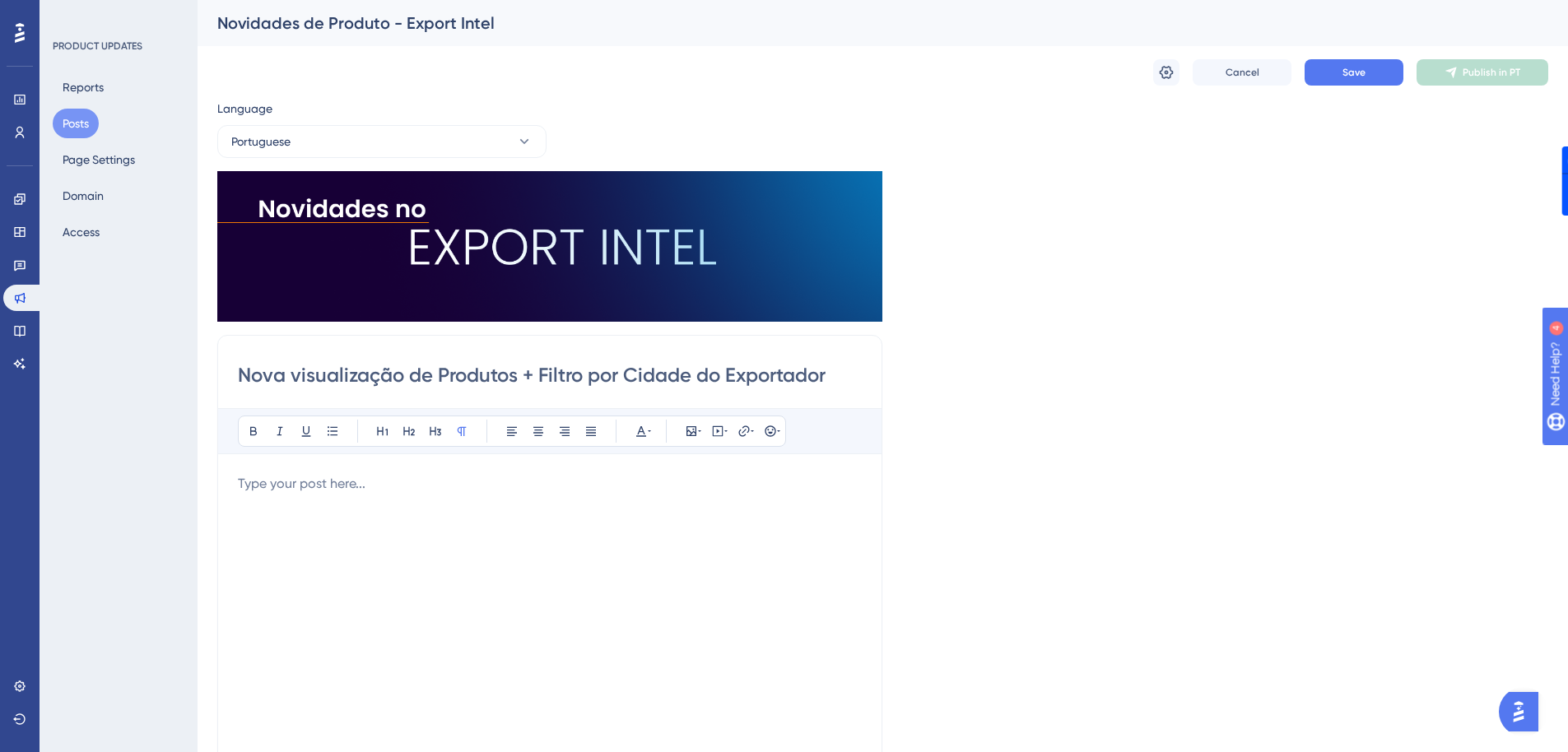
type input "Nova visualização de Produtos + Filtro por Cidade do Exportador"
click at [263, 519] on div at bounding box center [550, 655] width 624 height 362
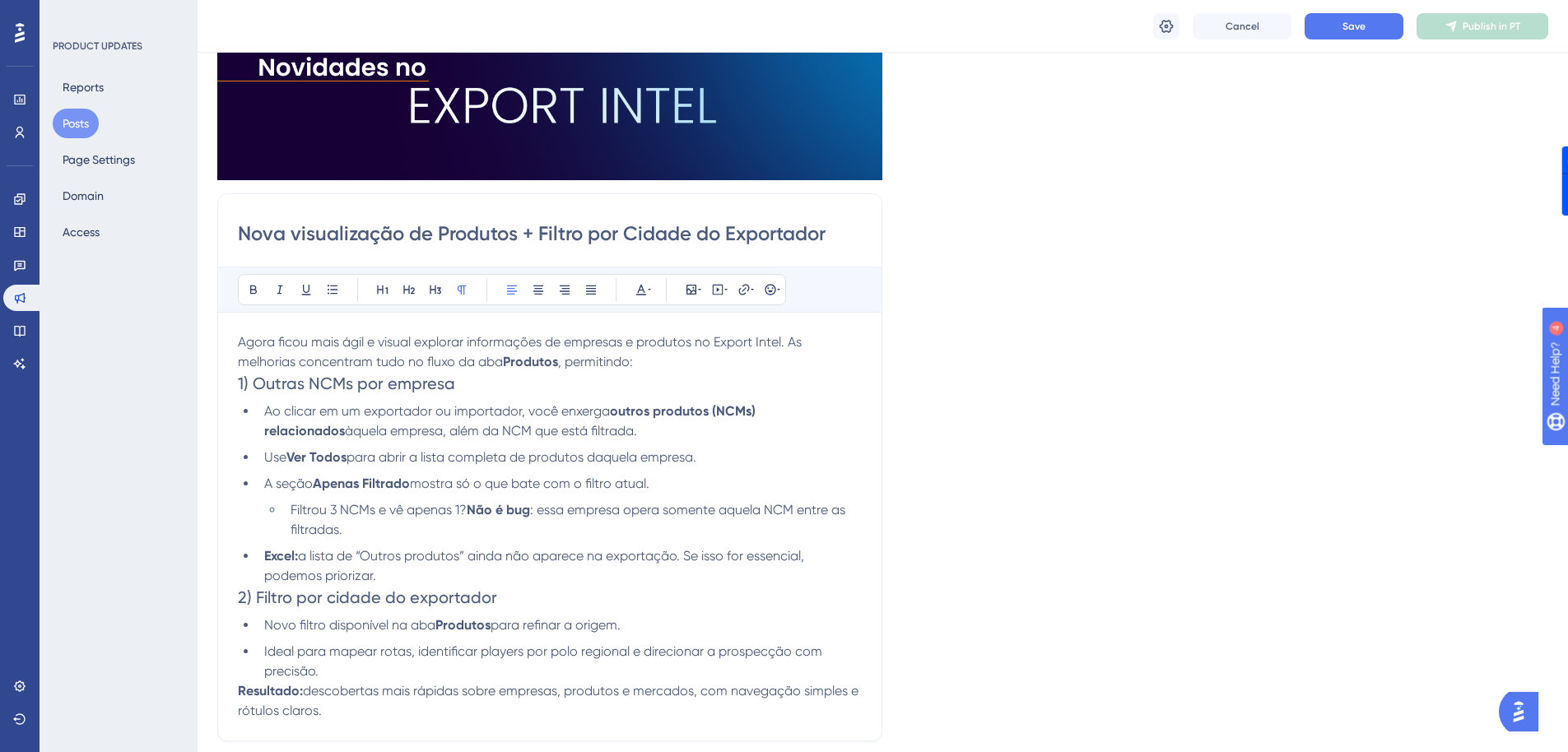
scroll to position [178, 0]
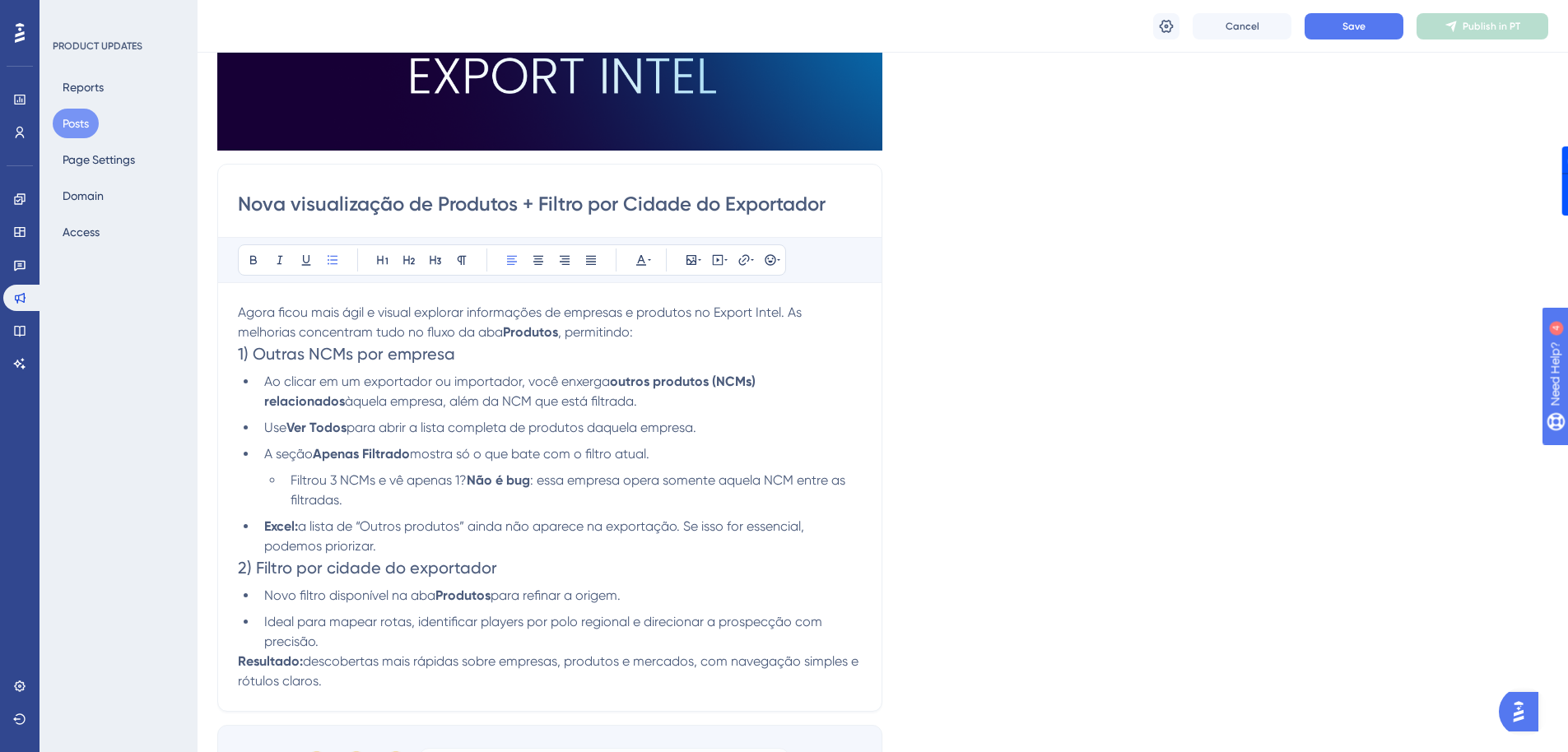
drag, startPoint x: 374, startPoint y: 541, endPoint x: 241, endPoint y: 535, distance: 133.1
click at [241, 535] on ul "Ao clicar em um exportador ou importador, você enxerga outros produtos (NCMs) r…" at bounding box center [550, 463] width 624 height 184
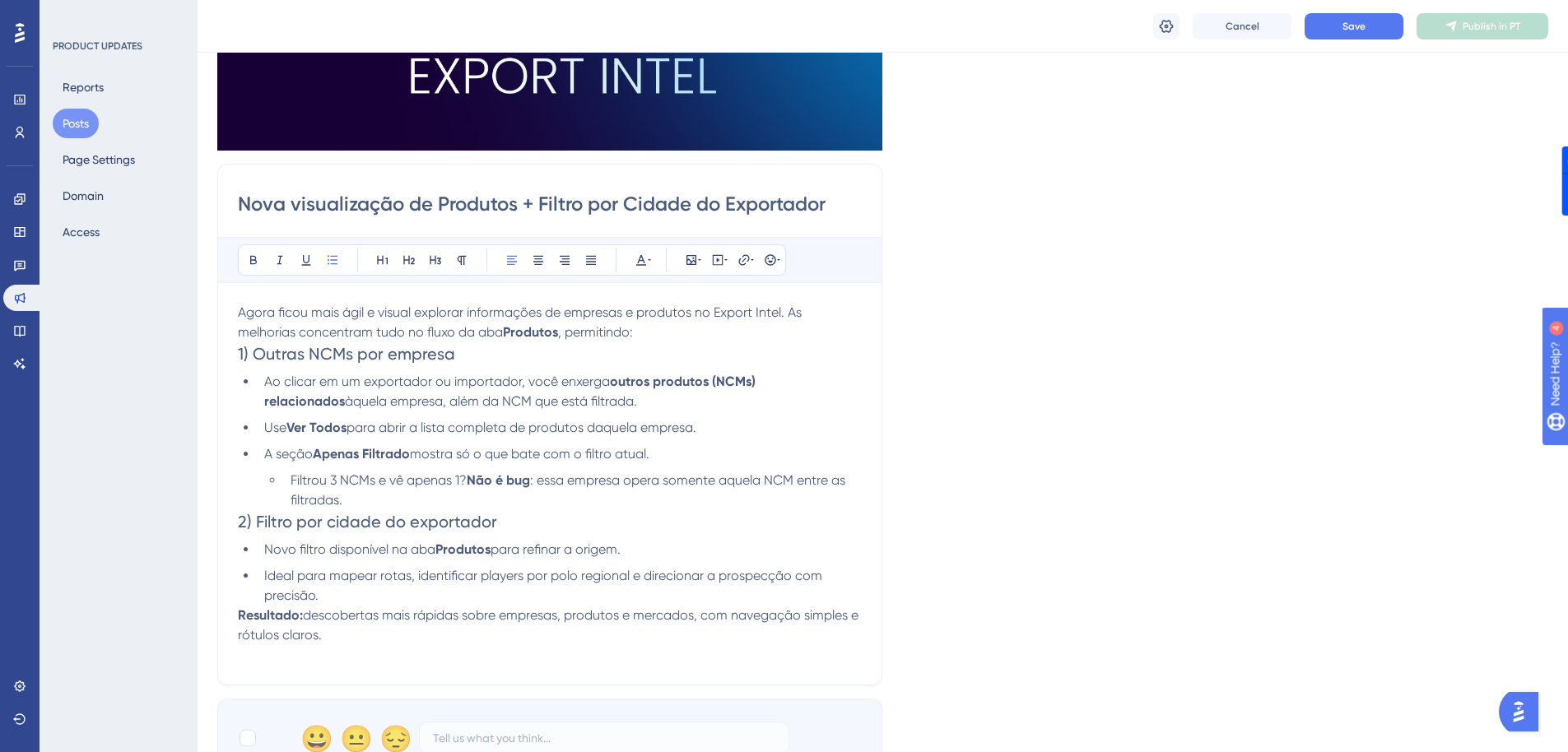
drag, startPoint x: 378, startPoint y: 627, endPoint x: 378, endPoint y: 636, distance: 9.0
click at [378, 627] on p "Resultado: descobertas mais rápidas sobre empresas, produtos e mercados, com na…" at bounding box center [550, 625] width 624 height 39
click at [425, 495] on li "Filtrou 3 NCMs e vê apenas 1? Não é bug : essa empresa opera somente aquela NCM…" at bounding box center [573, 490] width 578 height 39
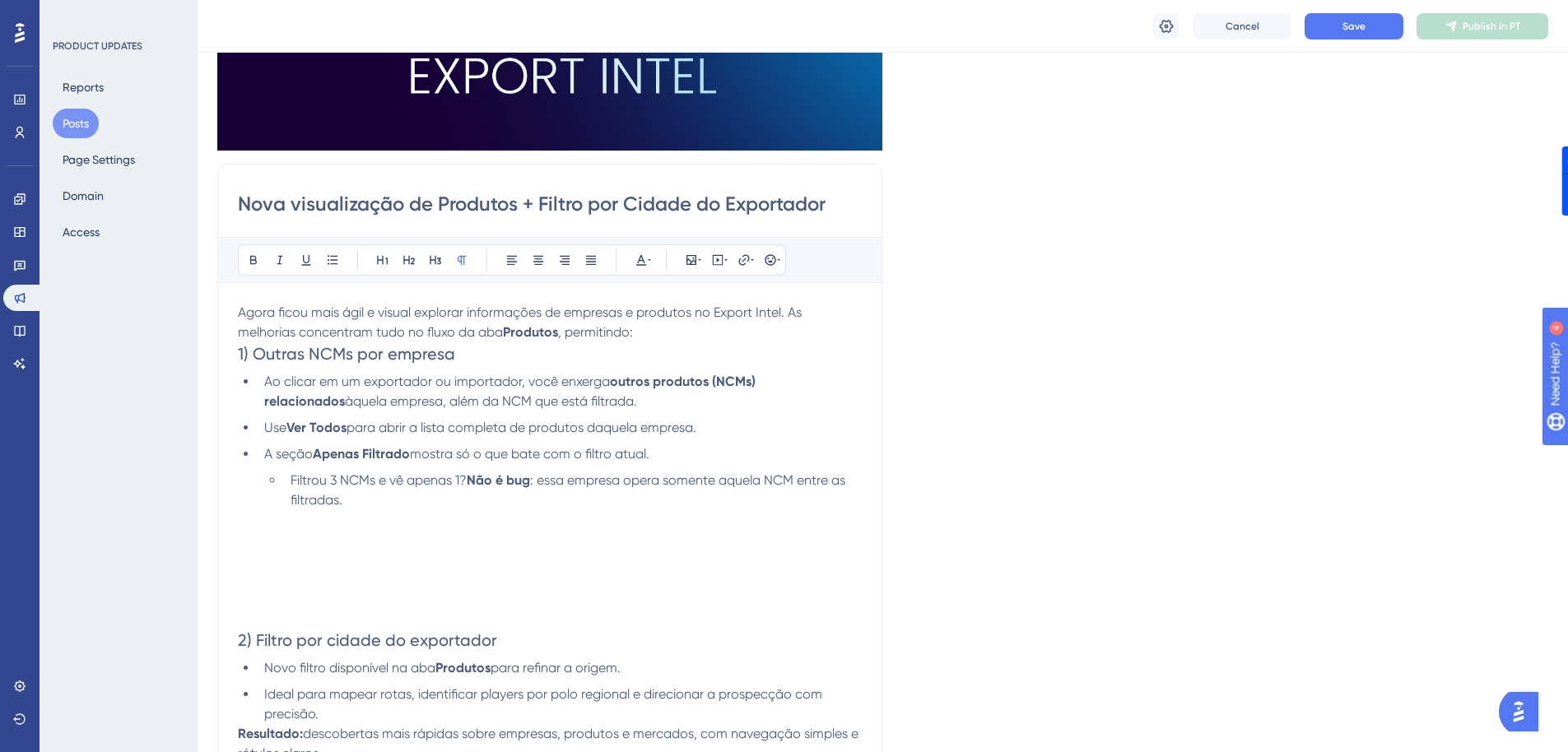
click at [284, 547] on p at bounding box center [550, 540] width 624 height 20
click at [689, 259] on icon at bounding box center [691, 260] width 13 height 13
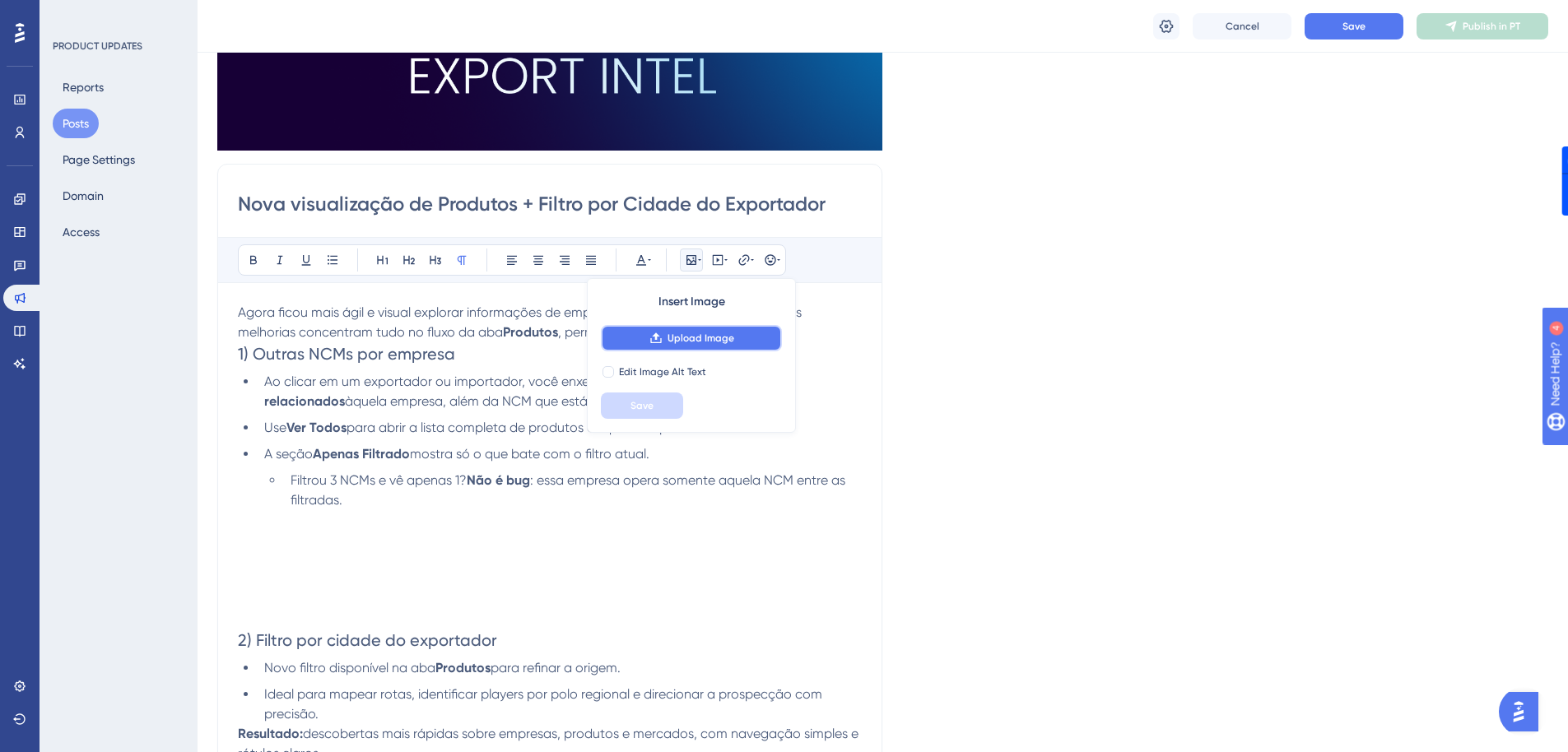
click at [670, 332] on span "Upload Image" at bounding box center [700, 338] width 67 height 13
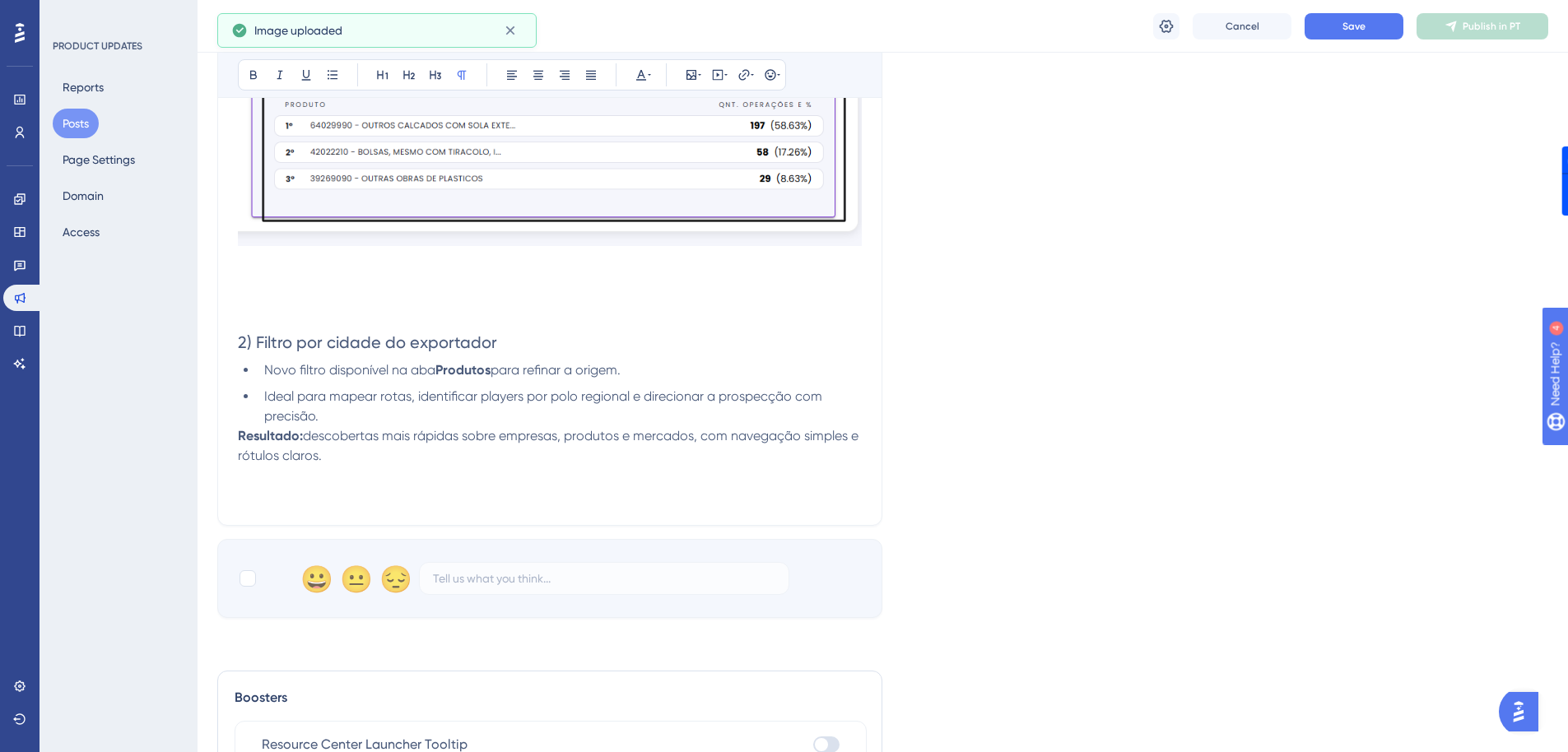
scroll to position [1001, 0]
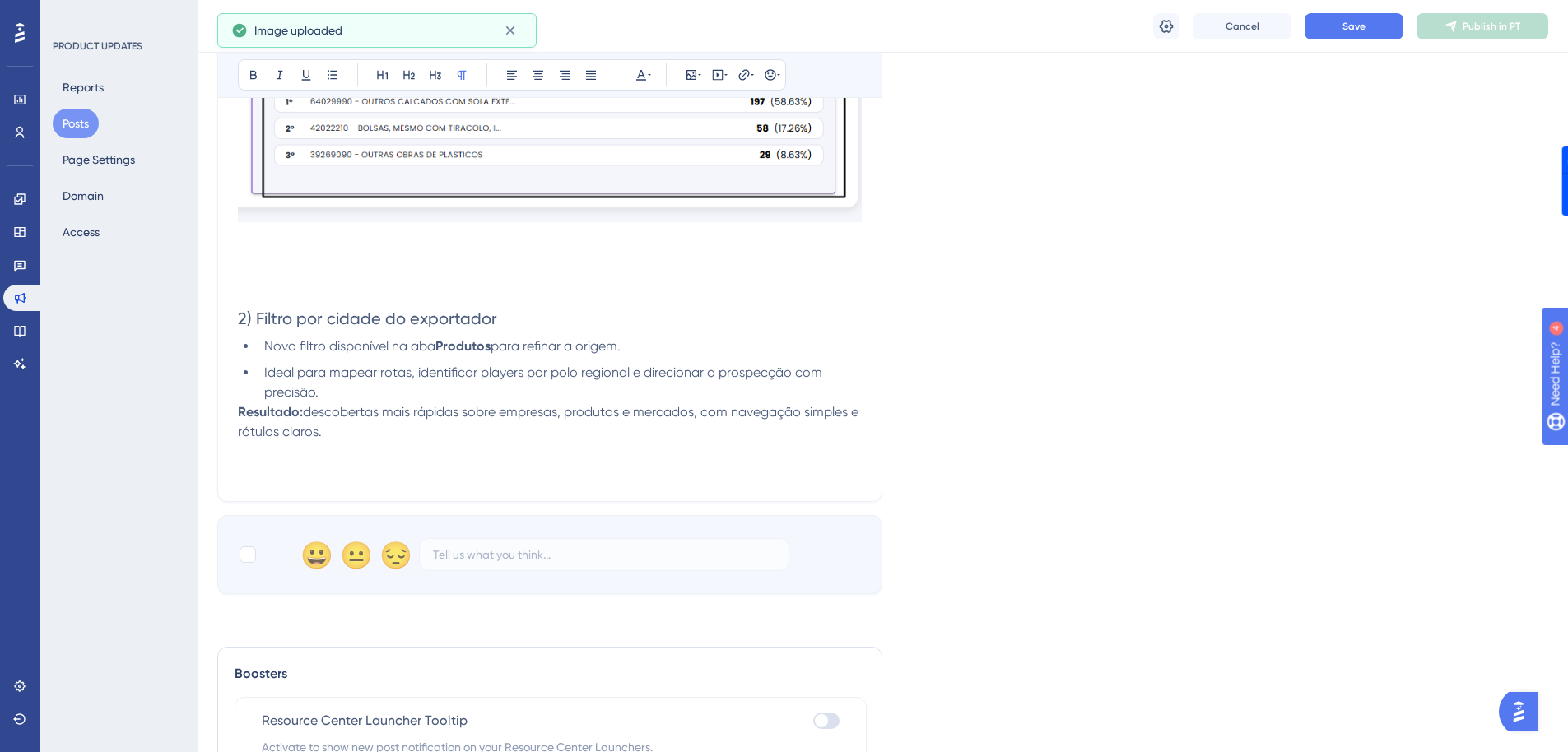
click at [241, 569] on div "😀 😐 😔" at bounding box center [550, 555] width 665 height 79
click at [242, 563] on div at bounding box center [248, 555] width 20 height 20
checkbox input "true"
click at [257, 471] on p at bounding box center [550, 471] width 624 height 20
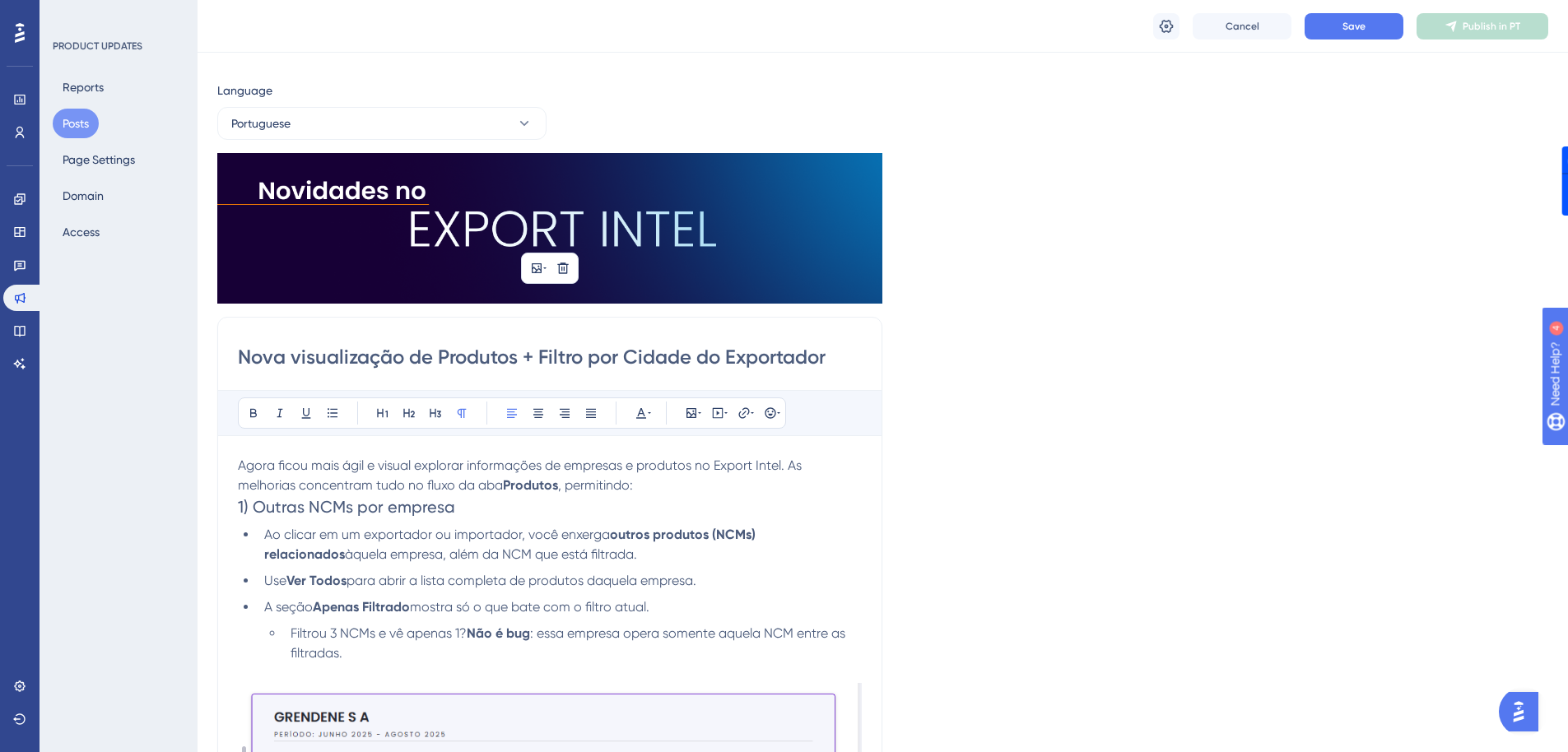
scroll to position [0, 0]
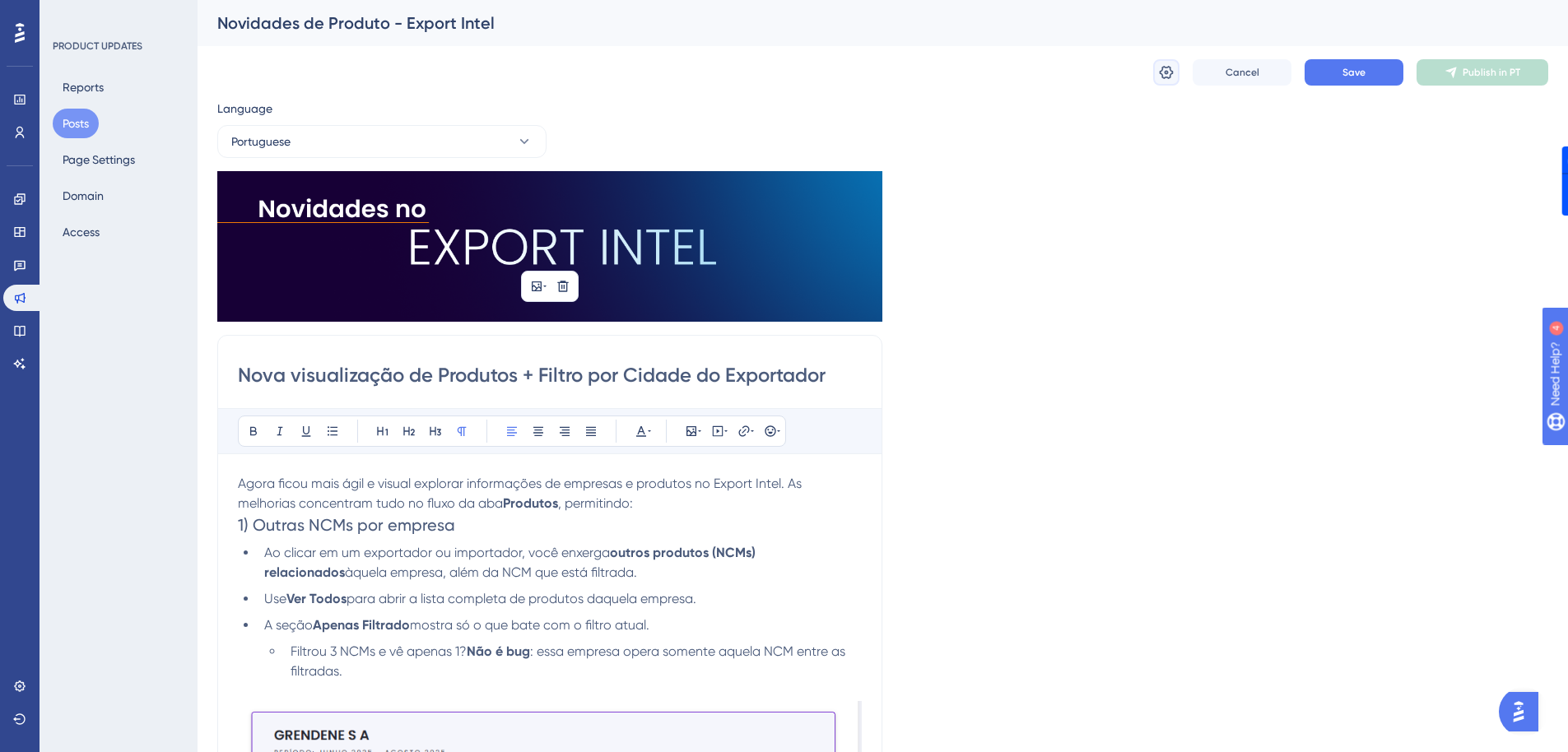
click at [1177, 66] on button at bounding box center [1166, 72] width 27 height 27
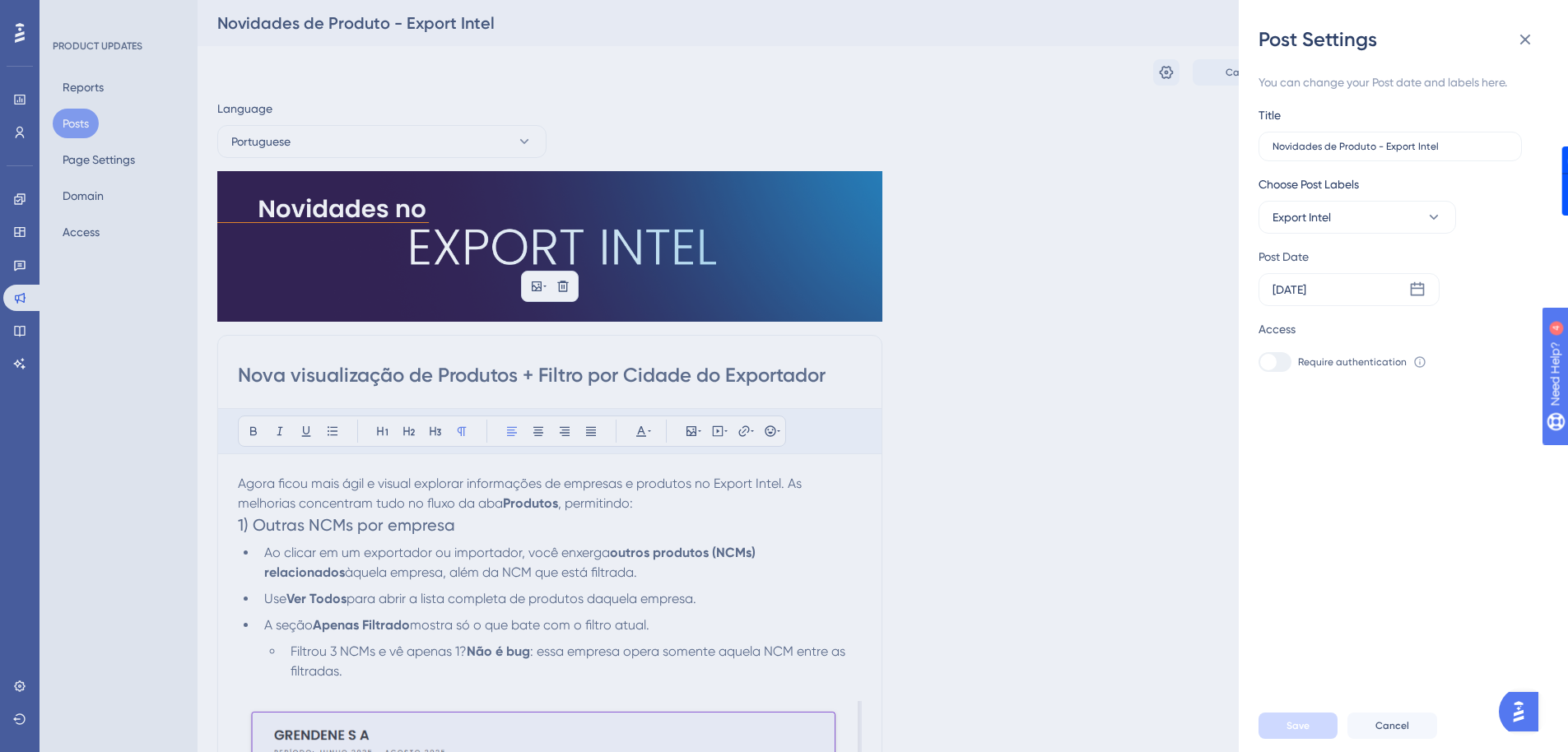
click at [1157, 227] on div "Post Settings You can change your Post date and labels here. Title Novidades de…" at bounding box center [784, 376] width 1568 height 752
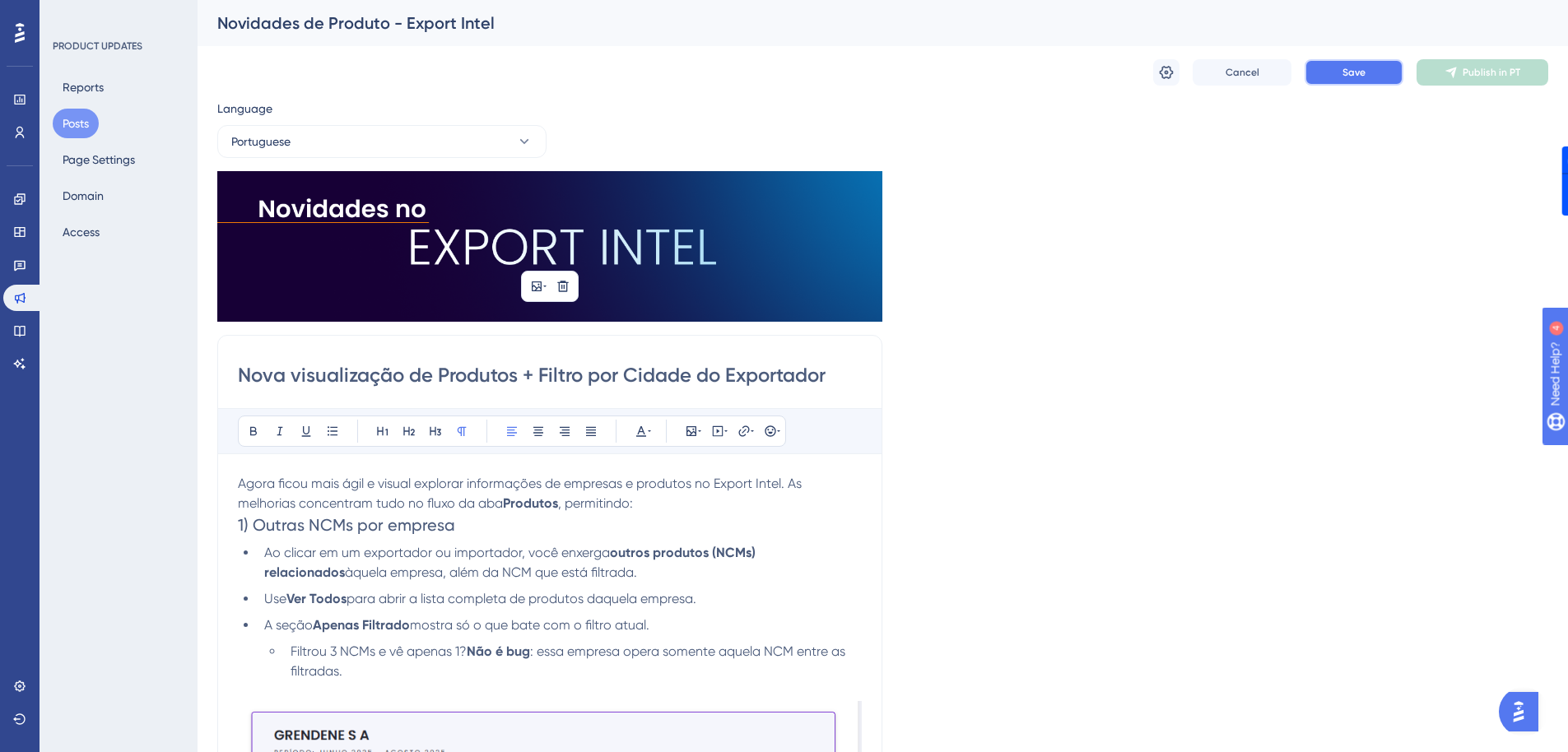
click at [1355, 83] on button "Save" at bounding box center [1354, 72] width 99 height 27
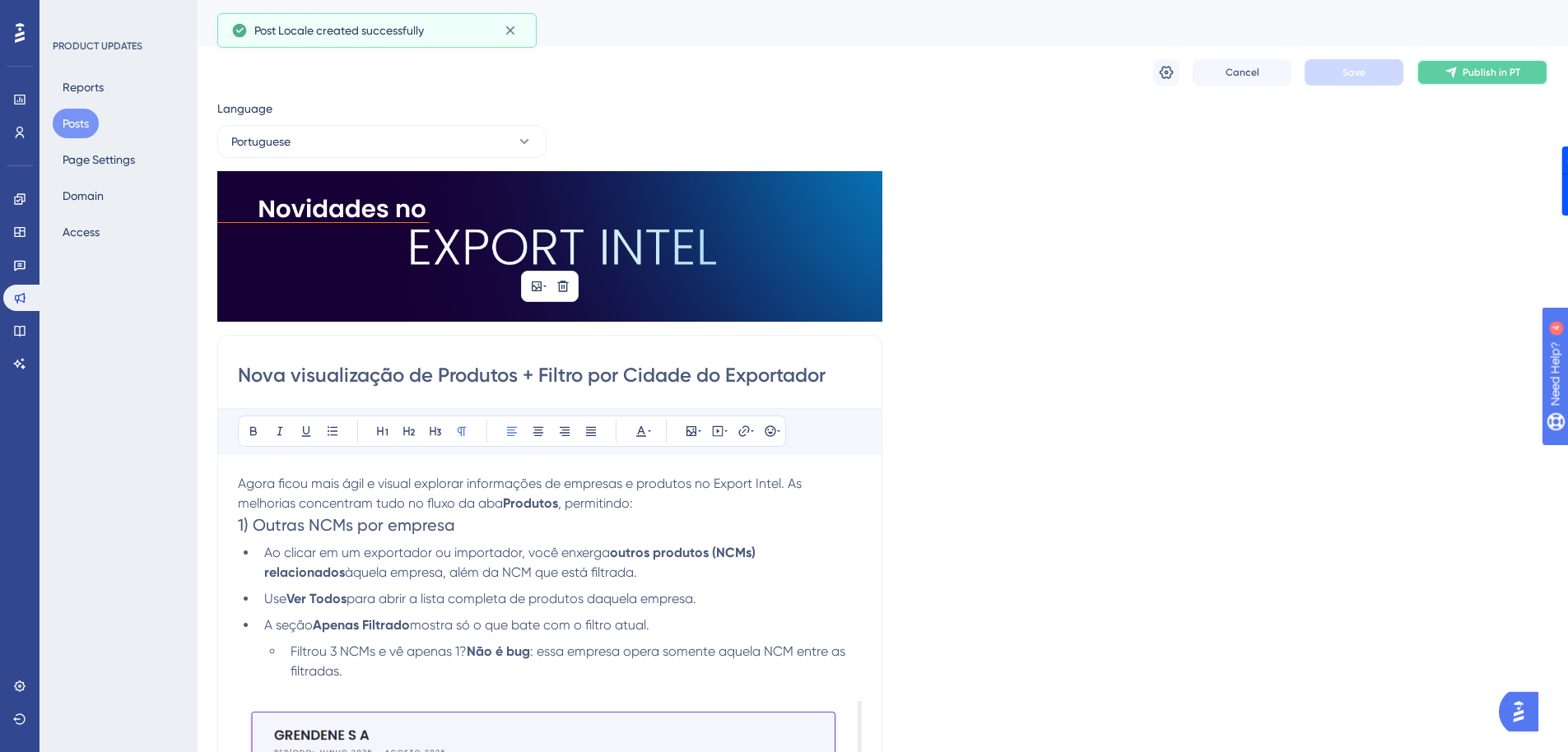
click at [1506, 72] on span "Publish in PT" at bounding box center [1491, 72] width 58 height 13
